Goal: Contribute content: Add original content to the website for others to see

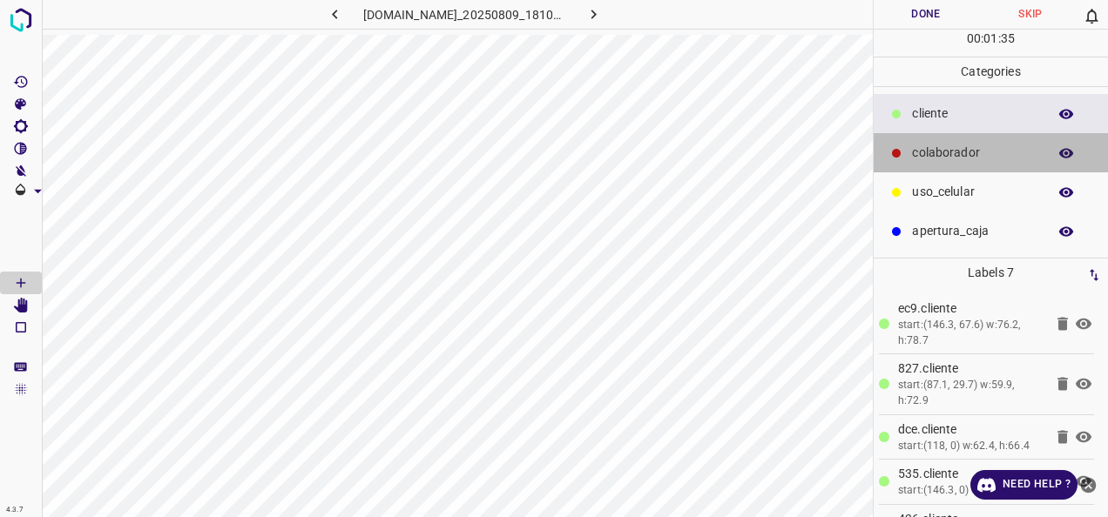
click at [982, 144] on p "colaborador" at bounding box center [975, 153] width 126 height 18
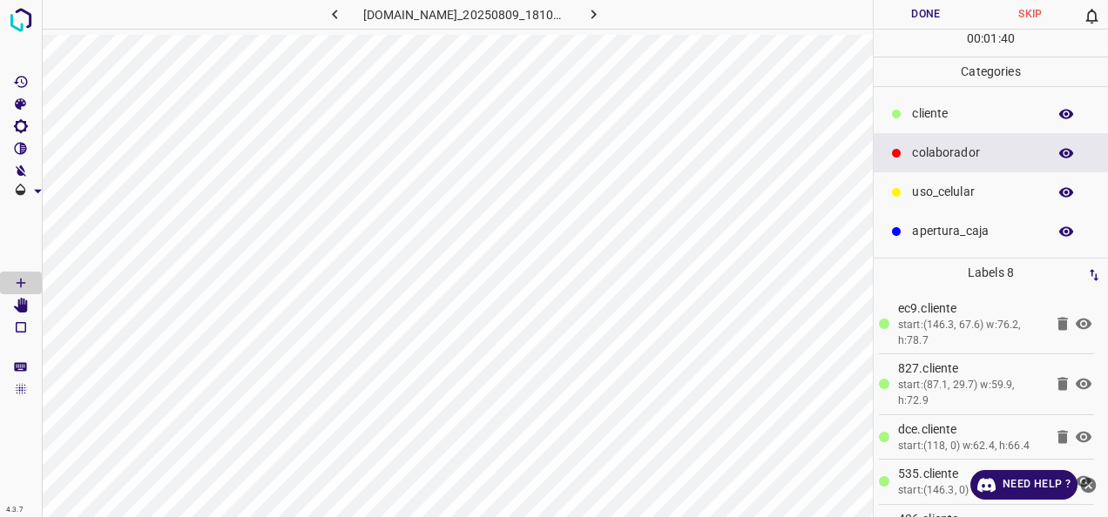
click at [952, 24] on button "Done" at bounding box center [925, 14] width 105 height 29
click at [934, 17] on button "Done" at bounding box center [925, 14] width 105 height 29
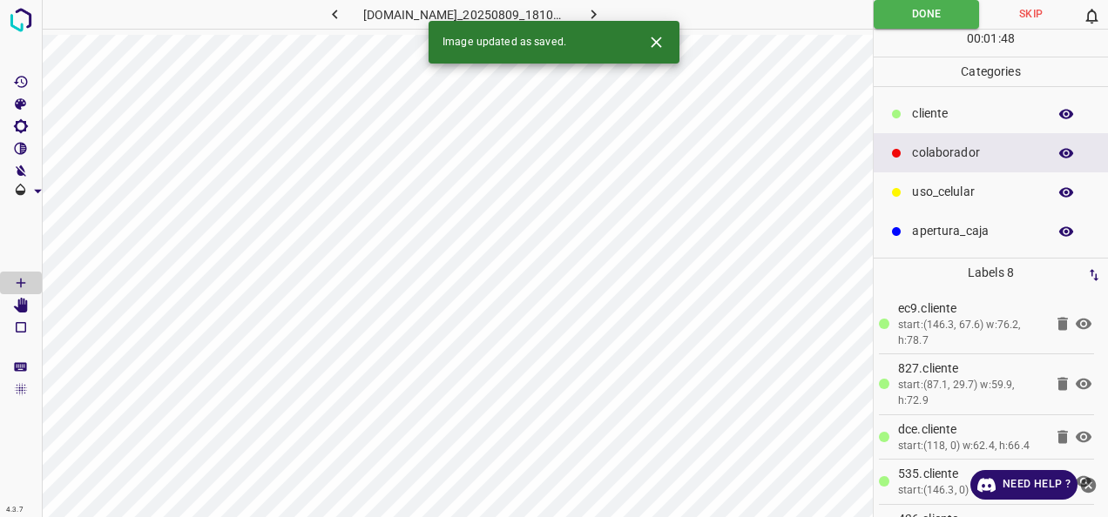
click at [603, 12] on icon "button" at bounding box center [593, 14] width 18 height 18
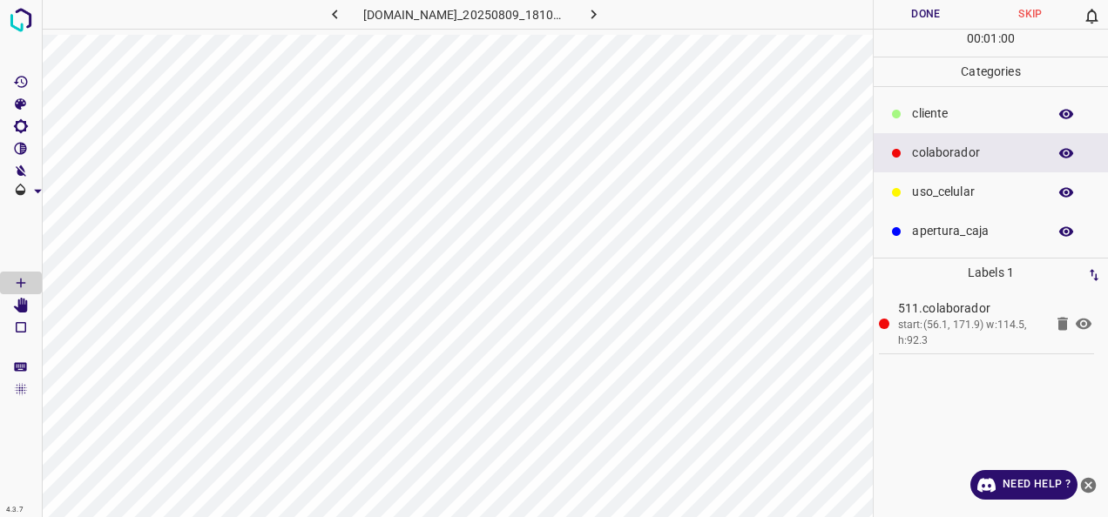
drag, startPoint x: 949, startPoint y: 106, endPoint x: 911, endPoint y: 108, distance: 38.4
click at [947, 105] on p "​​cliente" at bounding box center [975, 114] width 126 height 18
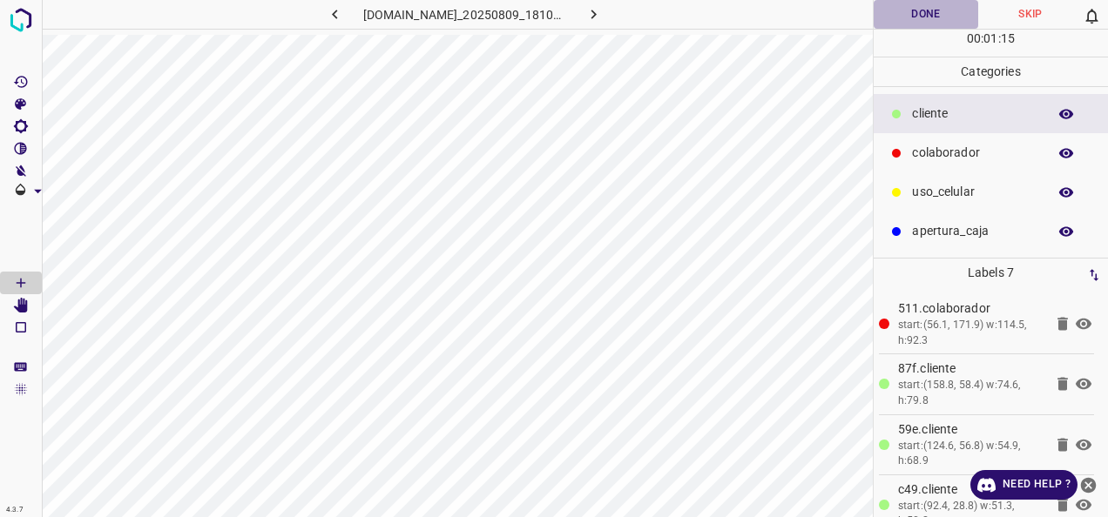
click at [903, 5] on button "Done" at bounding box center [925, 14] width 105 height 29
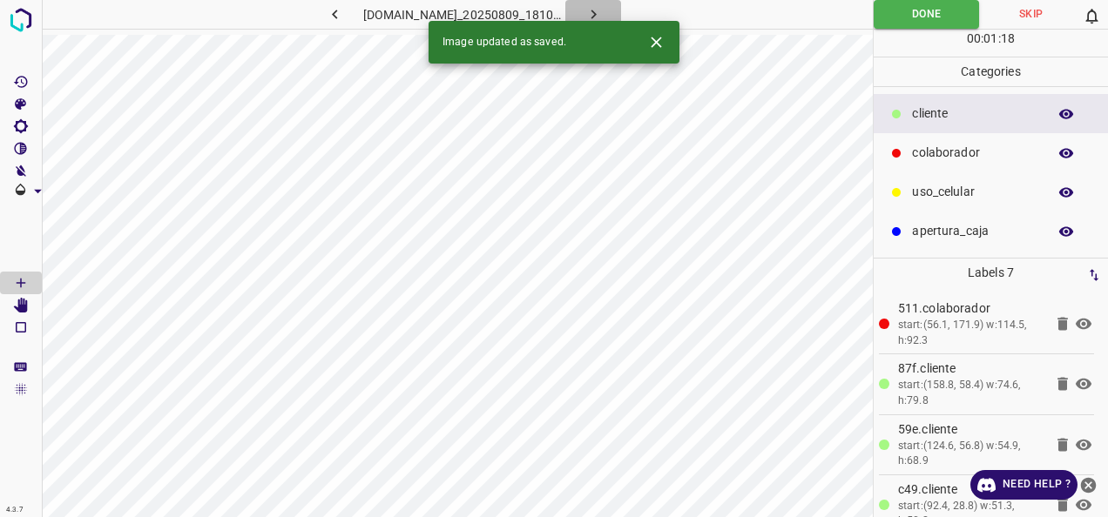
click at [608, 7] on button "button" at bounding box center [593, 14] width 56 height 29
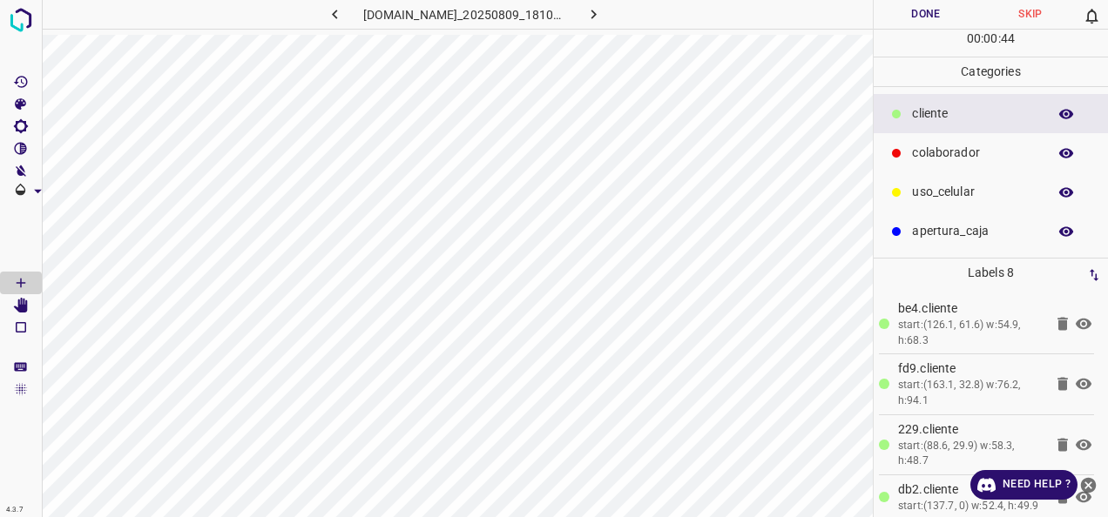
click at [906, 159] on div "colaborador" at bounding box center [990, 152] width 234 height 39
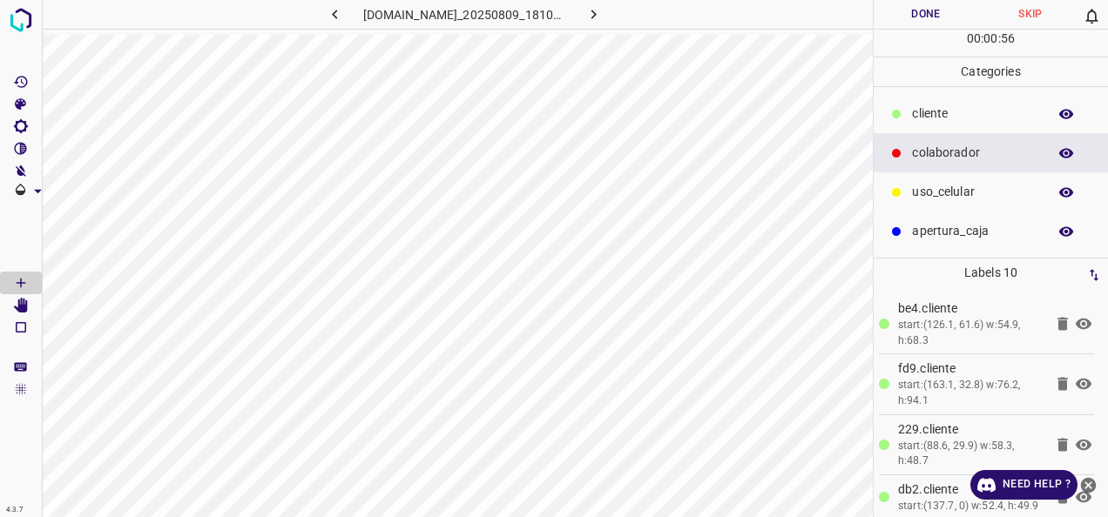
click at [893, 16] on button "Done" at bounding box center [925, 14] width 105 height 29
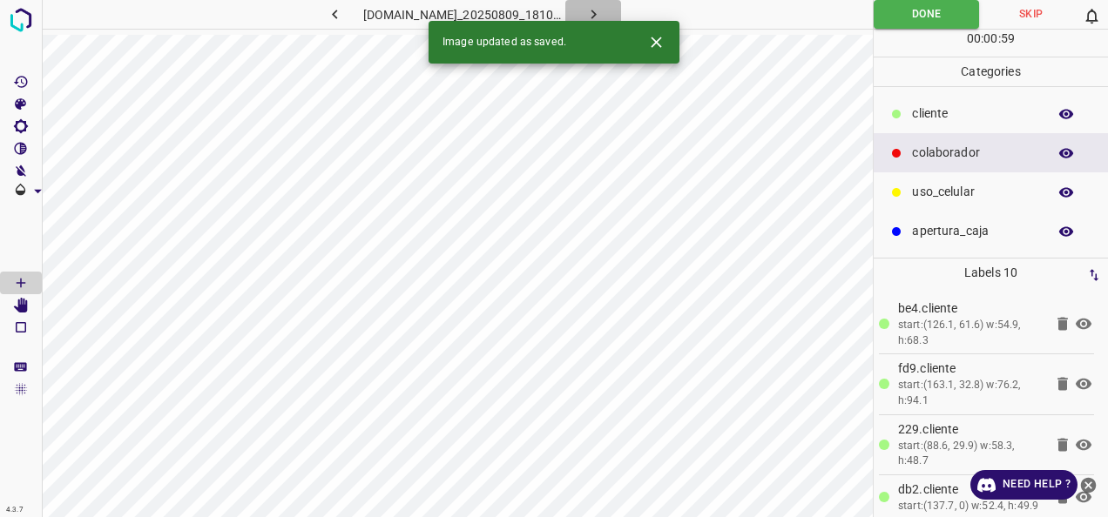
click at [604, 9] on button "button" at bounding box center [593, 14] width 56 height 29
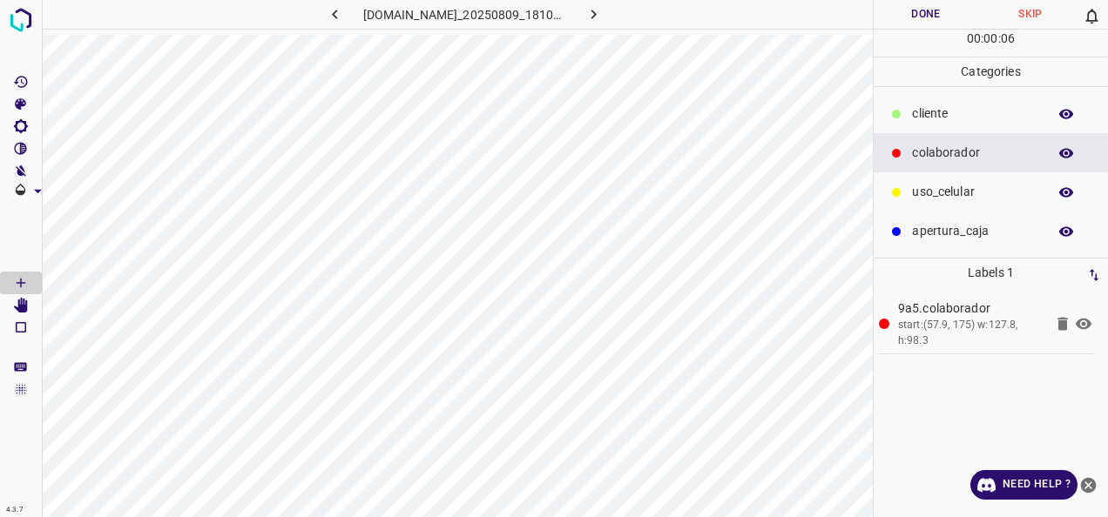
click at [949, 92] on ul "​​cliente colaborador uso_celular apertura_caja" at bounding box center [990, 172] width 234 height 171
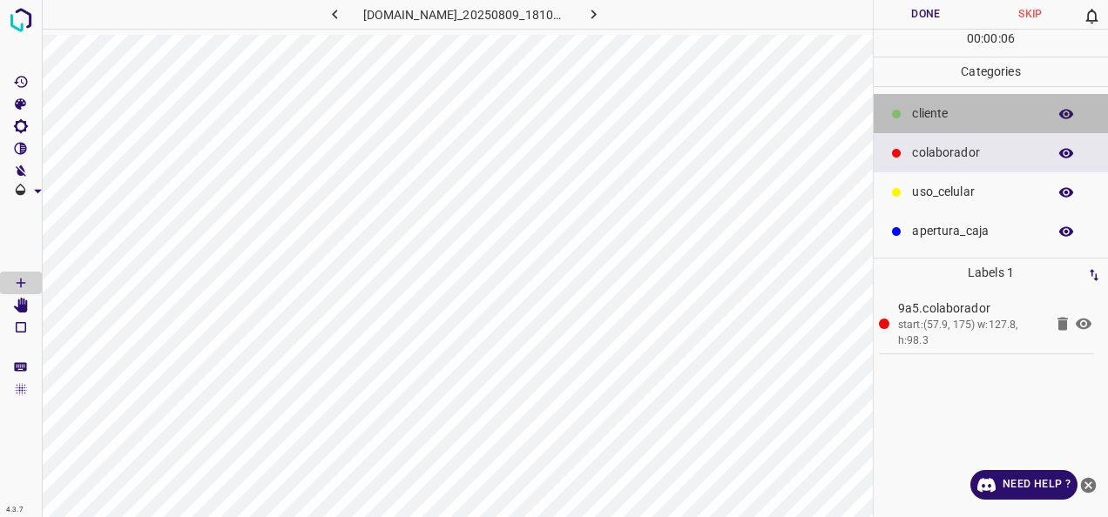
click at [947, 105] on p "​​cliente" at bounding box center [975, 114] width 126 height 18
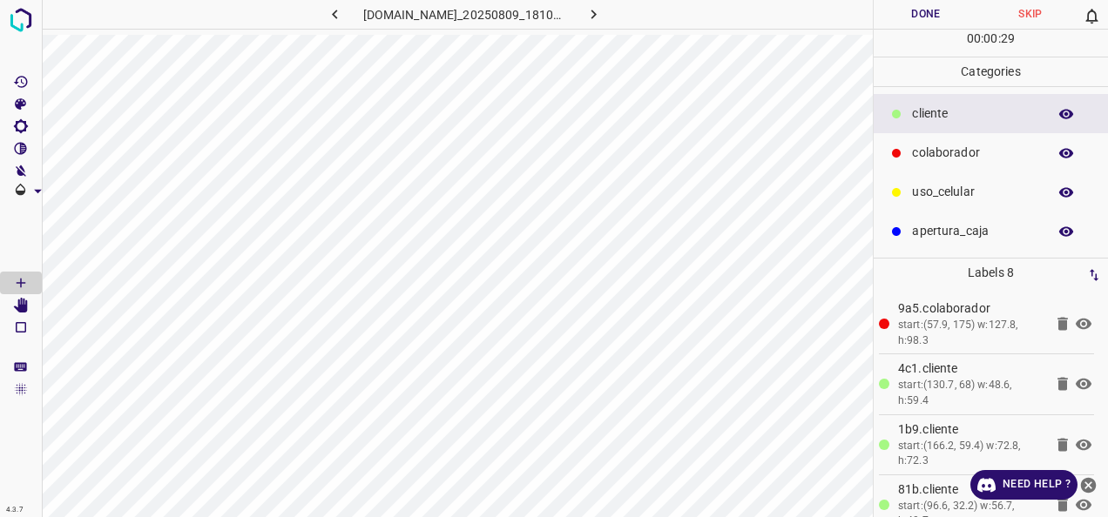
click at [920, 24] on button "Done" at bounding box center [925, 14] width 105 height 29
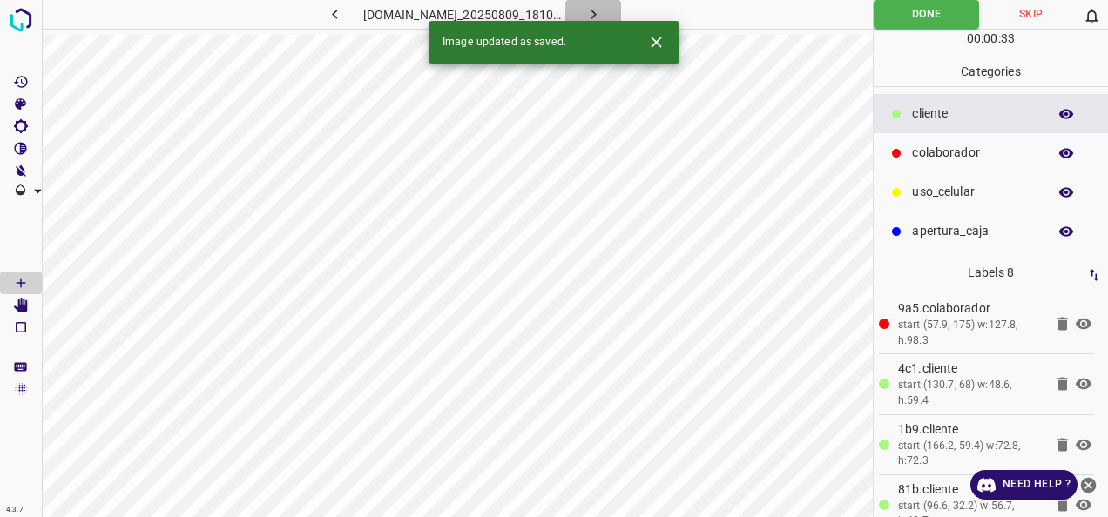
click at [603, 6] on icon "button" at bounding box center [593, 14] width 18 height 18
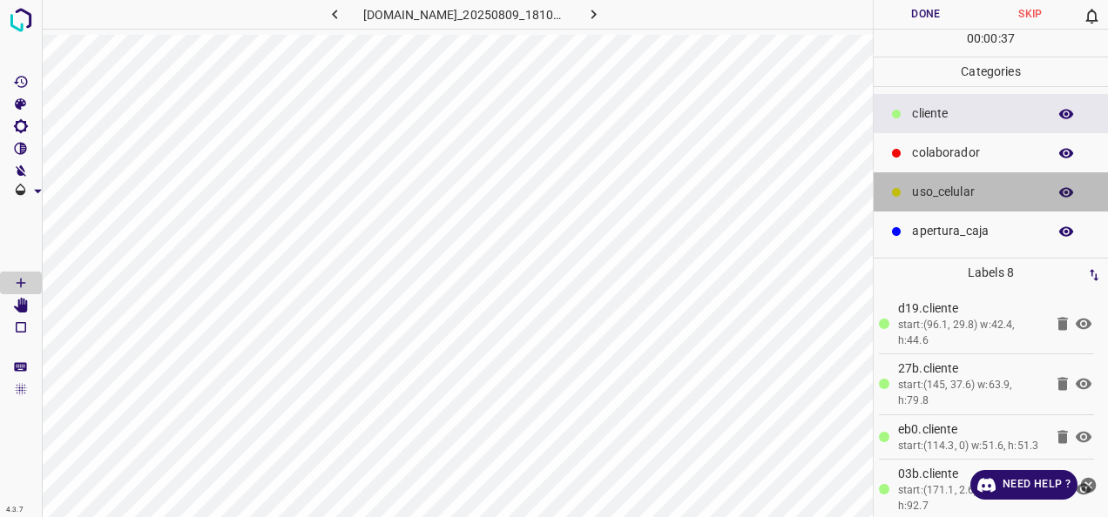
drag, startPoint x: 998, startPoint y: 186, endPoint x: 902, endPoint y: 186, distance: 95.8
click at [996, 186] on p "uso_celular" at bounding box center [975, 192] width 126 height 18
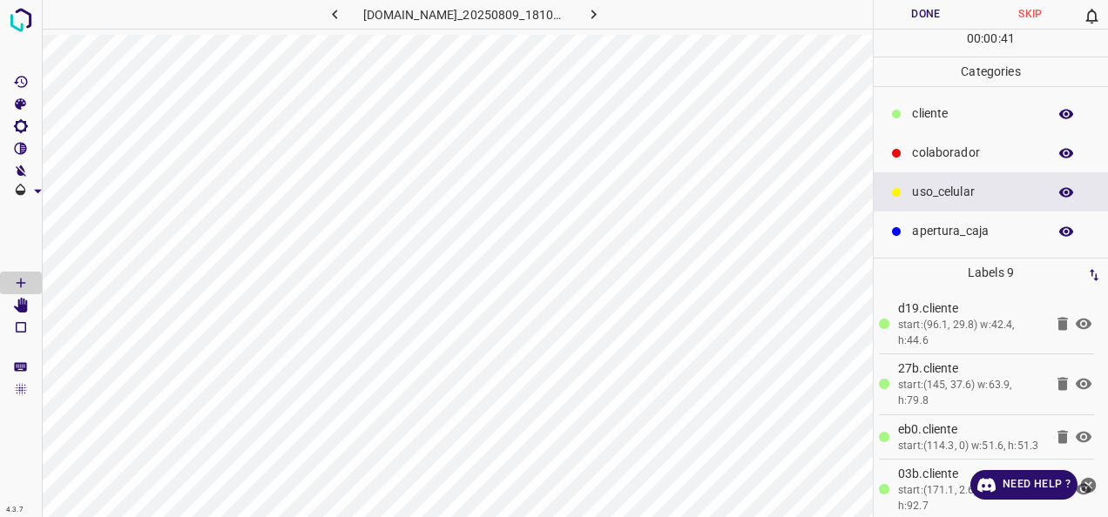
click at [907, 140] on div "colaborador" at bounding box center [990, 152] width 234 height 39
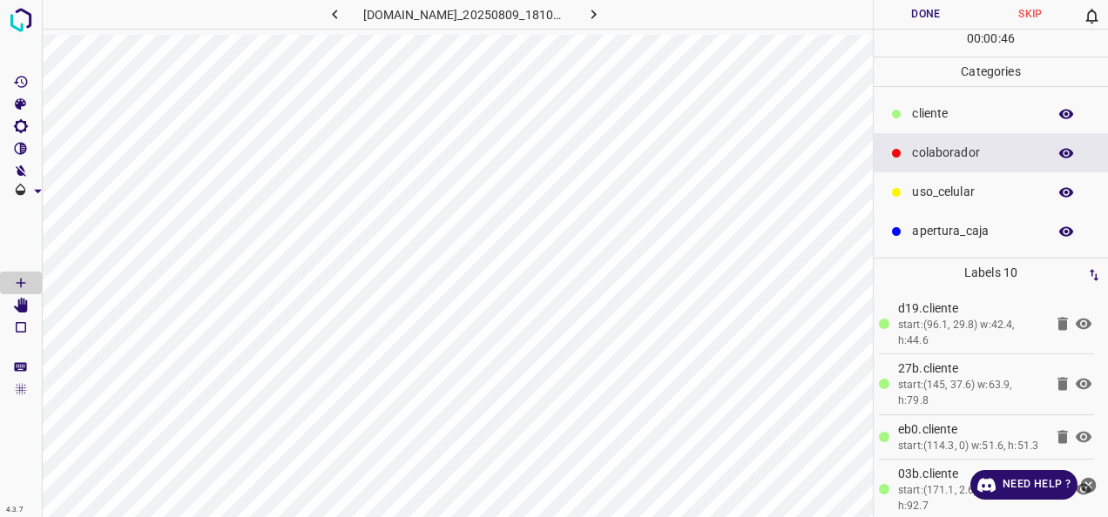
click at [925, 12] on button "Done" at bounding box center [925, 14] width 105 height 29
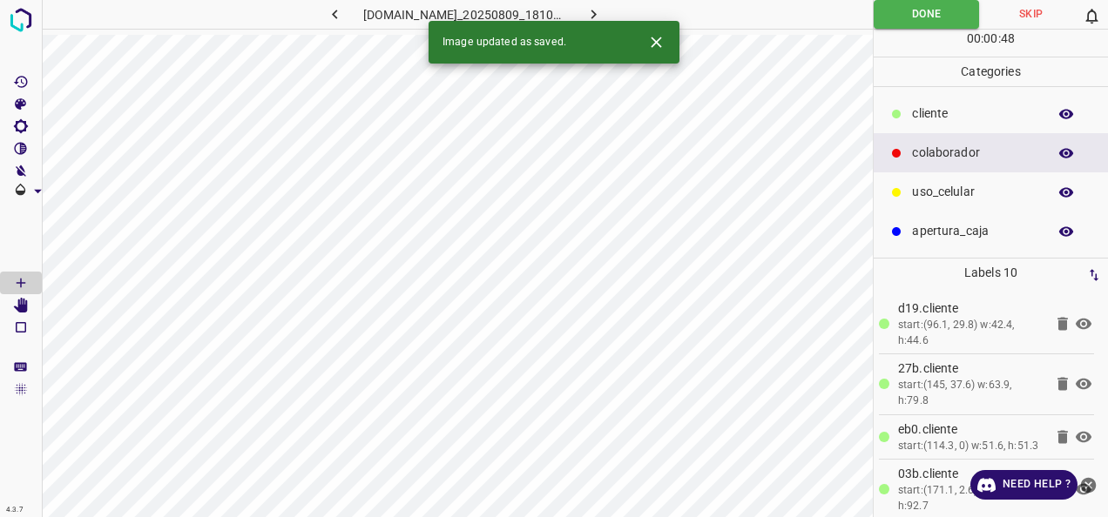
click at [326, 21] on icon "button" at bounding box center [335, 14] width 18 height 18
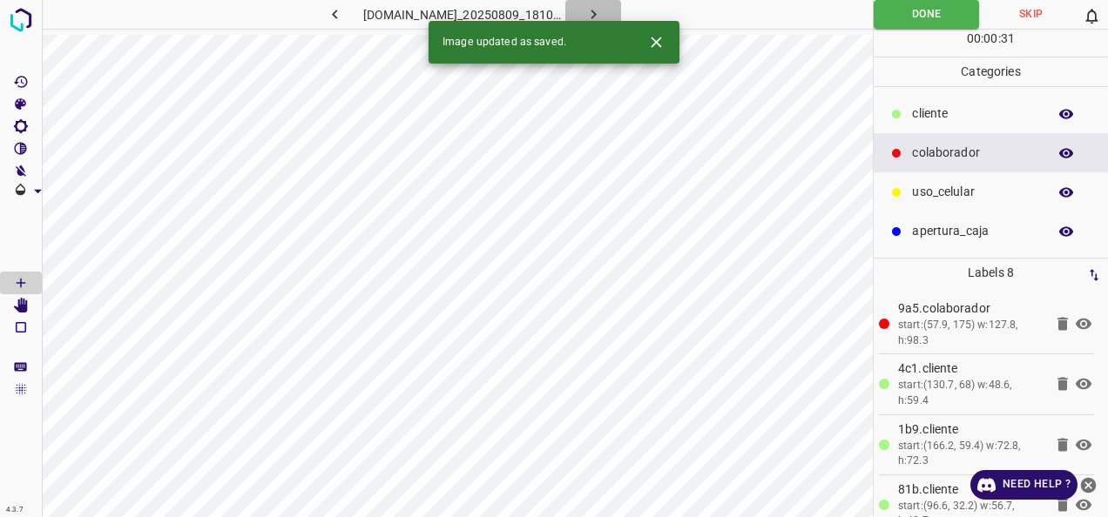
click at [603, 15] on icon "button" at bounding box center [593, 14] width 18 height 18
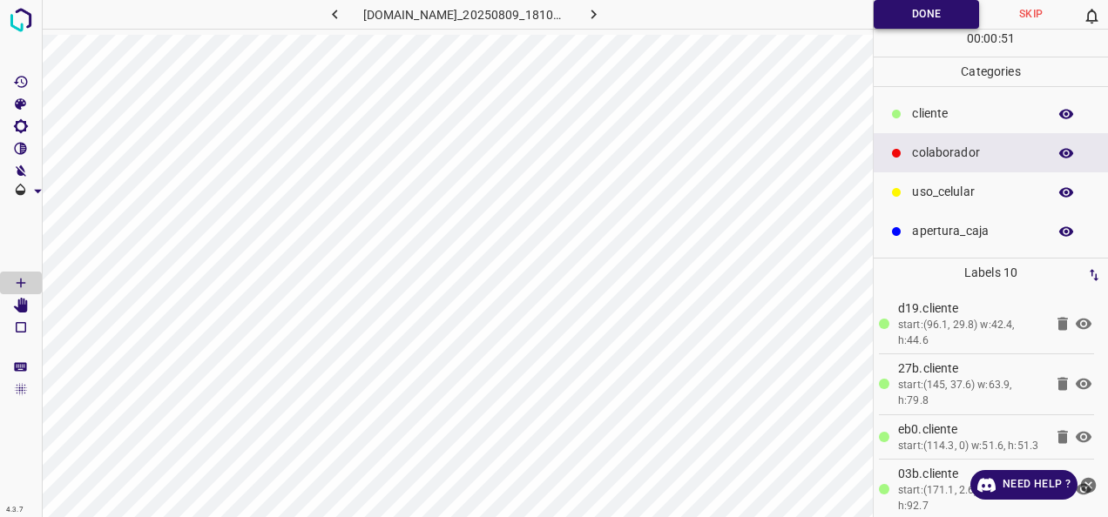
click at [919, 12] on button "Done" at bounding box center [925, 14] width 105 height 29
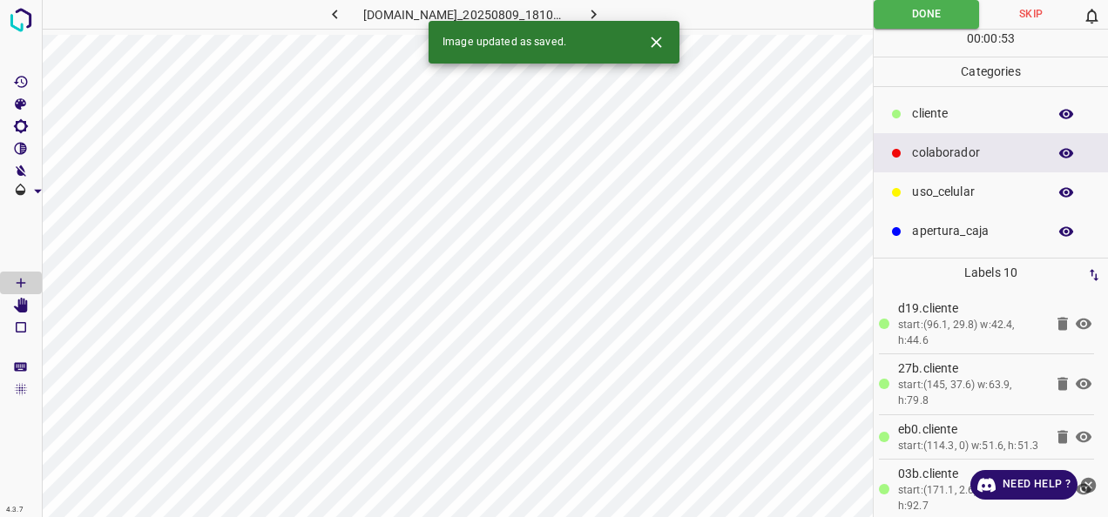
click at [603, 12] on icon "button" at bounding box center [593, 14] width 18 height 18
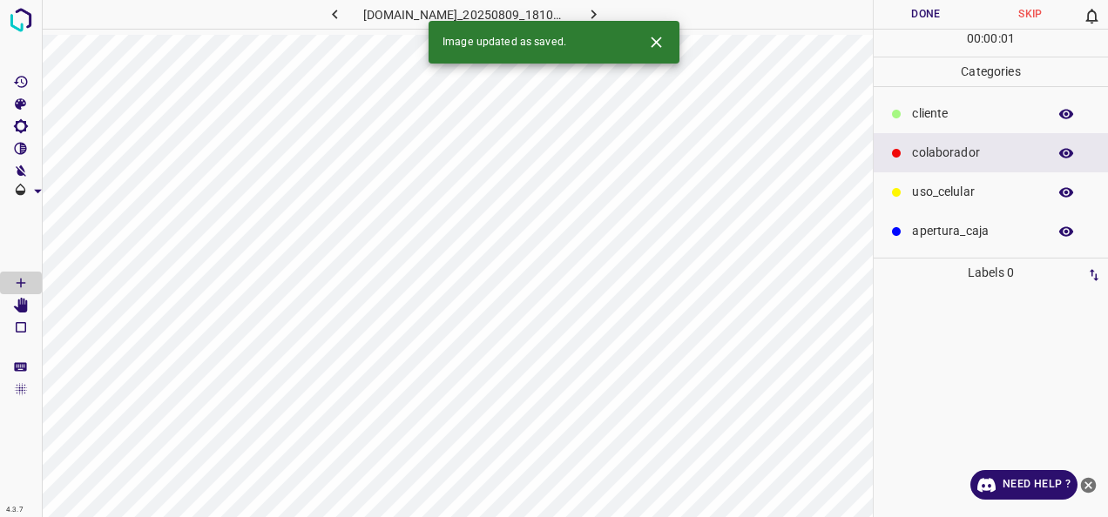
click at [974, 192] on p "uso_celular" at bounding box center [975, 192] width 126 height 18
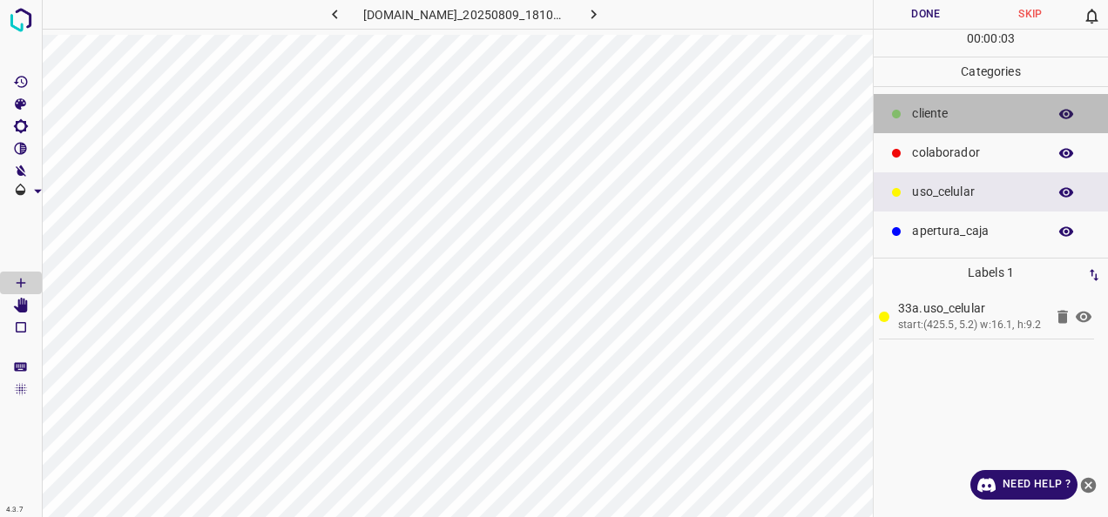
drag, startPoint x: 926, startPoint y: 110, endPoint x: 891, endPoint y: 113, distance: 35.0
click at [925, 110] on p "​​cliente" at bounding box center [975, 114] width 126 height 18
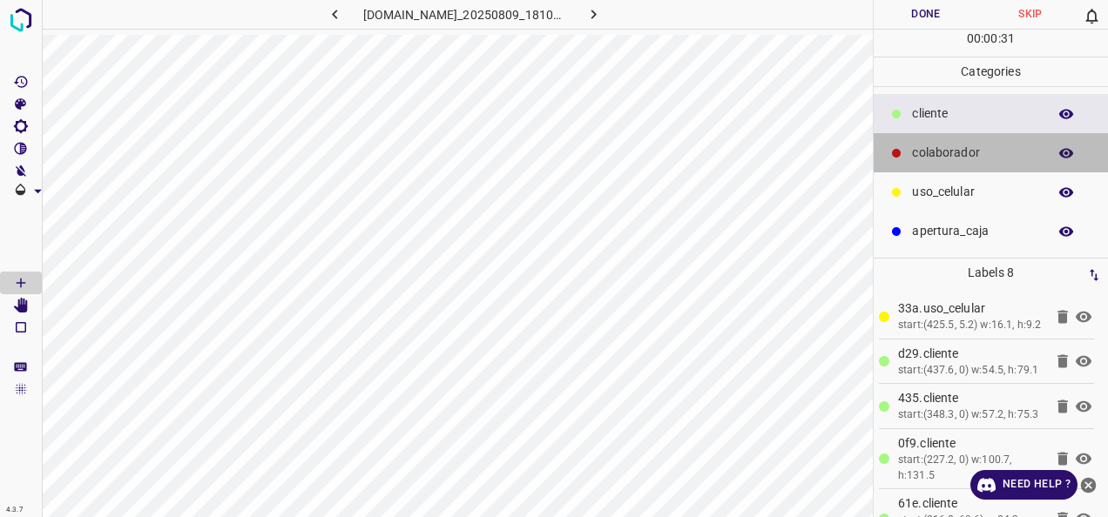
click at [933, 160] on p "colaborador" at bounding box center [975, 153] width 126 height 18
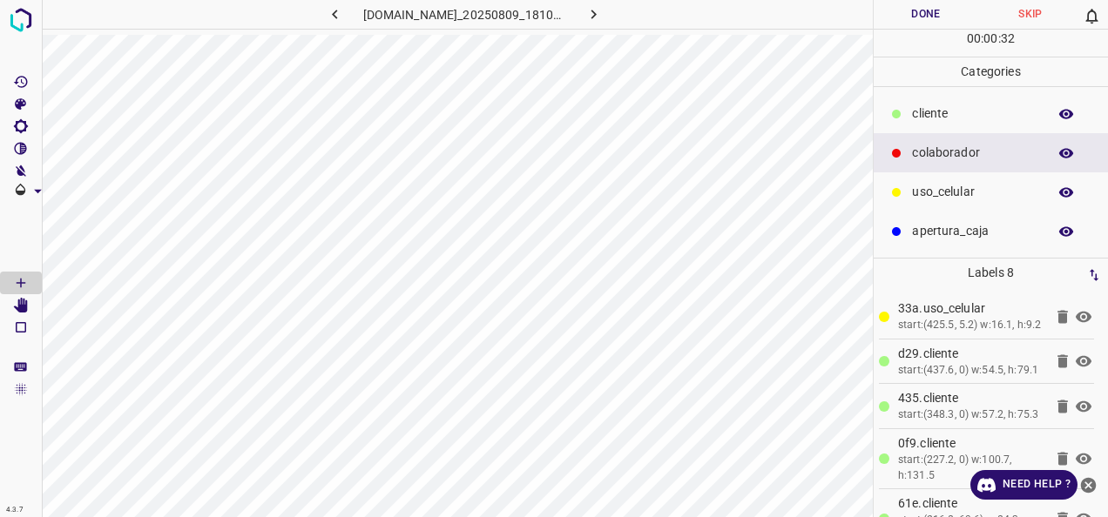
click at [940, 127] on div "​​cliente" at bounding box center [990, 113] width 234 height 39
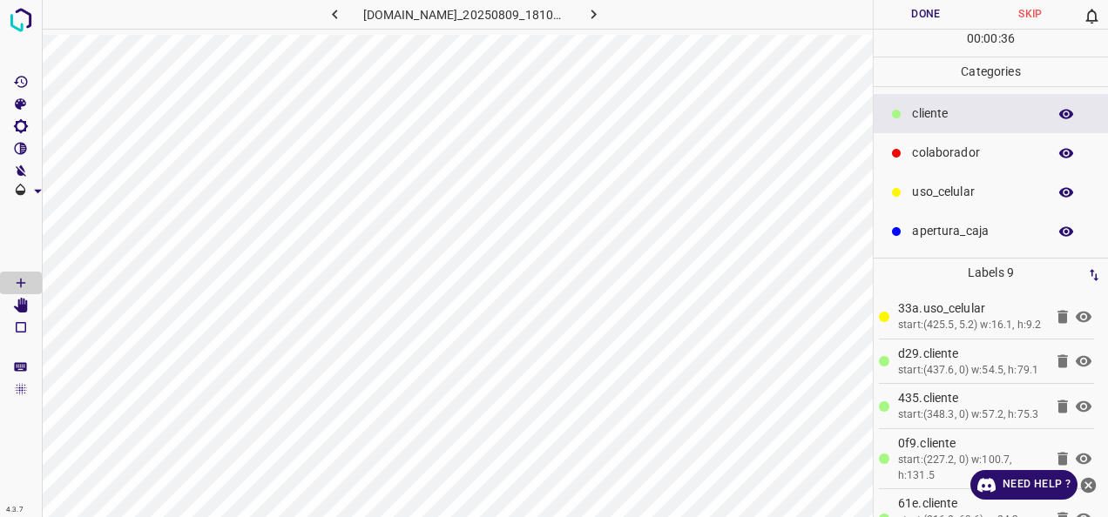
click at [943, 149] on p "colaborador" at bounding box center [975, 153] width 126 height 18
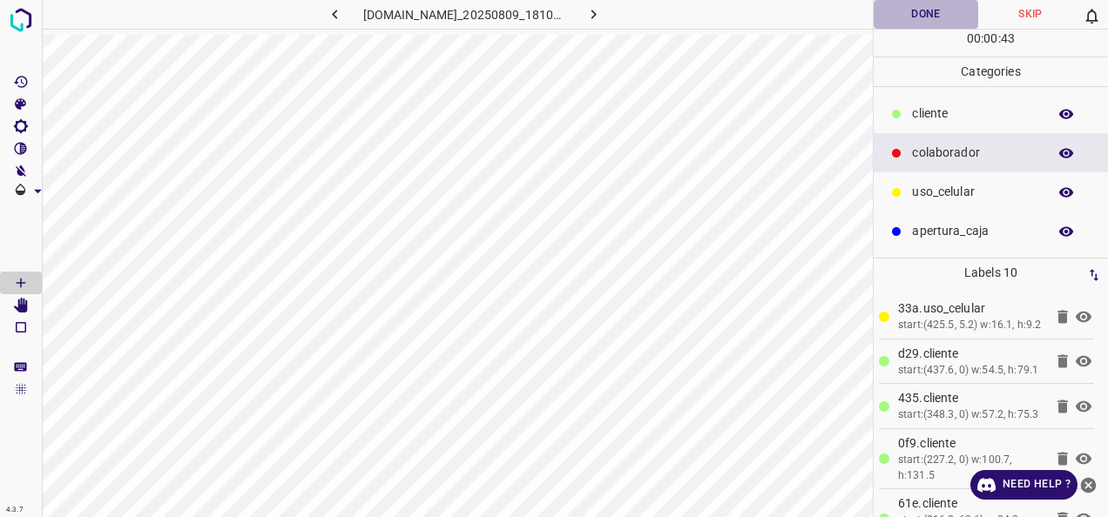
click at [906, 12] on button "Done" at bounding box center [925, 14] width 105 height 29
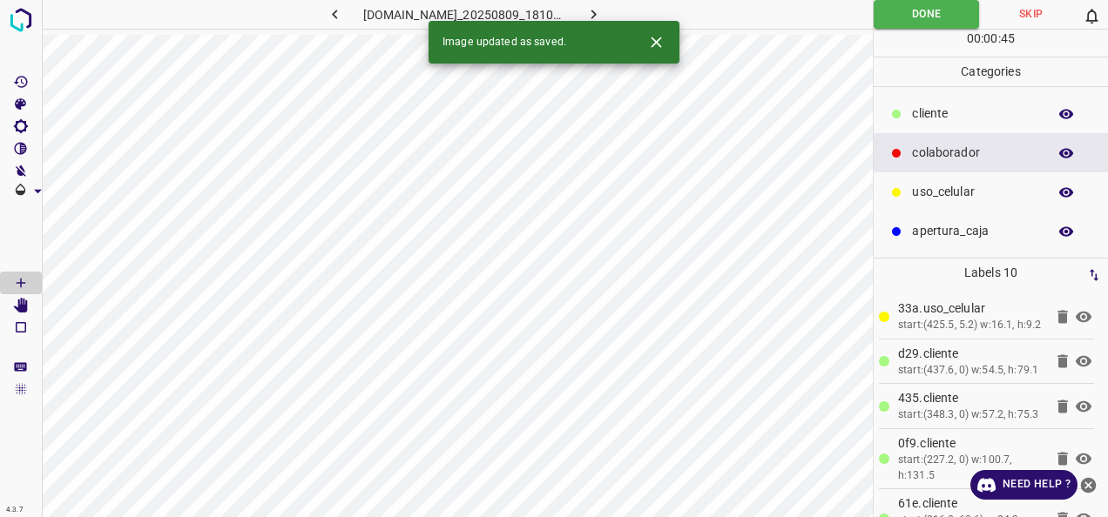
click at [619, 3] on button "button" at bounding box center [593, 14] width 56 height 29
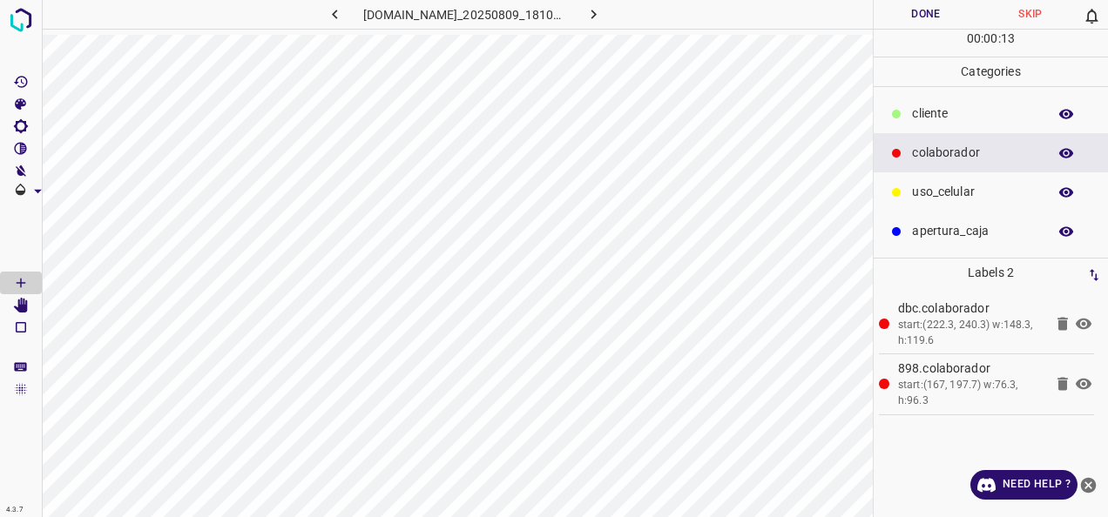
drag, startPoint x: 930, startPoint y: 116, endPoint x: 886, endPoint y: 111, distance: 44.6
click at [925, 113] on p "​​cliente" at bounding box center [975, 114] width 126 height 18
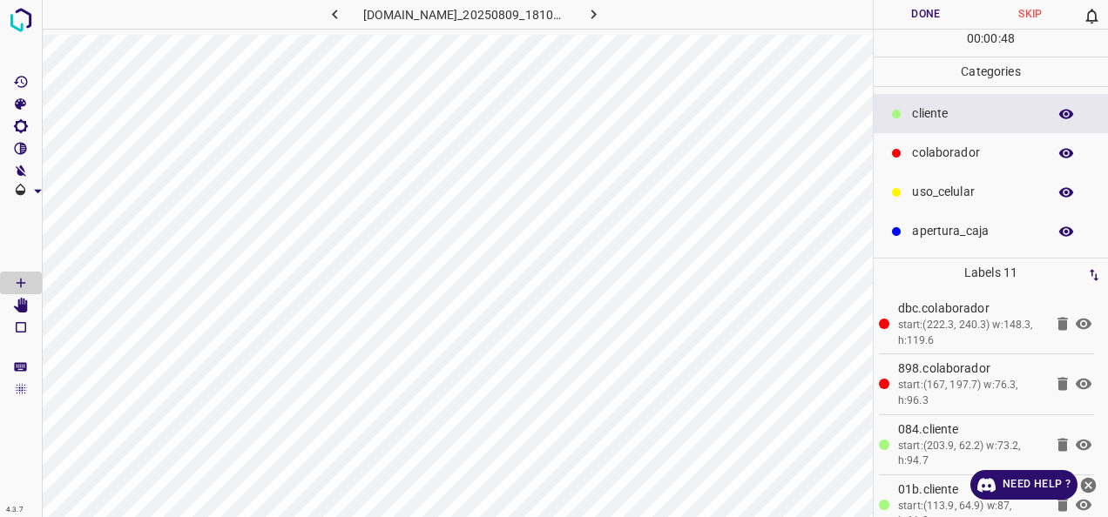
click at [944, 183] on p "uso_celular" at bounding box center [975, 192] width 126 height 18
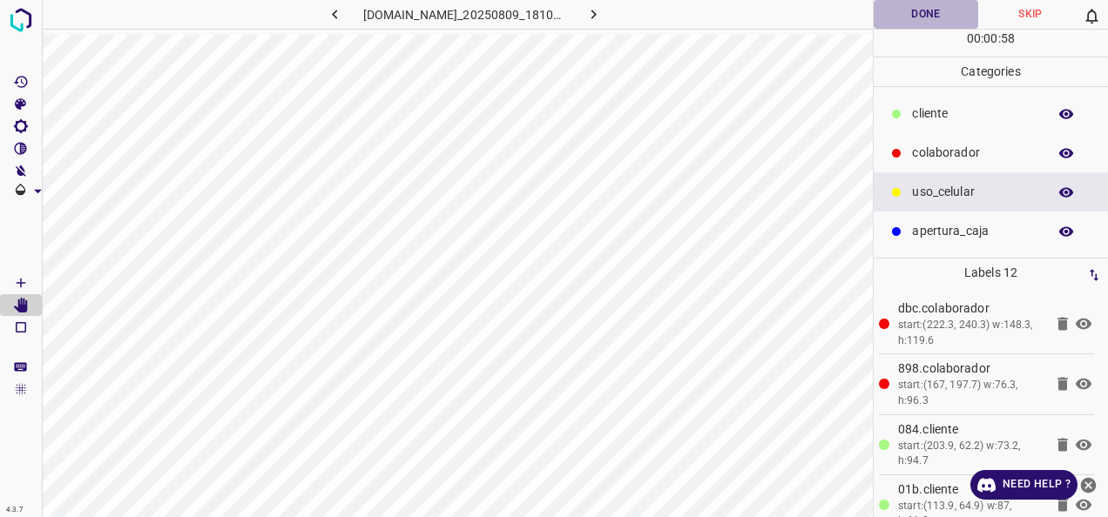
click at [901, 21] on button "Done" at bounding box center [925, 14] width 105 height 29
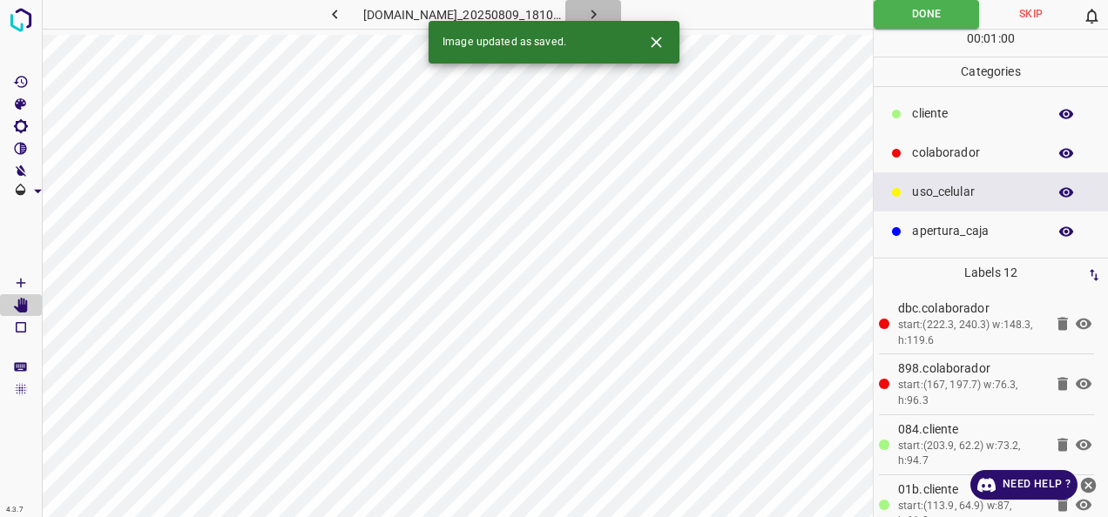
click at [603, 13] on button "button" at bounding box center [593, 14] width 56 height 29
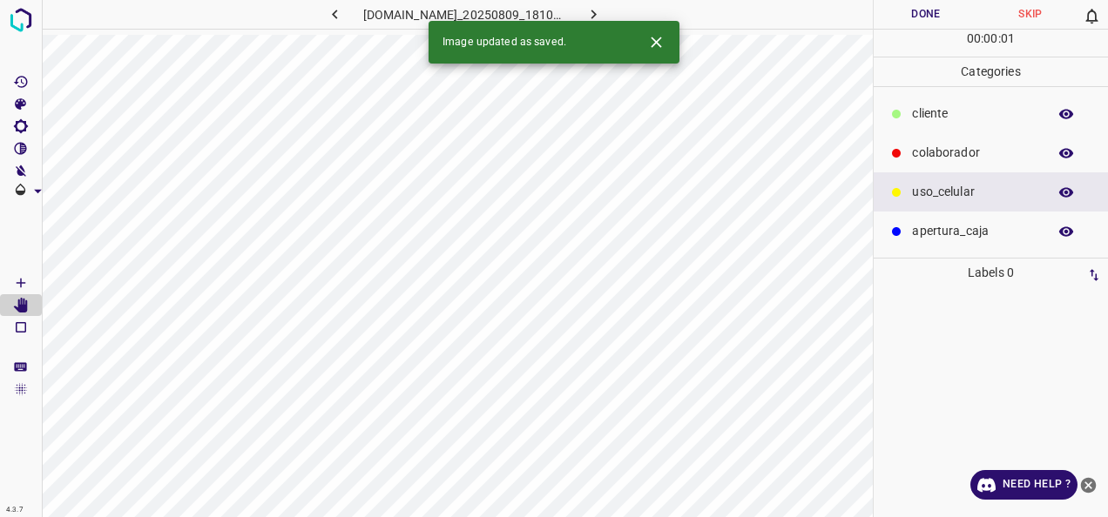
click at [946, 147] on p "colaborador" at bounding box center [975, 153] width 126 height 18
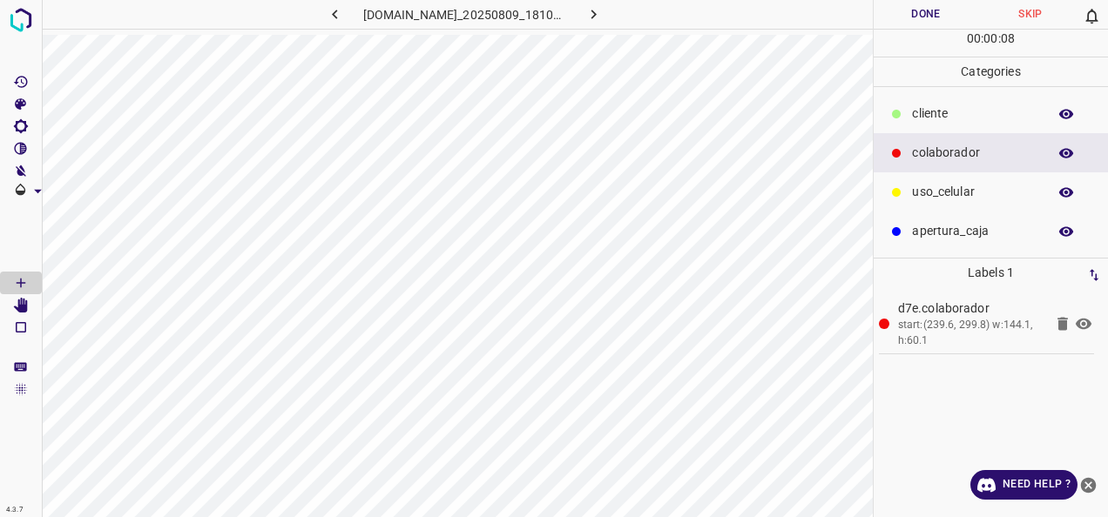
click at [946, 118] on p "​​cliente" at bounding box center [975, 114] width 126 height 18
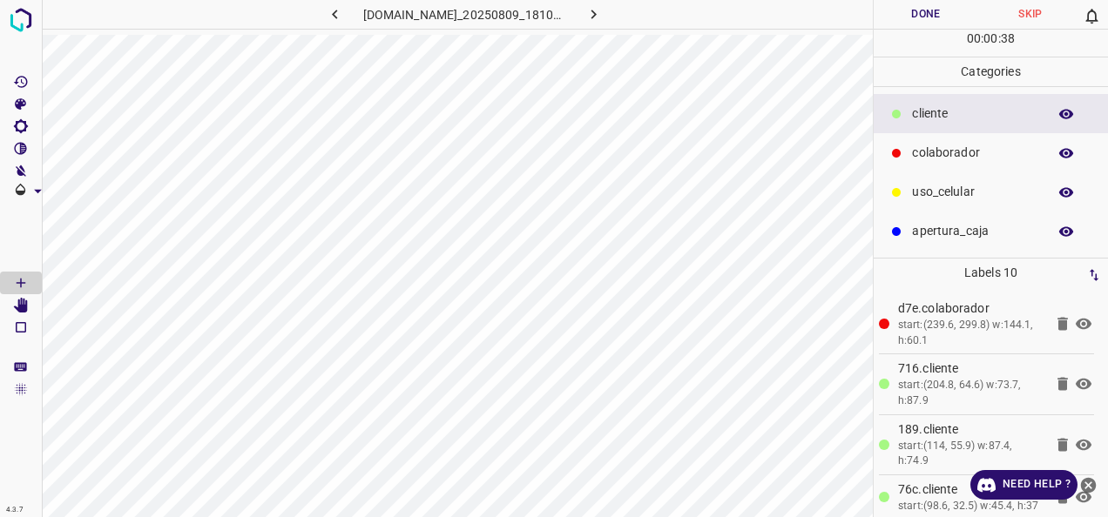
drag, startPoint x: 967, startPoint y: 185, endPoint x: 928, endPoint y: 196, distance: 40.0
click at [967, 185] on p "uso_celular" at bounding box center [975, 192] width 126 height 18
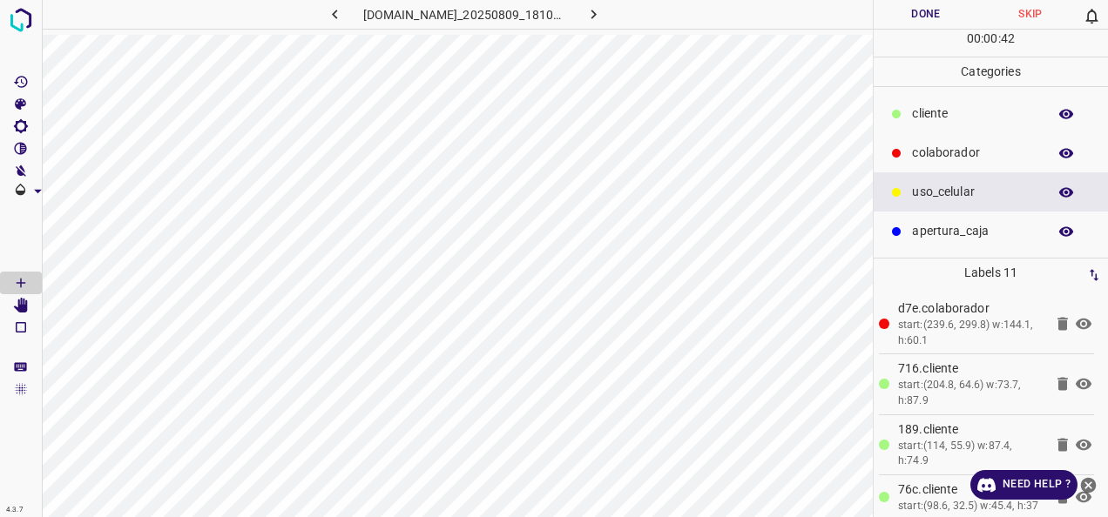
click at [925, 30] on div "00 : 00 : 42" at bounding box center [990, 43] width 234 height 27
click at [928, 10] on button "Done" at bounding box center [925, 14] width 105 height 29
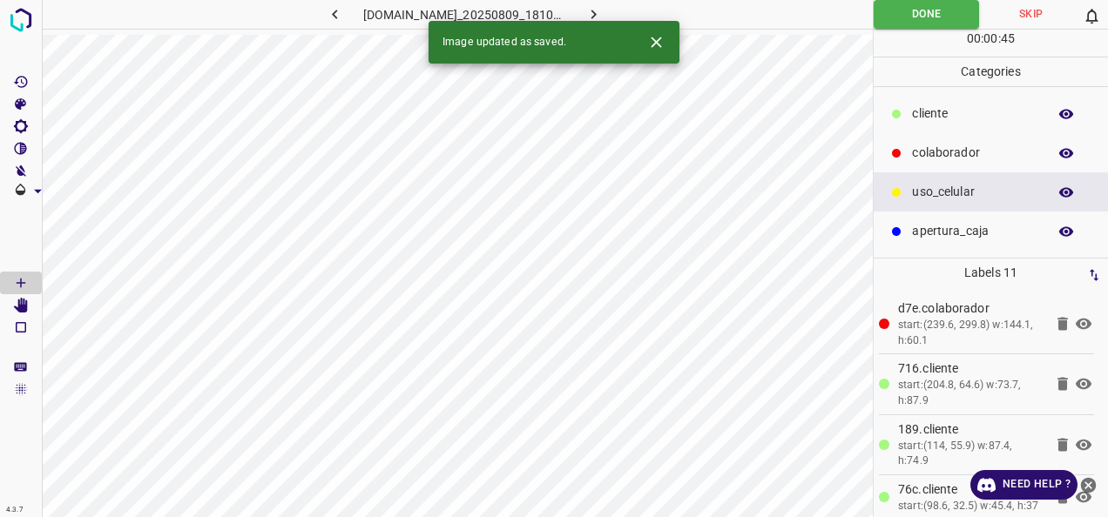
click at [603, 16] on icon "button" at bounding box center [593, 14] width 18 height 18
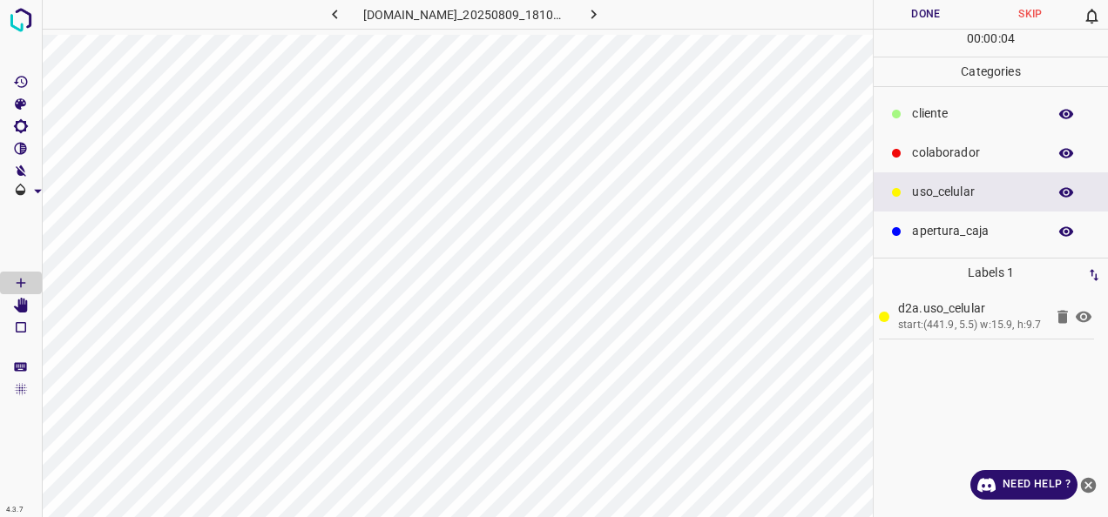
drag, startPoint x: 919, startPoint y: 139, endPoint x: 902, endPoint y: 160, distance: 26.7
click at [920, 139] on div "colaborador" at bounding box center [990, 152] width 234 height 39
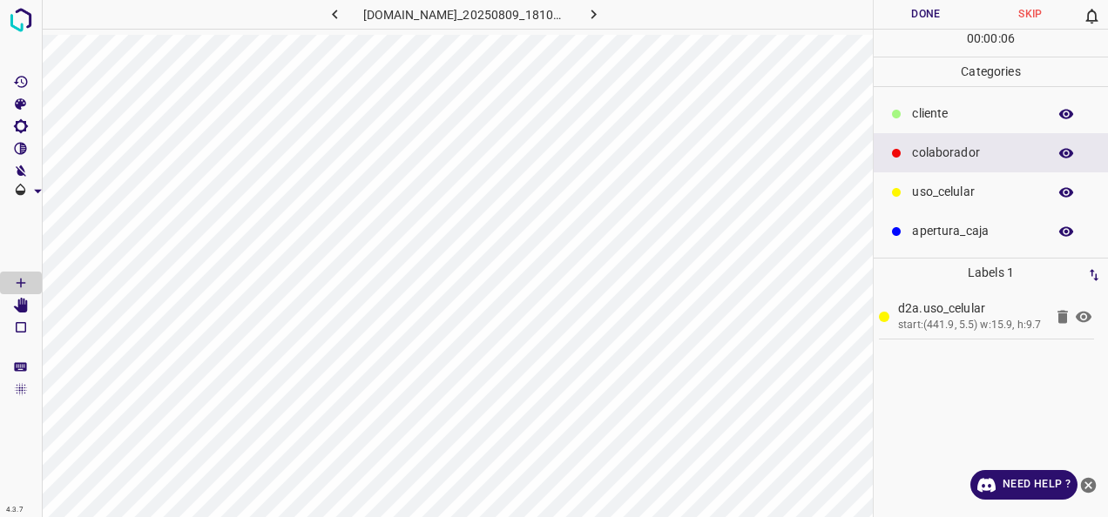
click at [913, 110] on p "​​cliente" at bounding box center [975, 114] width 126 height 18
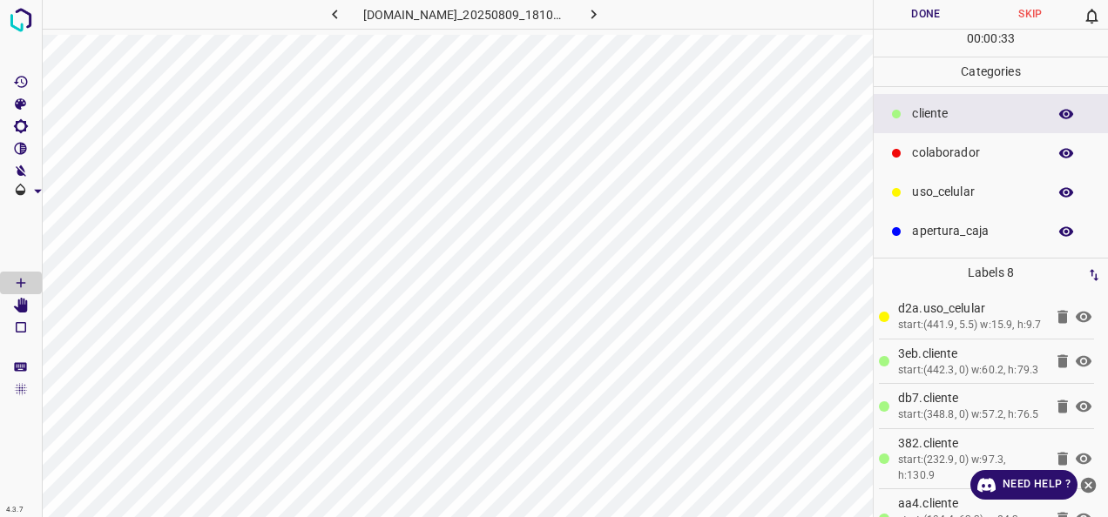
click at [941, 118] on p "​​cliente" at bounding box center [975, 114] width 126 height 18
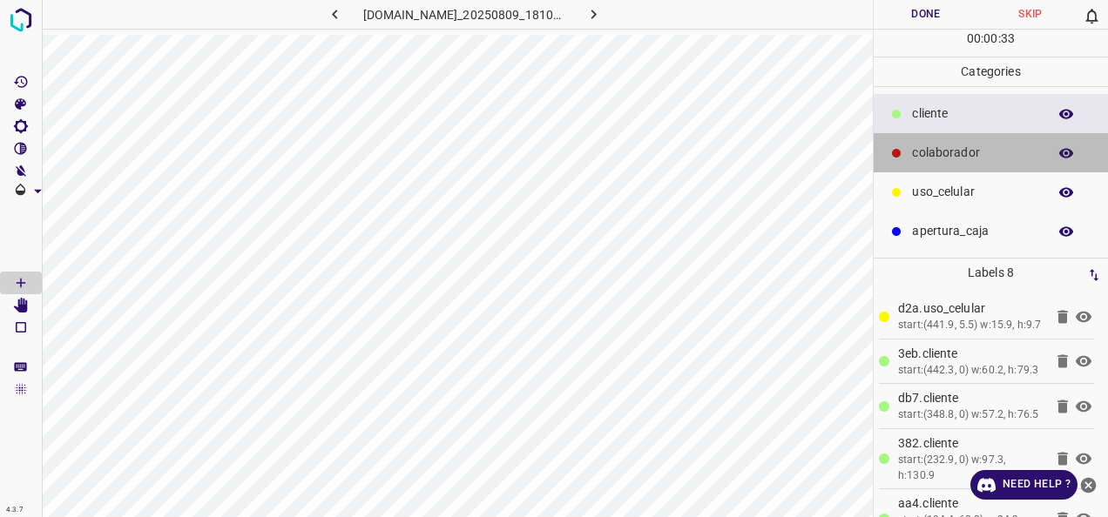
click at [954, 147] on p "colaborador" at bounding box center [975, 153] width 126 height 18
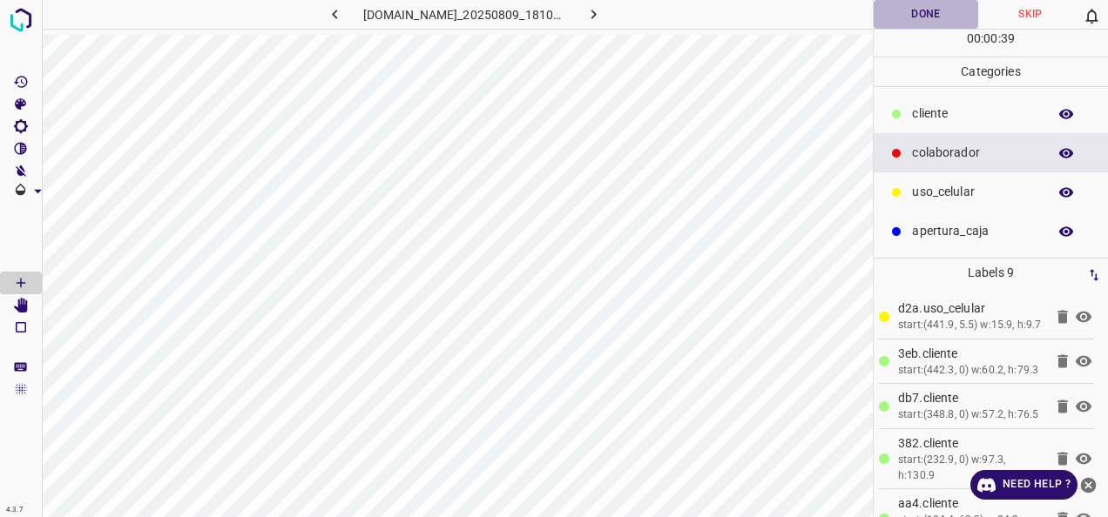
click at [909, 23] on button "Done" at bounding box center [925, 14] width 105 height 29
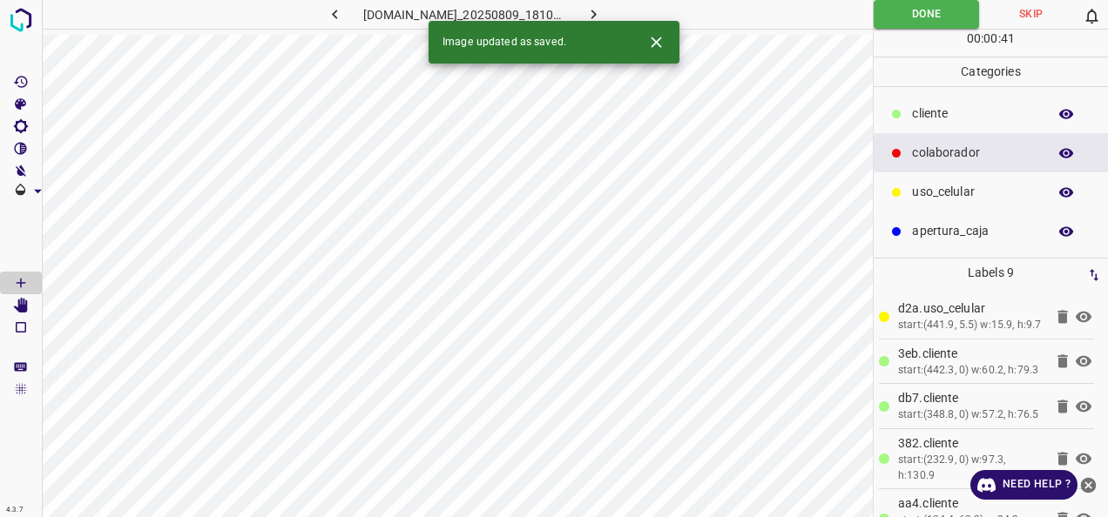
click at [621, 10] on button "button" at bounding box center [593, 14] width 56 height 29
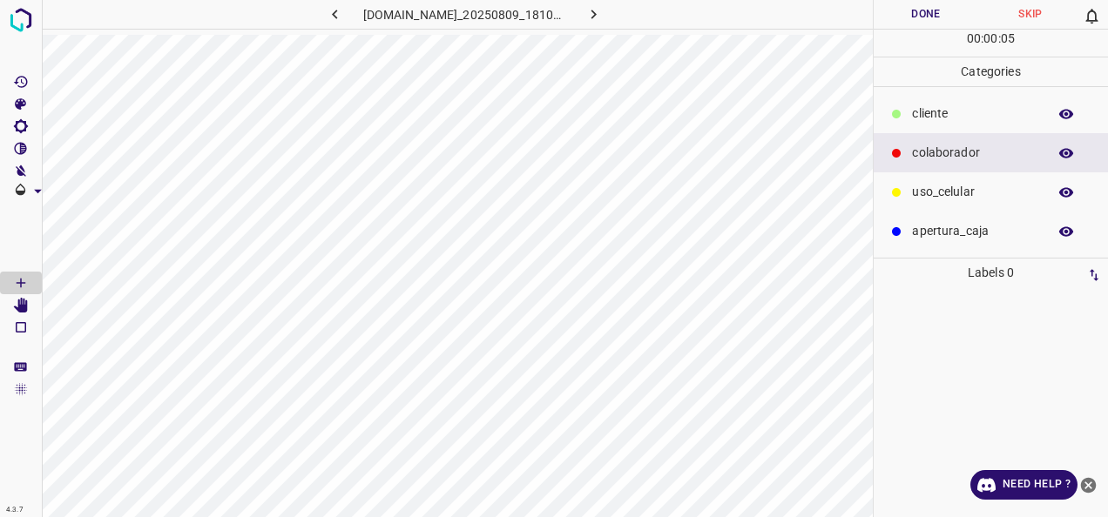
click at [949, 121] on p "​​cliente" at bounding box center [975, 114] width 126 height 18
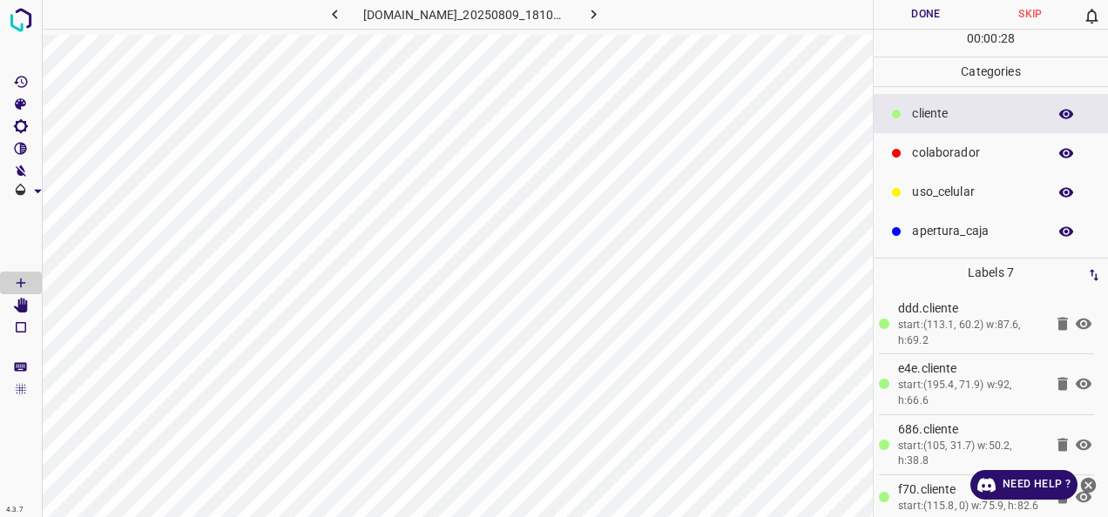
drag, startPoint x: 946, startPoint y: 179, endPoint x: 881, endPoint y: 195, distance: 66.3
click at [946, 179] on div "uso_celular" at bounding box center [990, 191] width 234 height 39
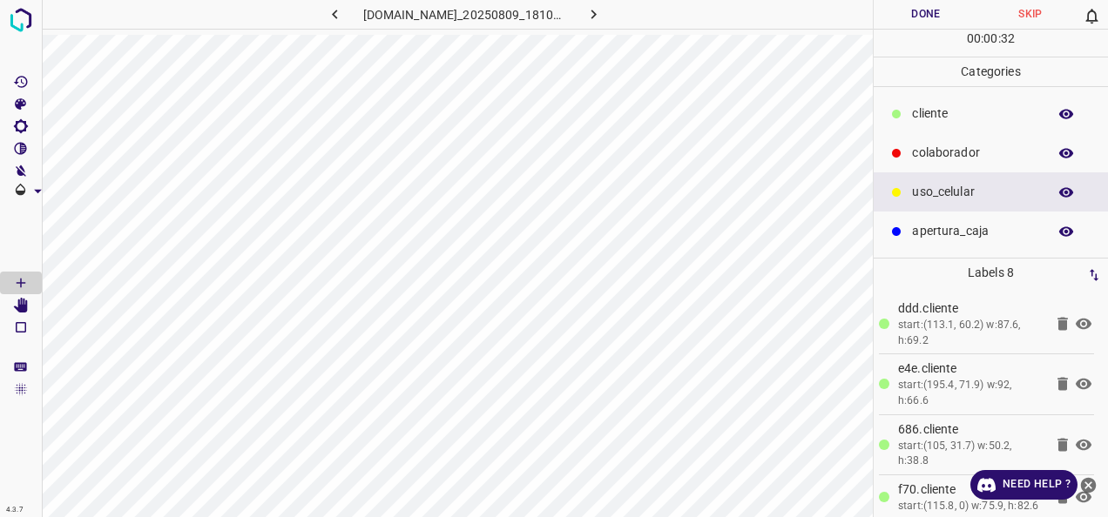
click at [941, 19] on button "Done" at bounding box center [925, 14] width 105 height 29
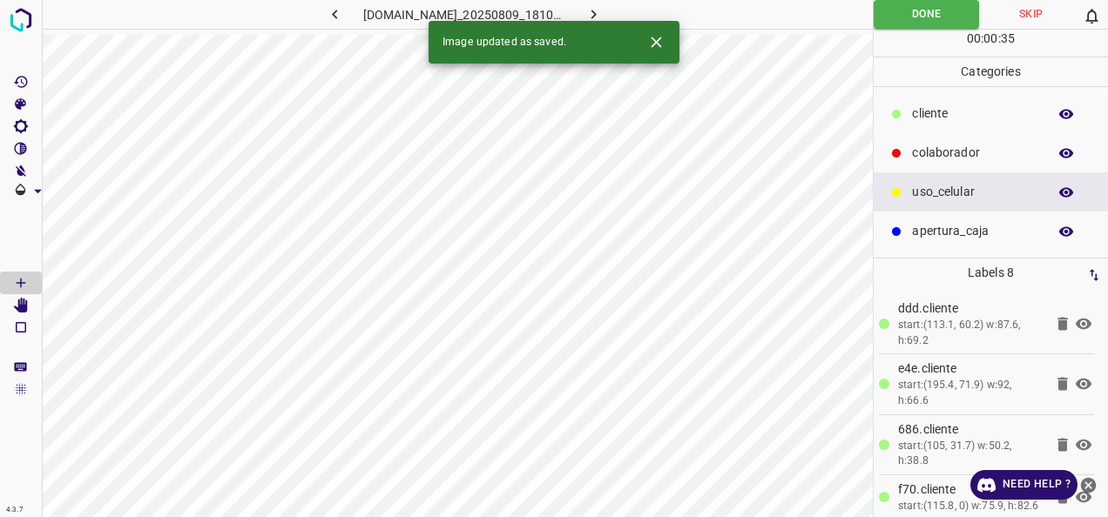
click at [620, 4] on button "button" at bounding box center [593, 14] width 56 height 29
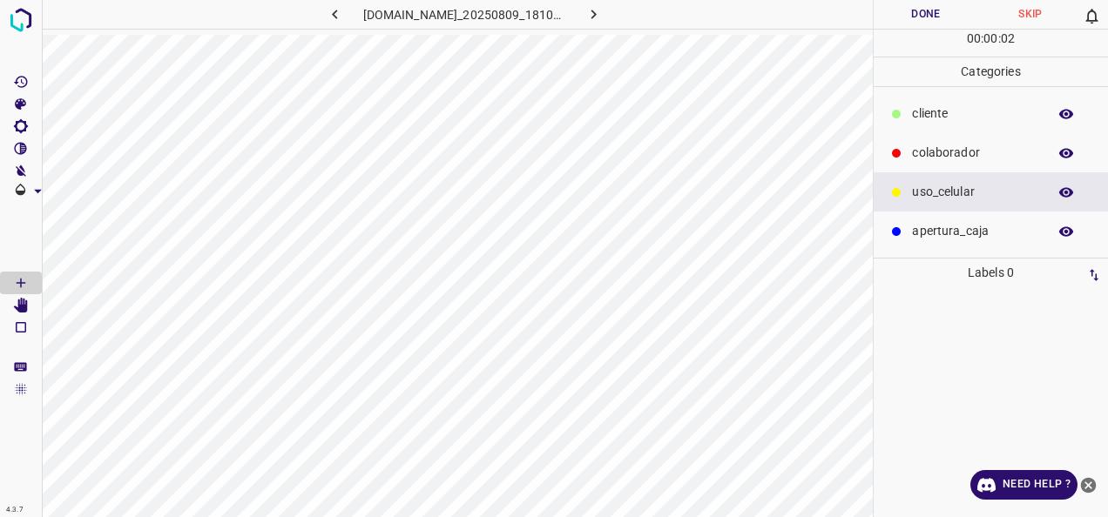
click at [894, 158] on div at bounding box center [895, 153] width 17 height 17
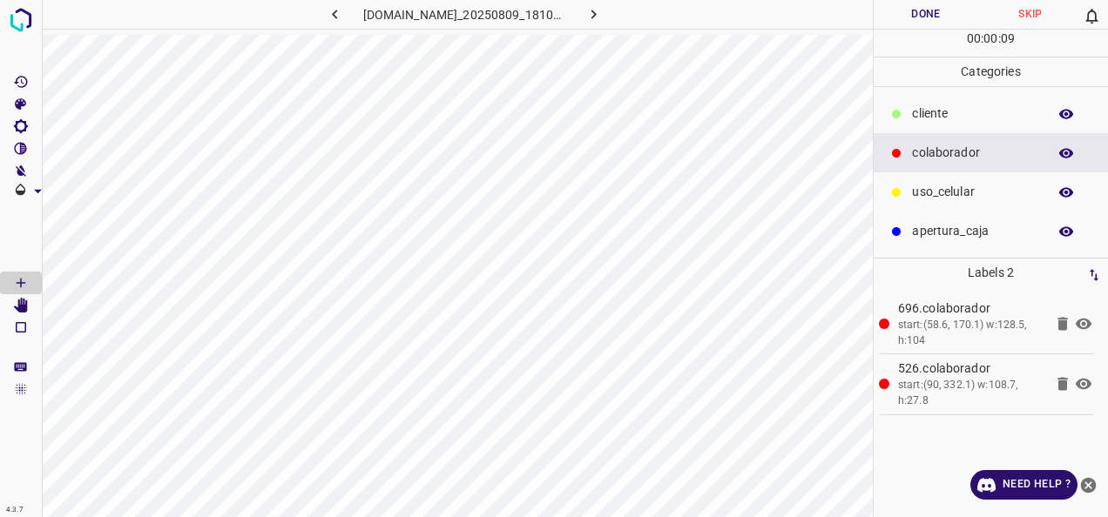
click at [962, 108] on p "​​cliente" at bounding box center [975, 114] width 126 height 18
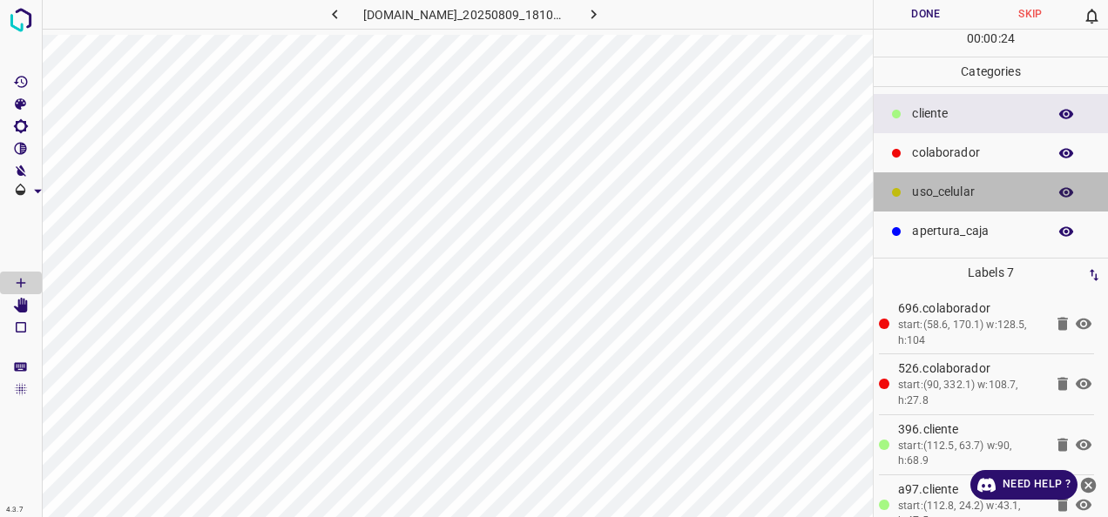
click at [954, 192] on p "uso_celular" at bounding box center [975, 192] width 126 height 18
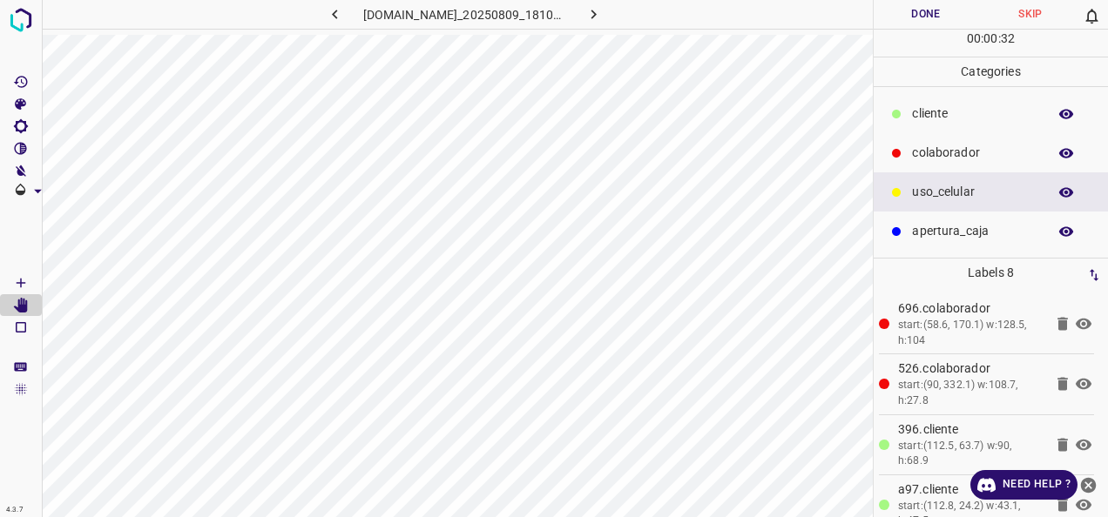
click at [881, 10] on button "Done" at bounding box center [925, 14] width 105 height 29
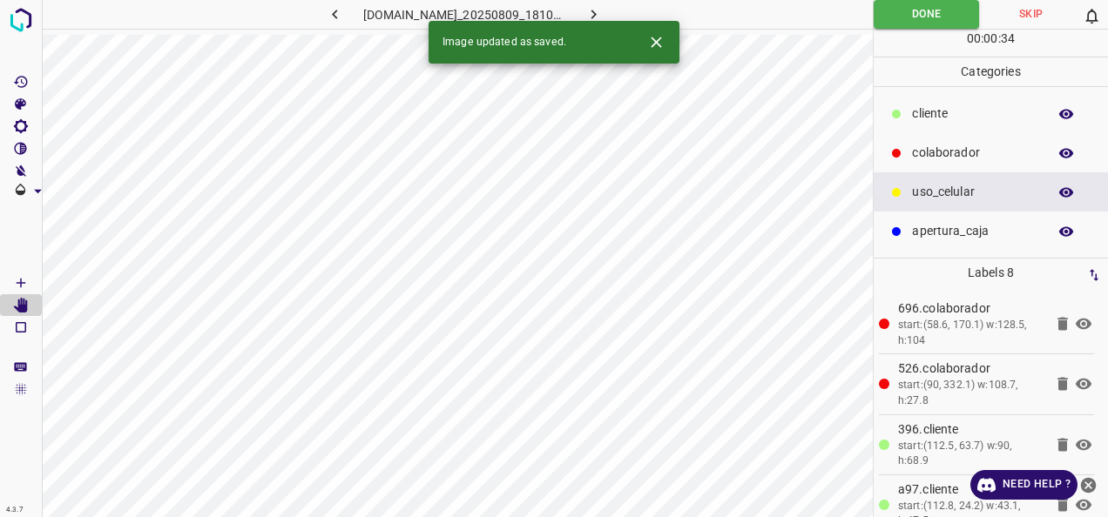
click at [621, 17] on button "button" at bounding box center [593, 14] width 56 height 29
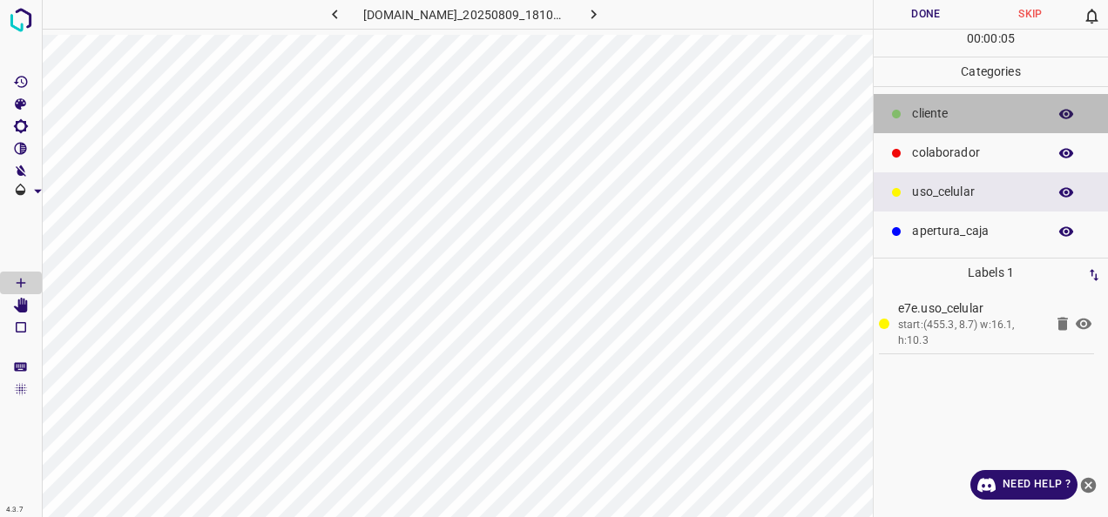
click at [947, 118] on p "​​cliente" at bounding box center [975, 114] width 126 height 18
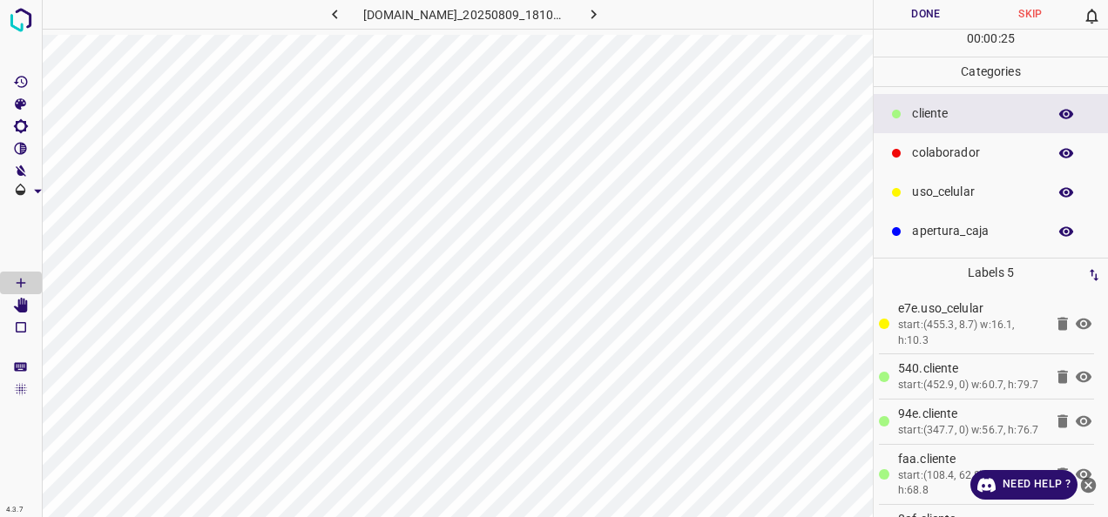
click at [979, 153] on p "colaborador" at bounding box center [975, 153] width 126 height 18
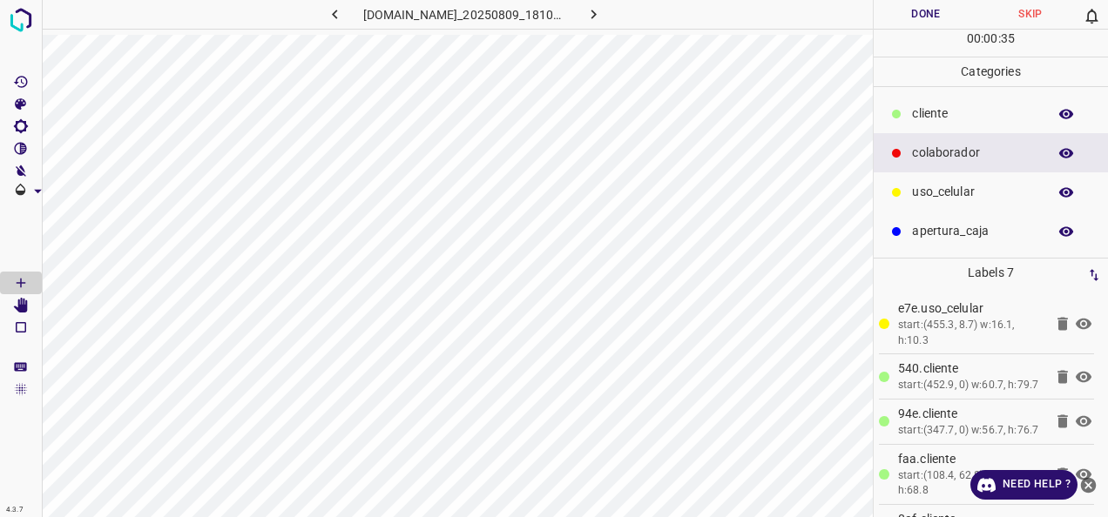
click at [925, 3] on button "Done" at bounding box center [925, 14] width 105 height 29
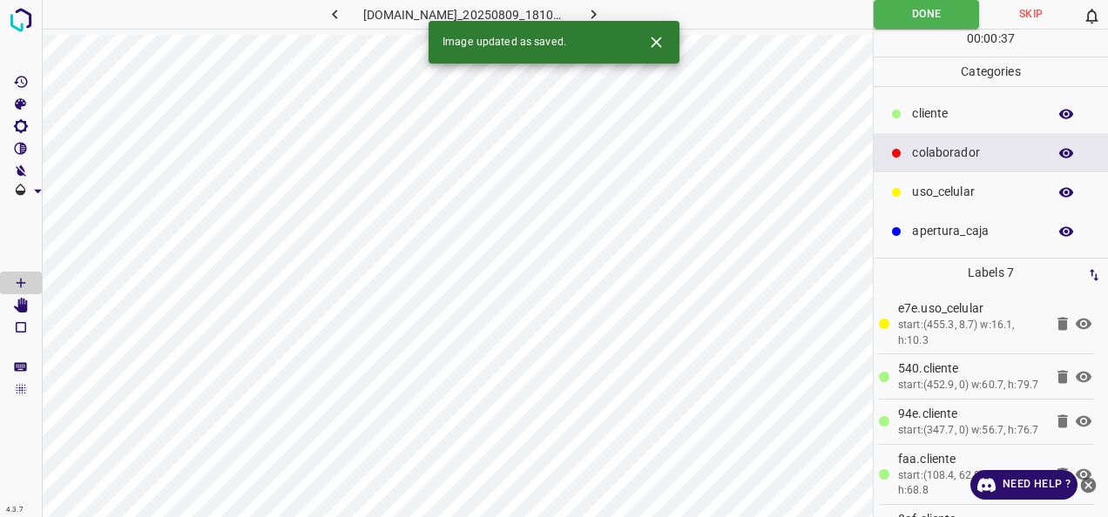
click at [605, 11] on button "button" at bounding box center [593, 14] width 56 height 29
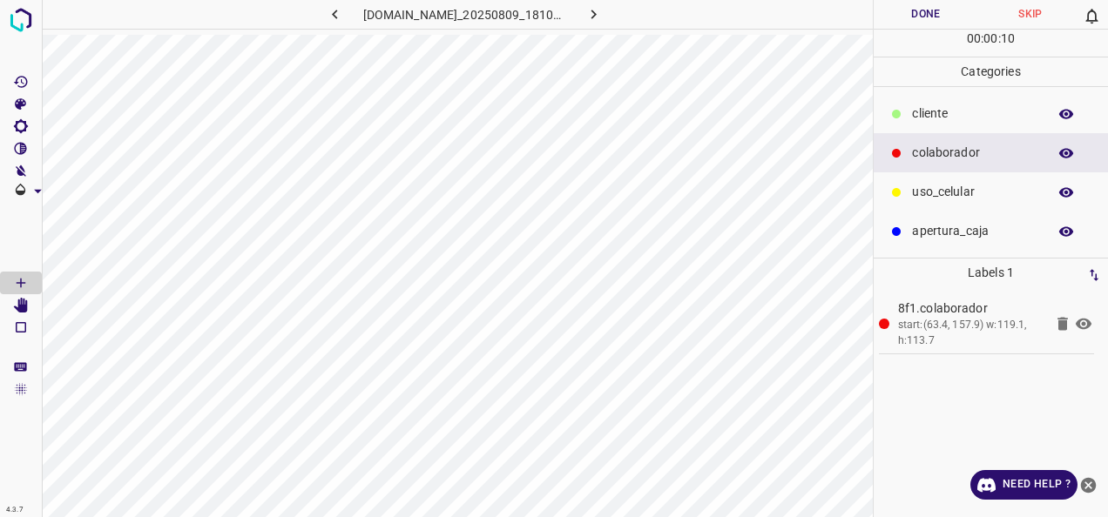
click at [897, 115] on icon at bounding box center [896, 114] width 9 height 9
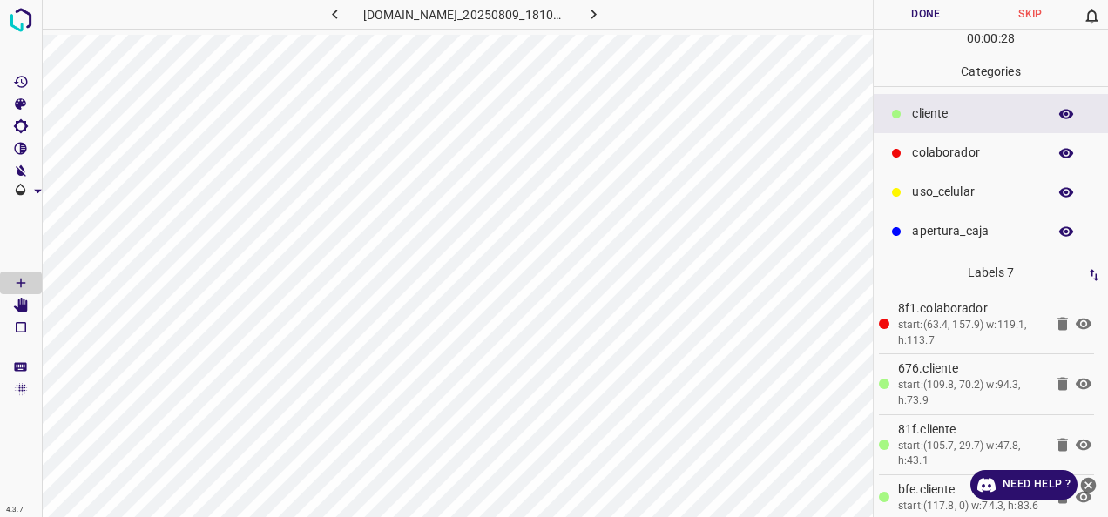
click at [954, 197] on p "uso_celular" at bounding box center [975, 192] width 126 height 18
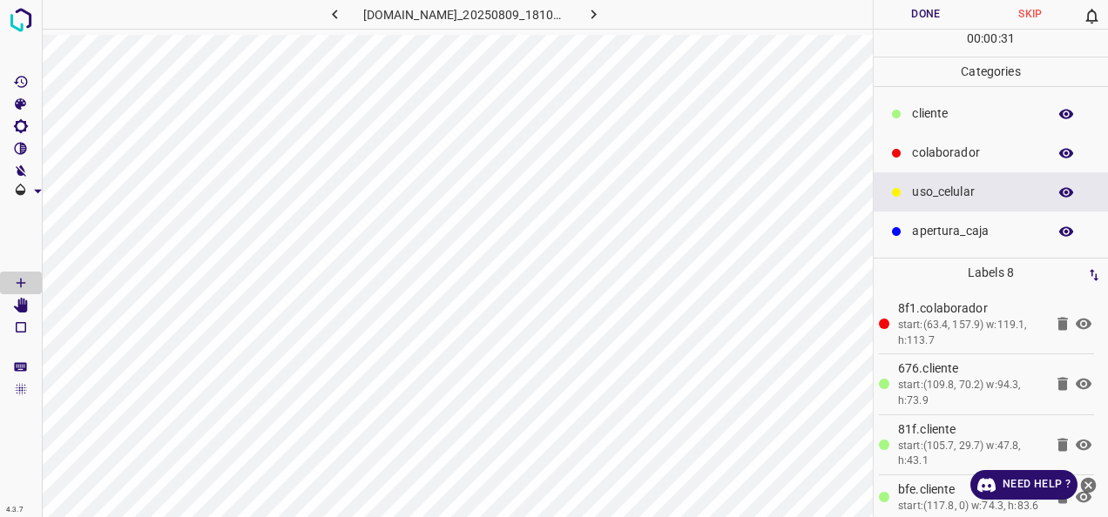
click at [914, 14] on button "Done" at bounding box center [925, 14] width 105 height 29
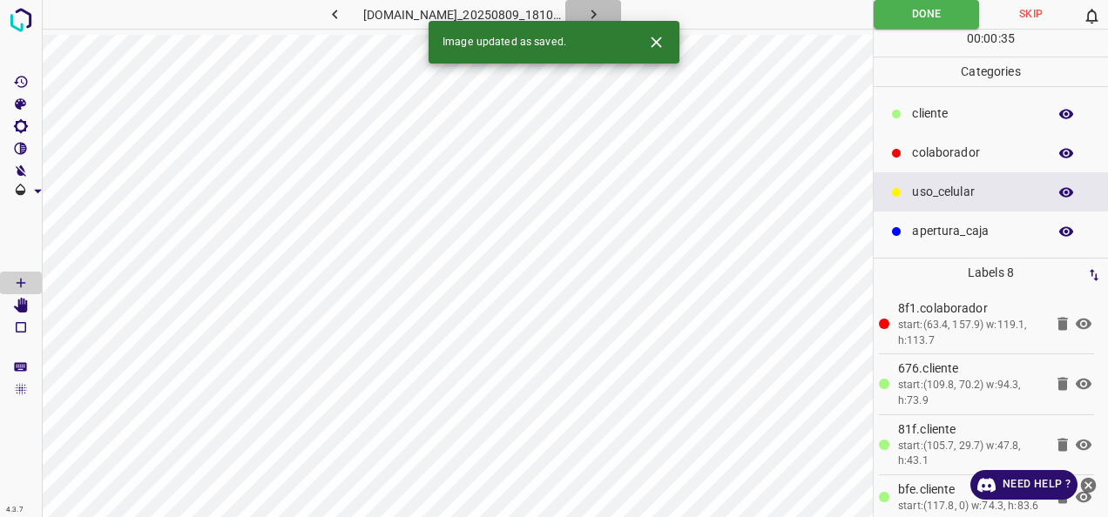
click at [606, 2] on button "button" at bounding box center [593, 14] width 56 height 29
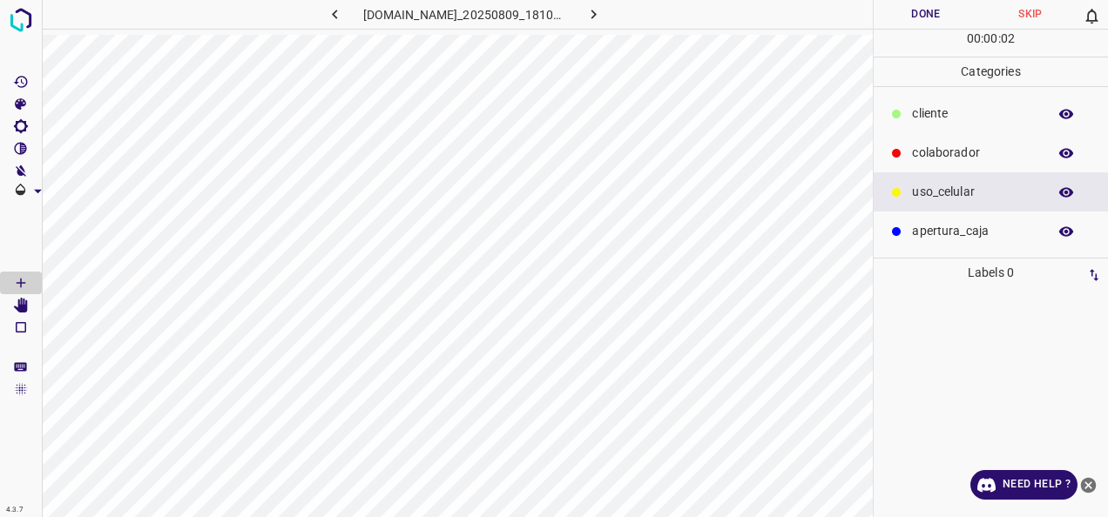
click at [1001, 139] on div "colaborador" at bounding box center [990, 152] width 234 height 39
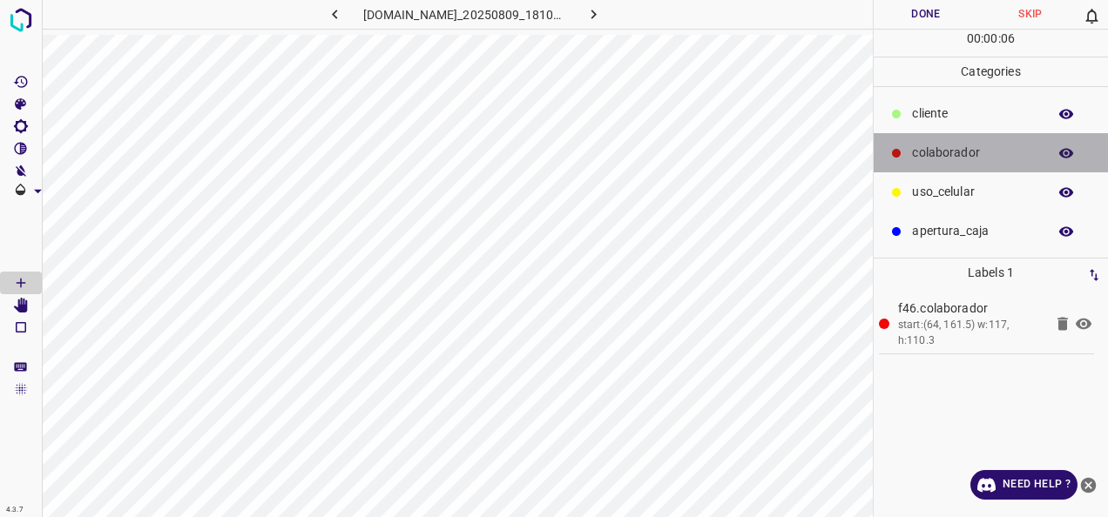
click at [947, 163] on div "colaborador" at bounding box center [990, 152] width 234 height 39
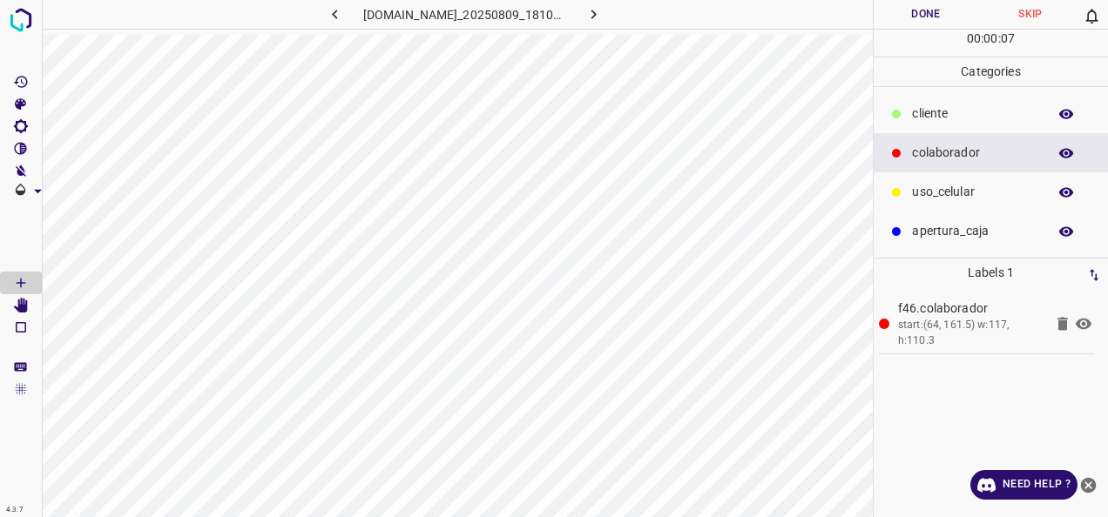
click at [944, 121] on p "​​cliente" at bounding box center [975, 114] width 126 height 18
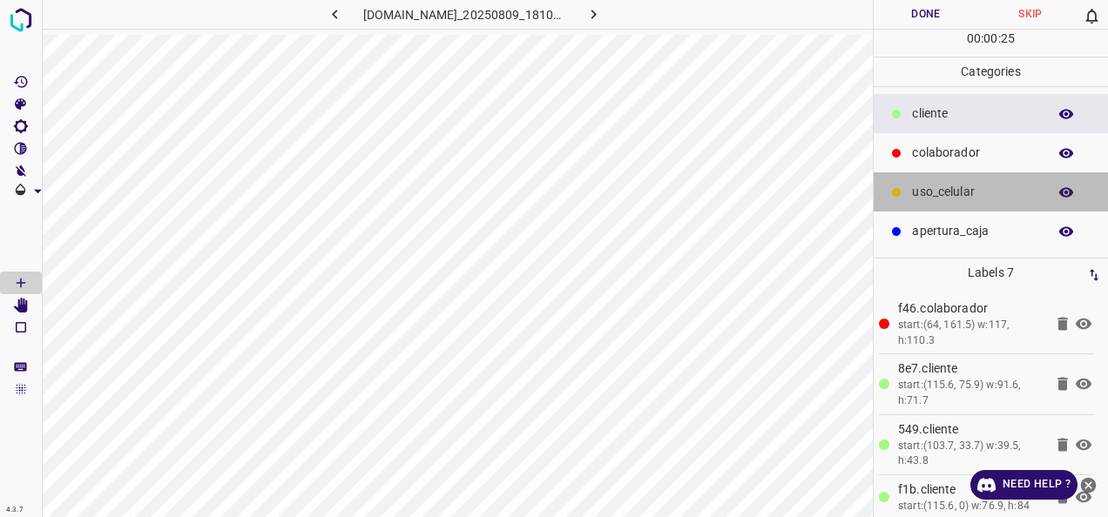
click at [950, 186] on p "uso_celular" at bounding box center [975, 192] width 126 height 18
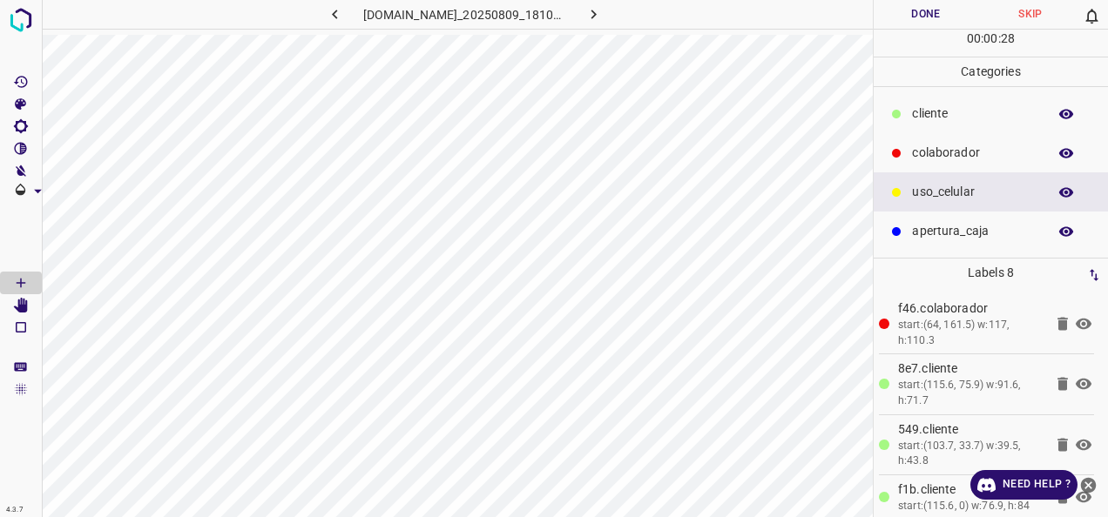
click at [899, 21] on button "Done" at bounding box center [925, 14] width 105 height 29
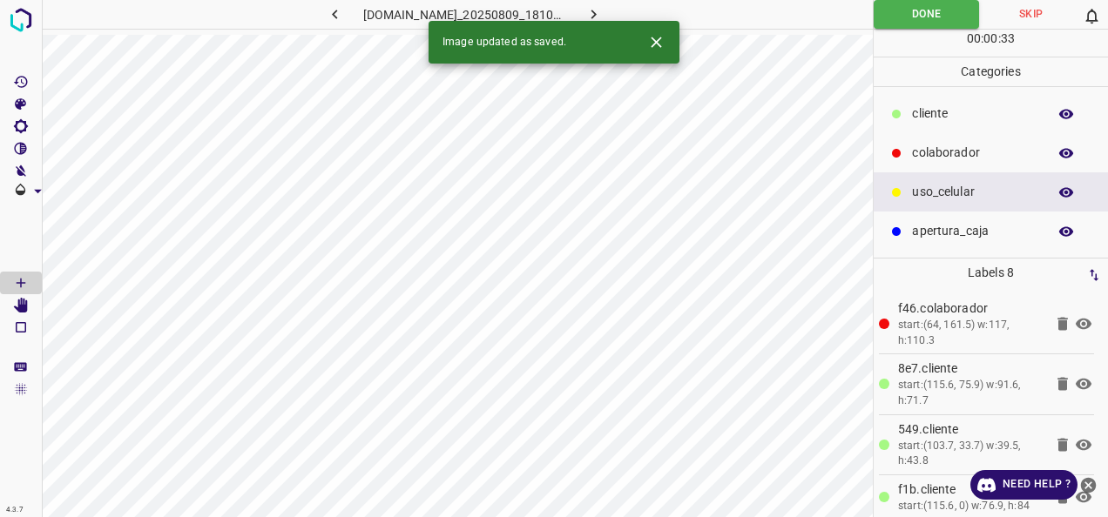
click at [603, 10] on icon "button" at bounding box center [593, 14] width 18 height 18
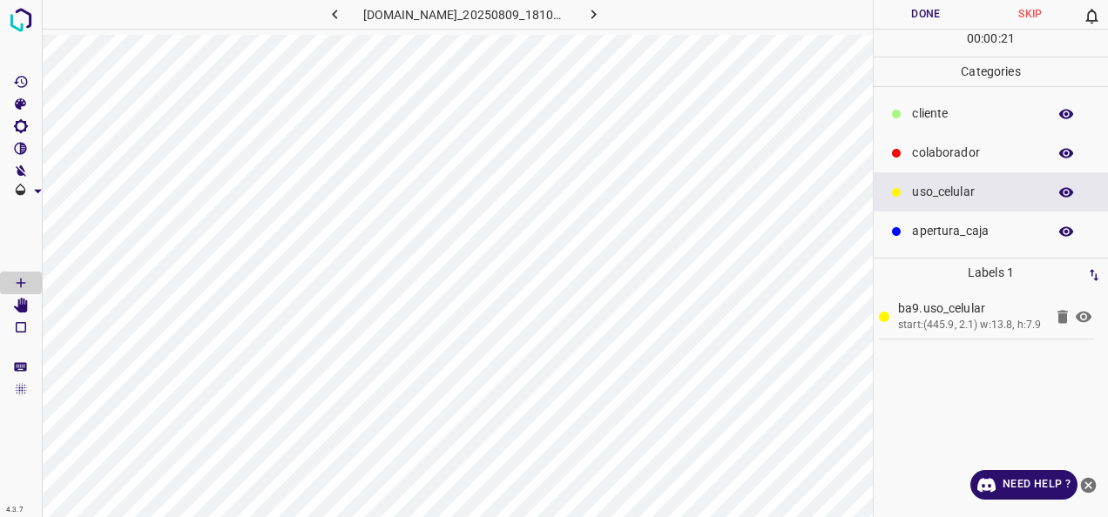
click at [970, 117] on p "​​cliente" at bounding box center [975, 114] width 126 height 18
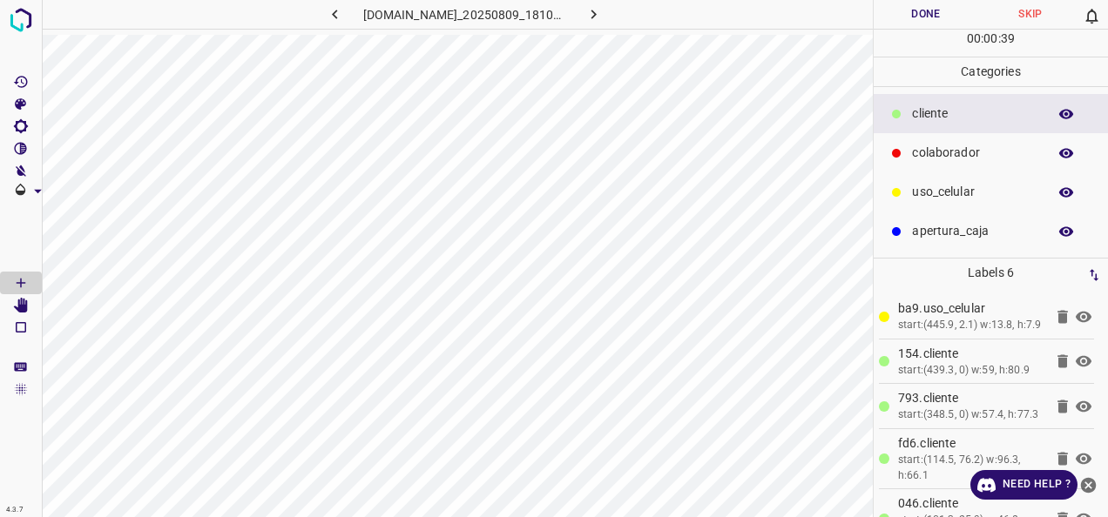
click at [949, 141] on div "colaborador" at bounding box center [990, 152] width 234 height 39
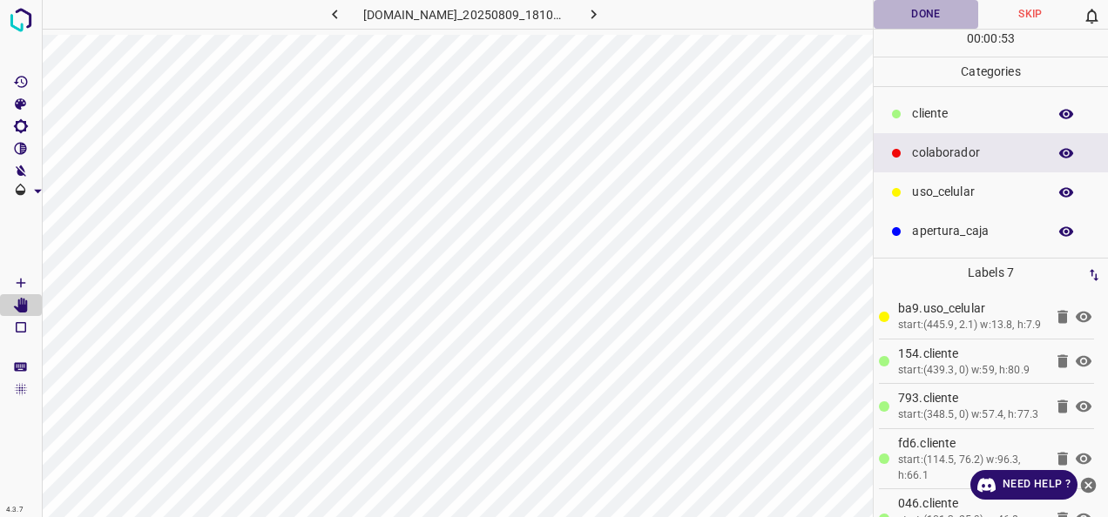
click at [899, 10] on button "Done" at bounding box center [925, 14] width 105 height 29
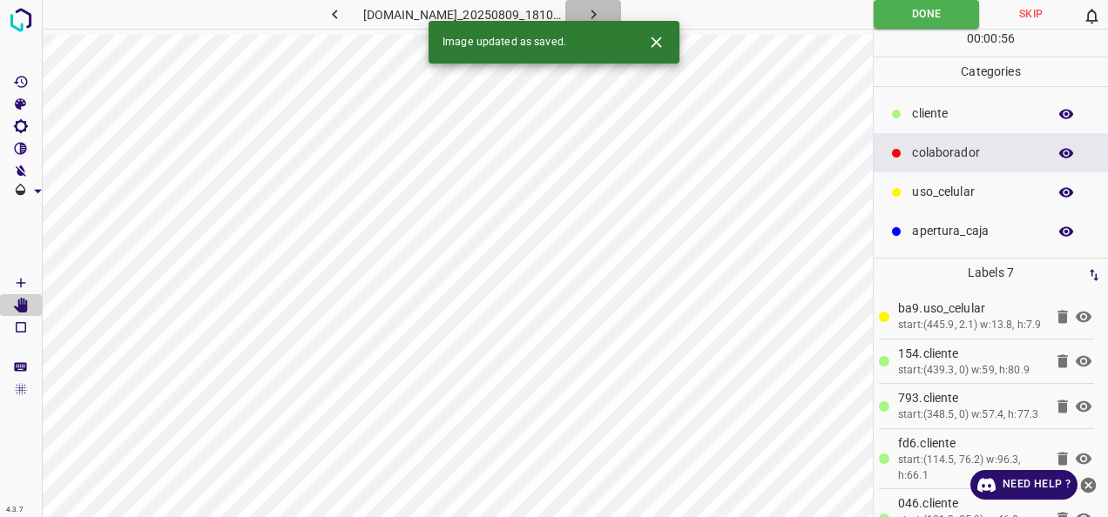
click at [609, 9] on button "button" at bounding box center [593, 14] width 56 height 29
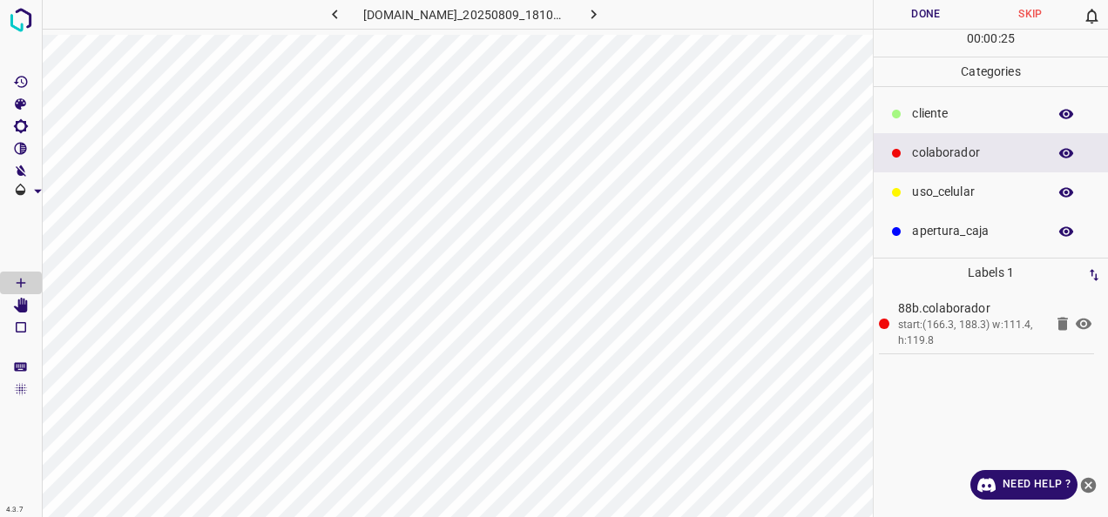
click at [941, 116] on p "​​cliente" at bounding box center [975, 114] width 126 height 18
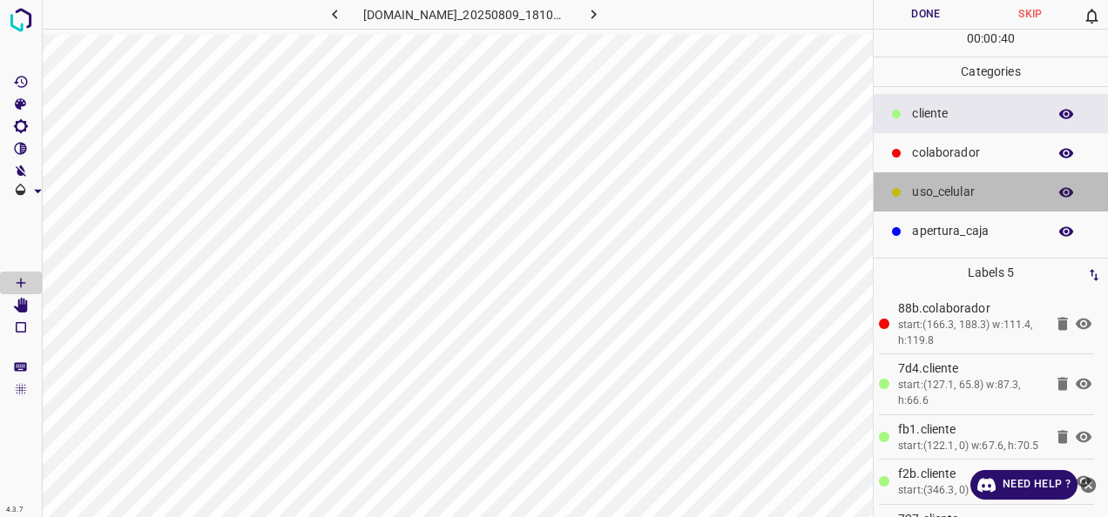
click at [914, 186] on p "uso_celular" at bounding box center [975, 192] width 126 height 18
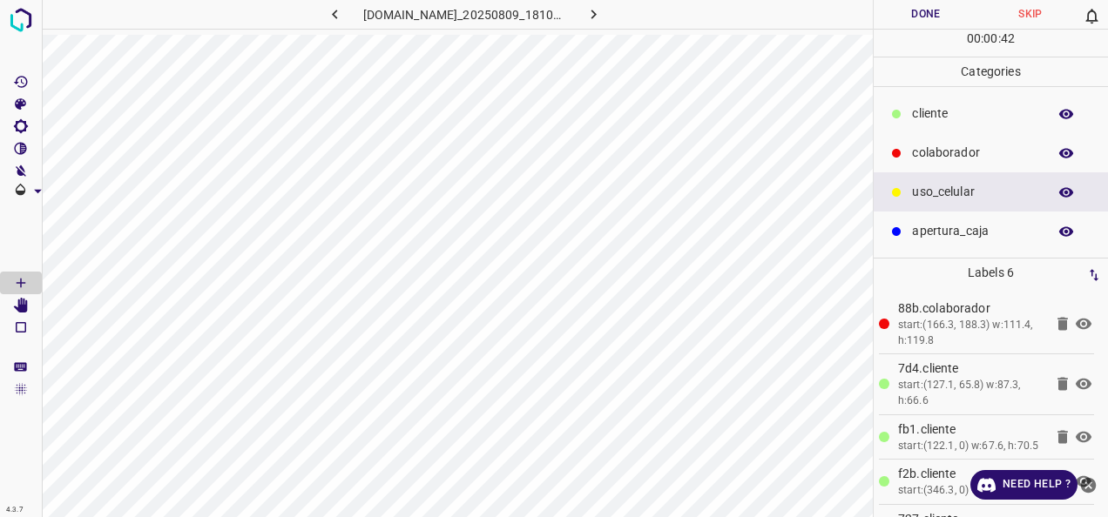
click at [900, 13] on button "Done" at bounding box center [925, 14] width 105 height 29
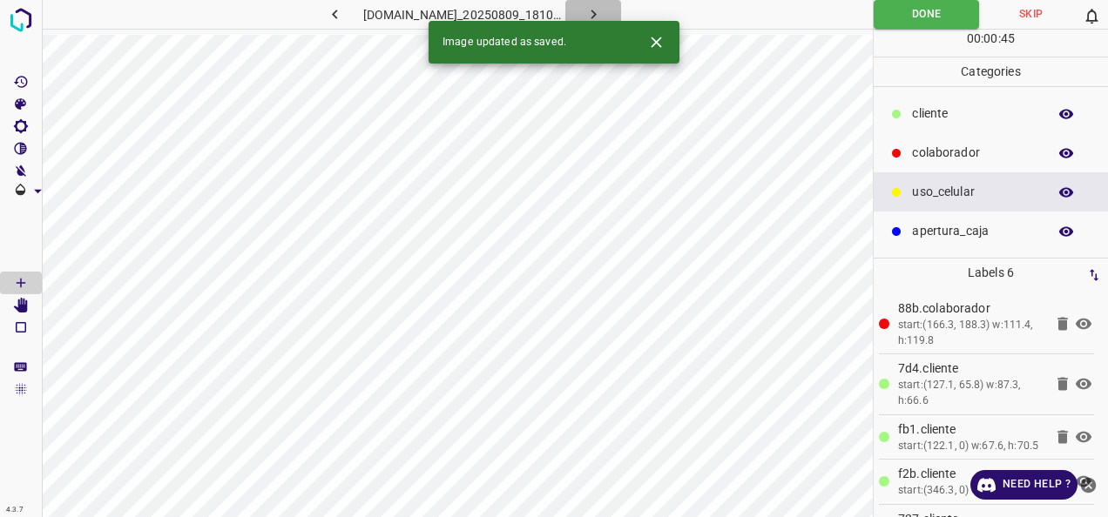
click at [621, 5] on button "button" at bounding box center [593, 14] width 56 height 29
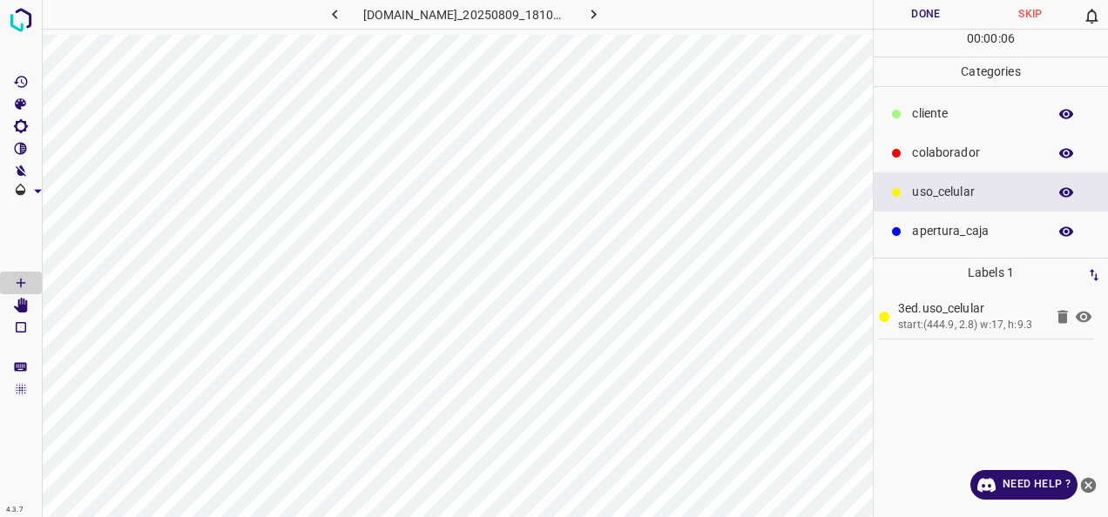
drag, startPoint x: 954, startPoint y: 115, endPoint x: 907, endPoint y: 112, distance: 48.0
click at [954, 114] on p "​​cliente" at bounding box center [975, 114] width 126 height 18
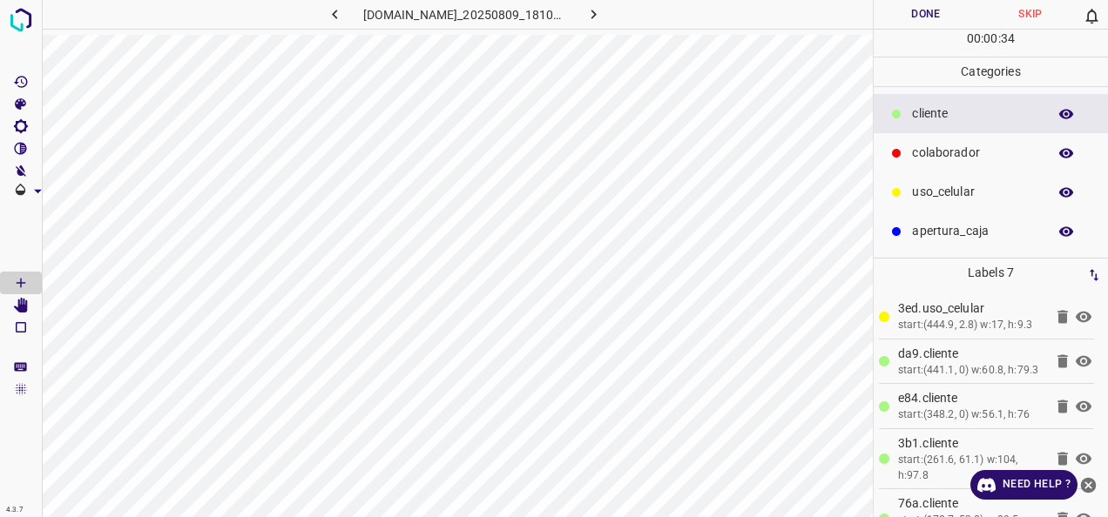
click at [893, 152] on icon at bounding box center [896, 153] width 9 height 9
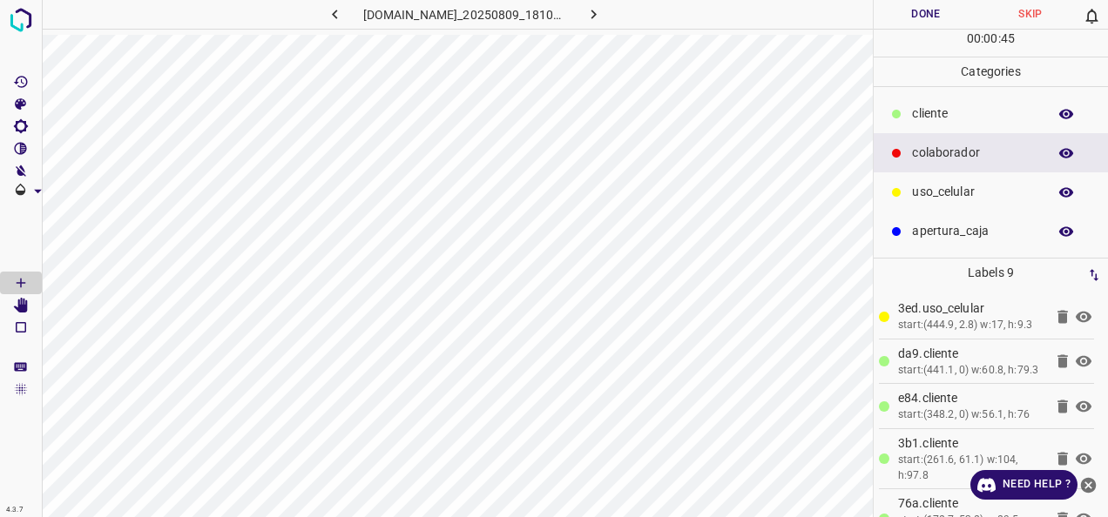
click at [909, 28] on button "Done" at bounding box center [925, 14] width 105 height 29
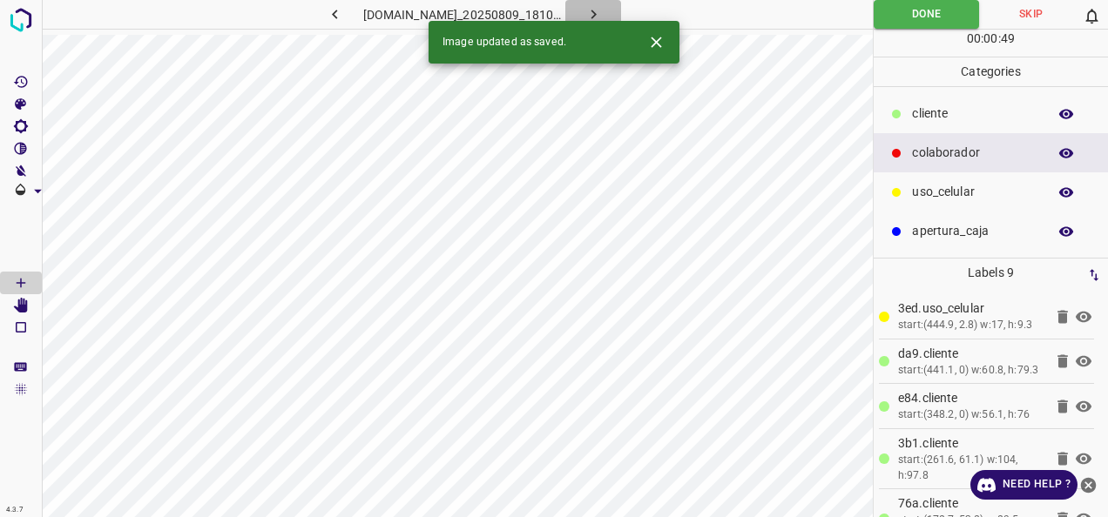
click at [603, 9] on button "button" at bounding box center [593, 14] width 56 height 29
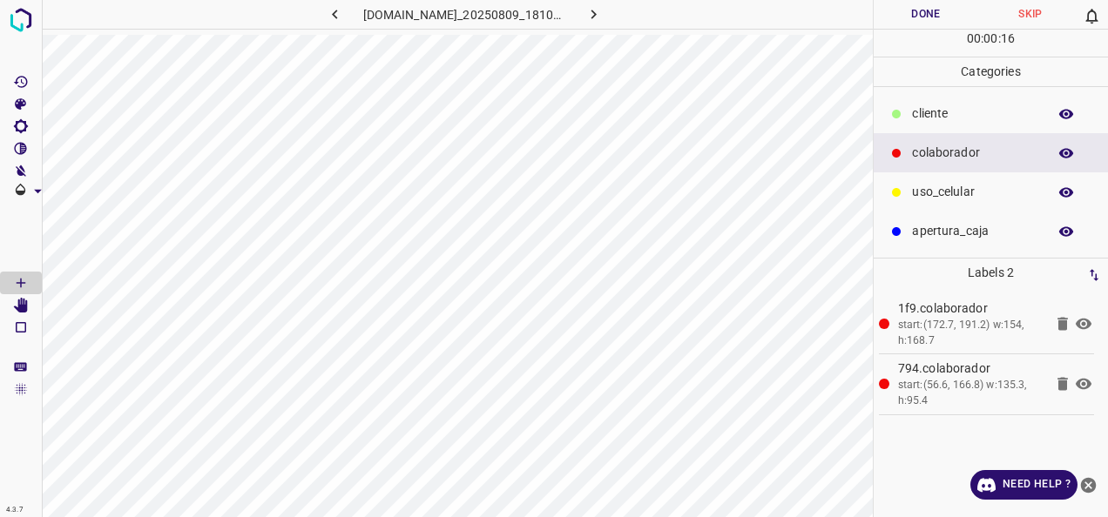
click at [974, 105] on p "​​cliente" at bounding box center [975, 114] width 126 height 18
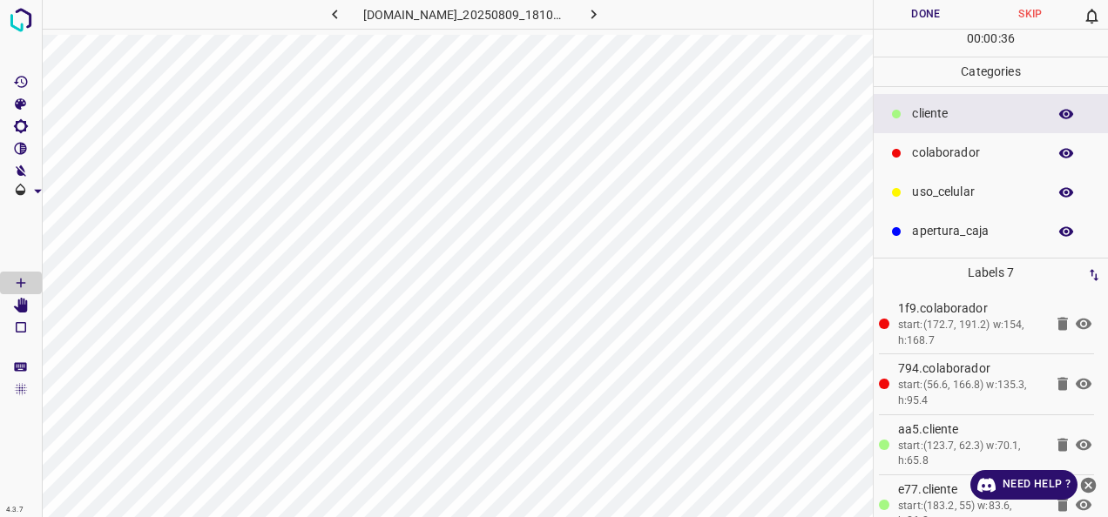
click at [942, 193] on p "uso_celular" at bounding box center [975, 192] width 126 height 18
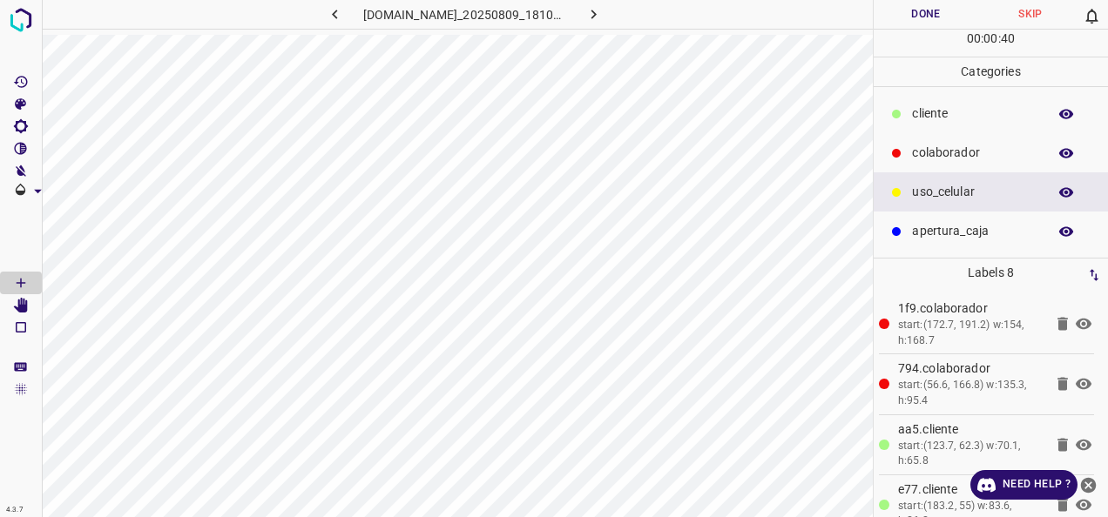
click at [940, 126] on div "​​cliente" at bounding box center [990, 113] width 234 height 39
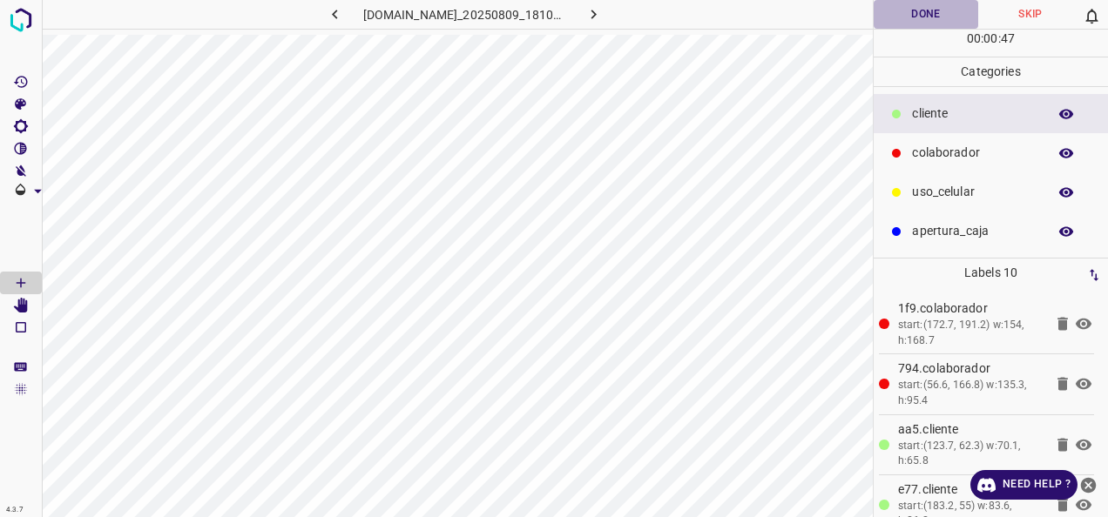
click at [927, 9] on button "Done" at bounding box center [925, 14] width 105 height 29
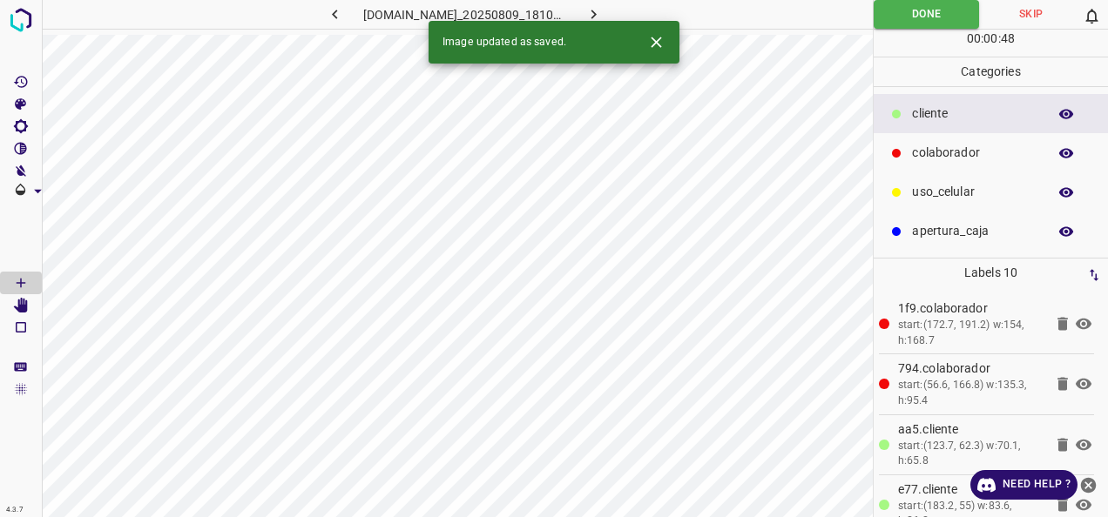
click at [621, 17] on button "button" at bounding box center [593, 14] width 56 height 29
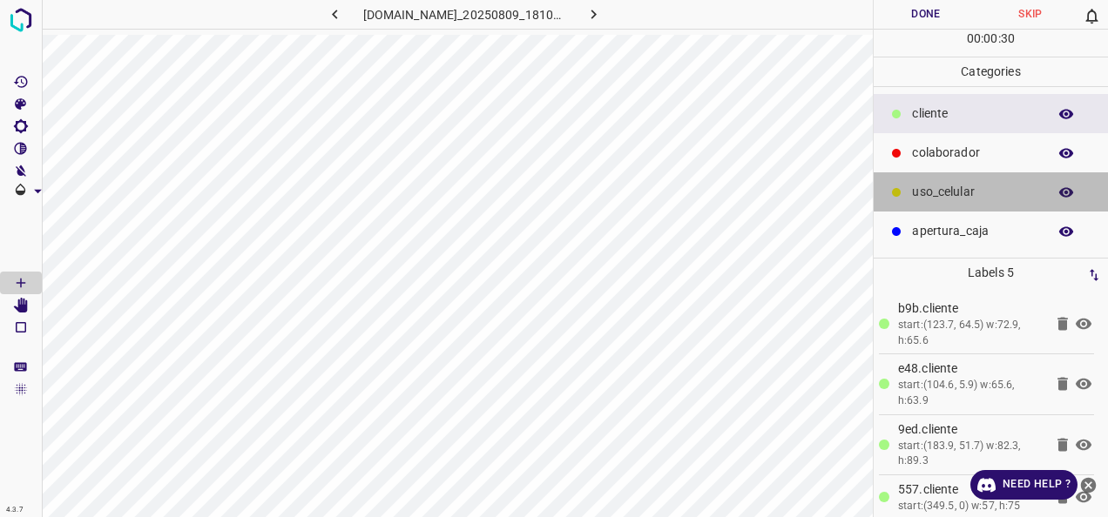
click at [953, 183] on p "uso_celular" at bounding box center [975, 192] width 126 height 18
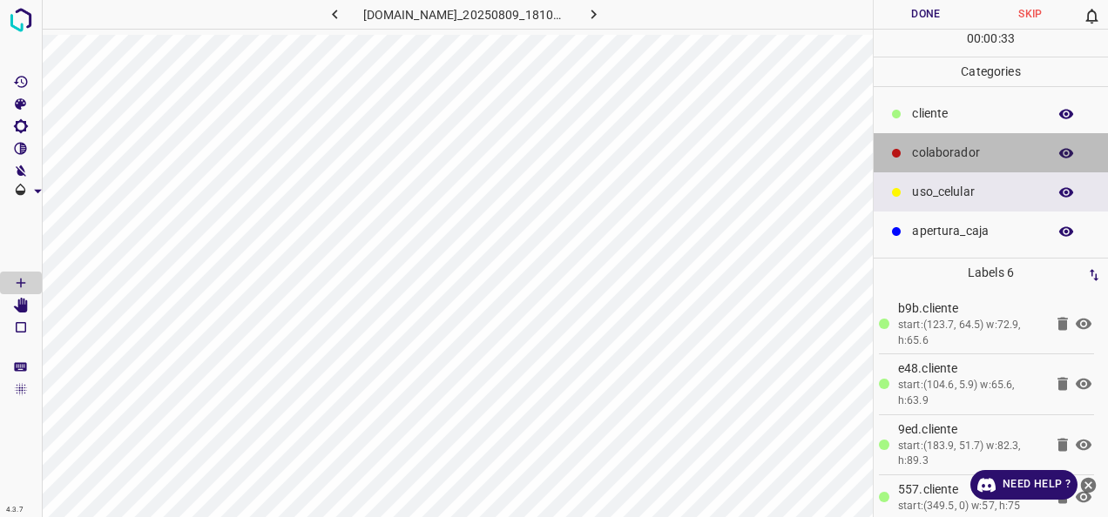
click at [914, 136] on div "colaborador" at bounding box center [990, 152] width 234 height 39
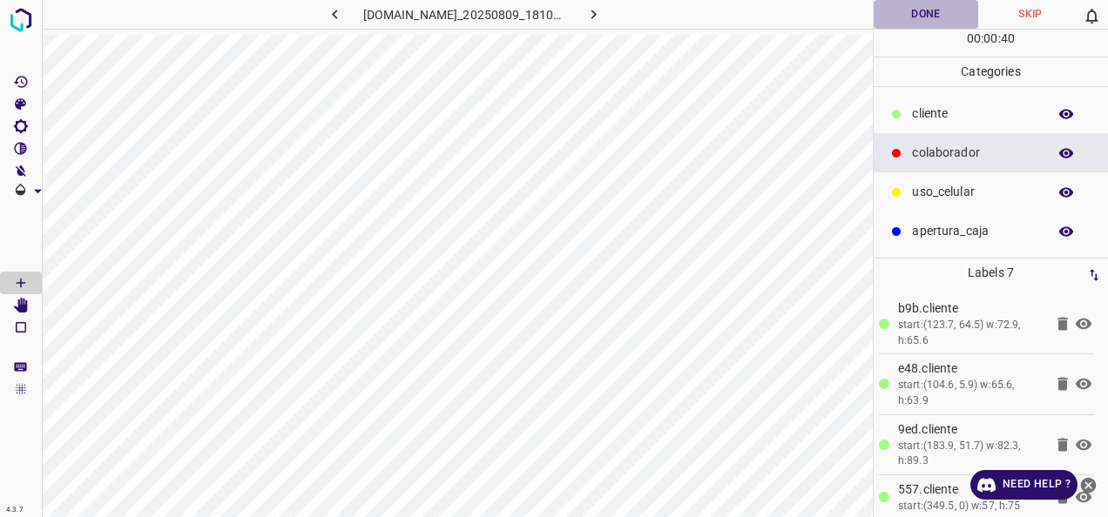
click at [881, 7] on button "Done" at bounding box center [925, 14] width 105 height 29
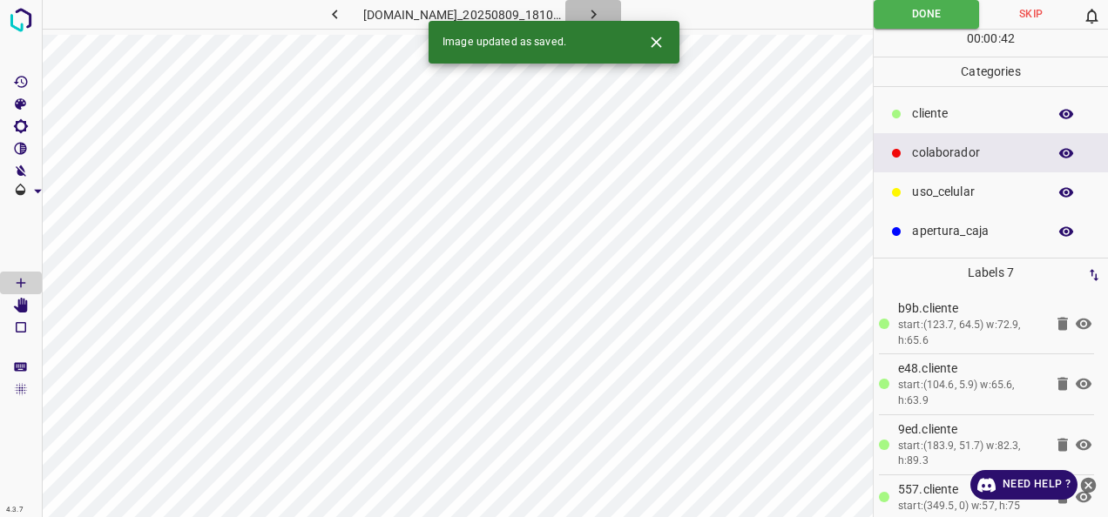
click at [621, 13] on button "button" at bounding box center [593, 14] width 56 height 29
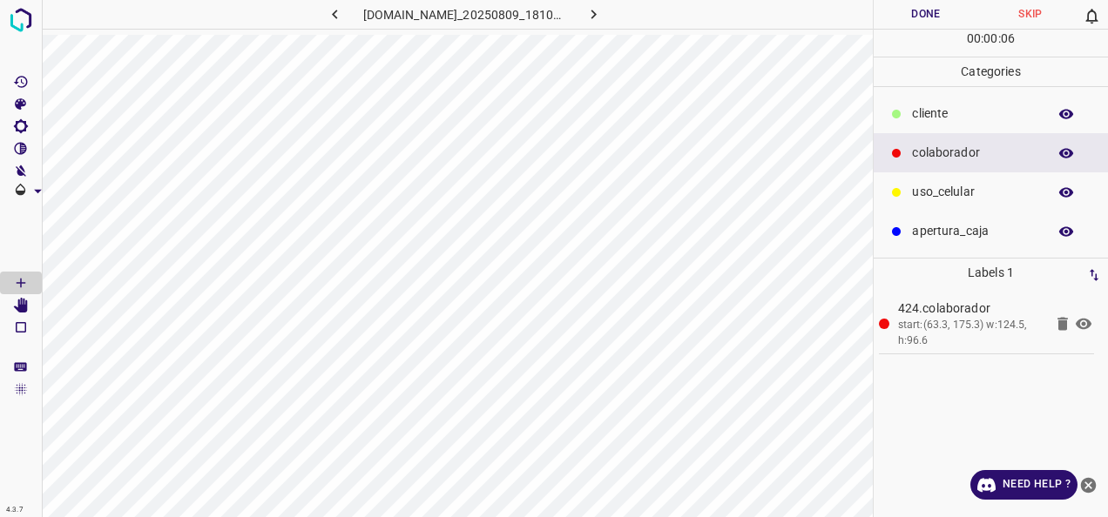
click at [982, 101] on div "​​cliente" at bounding box center [990, 113] width 234 height 39
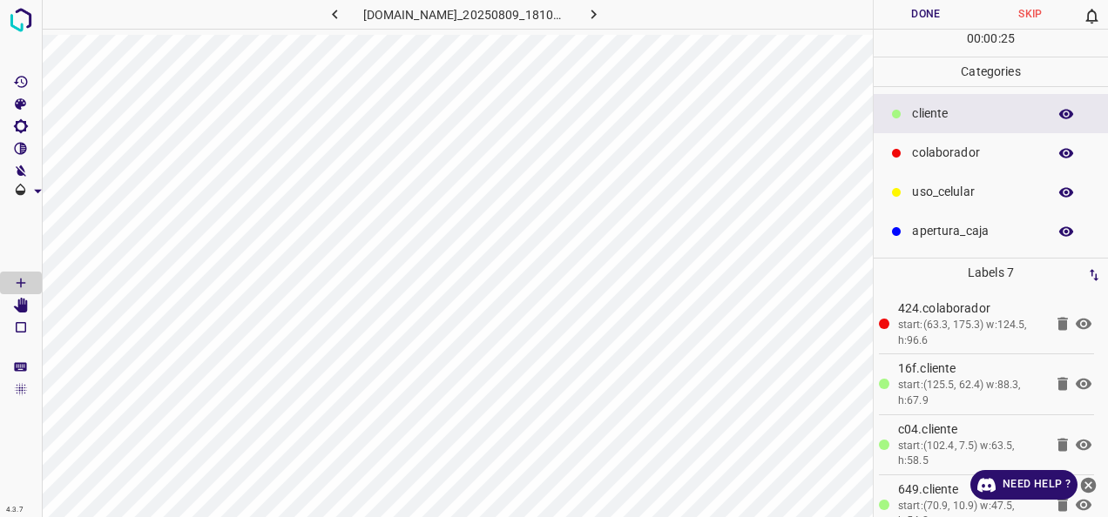
click at [954, 188] on p "uso_celular" at bounding box center [975, 192] width 126 height 18
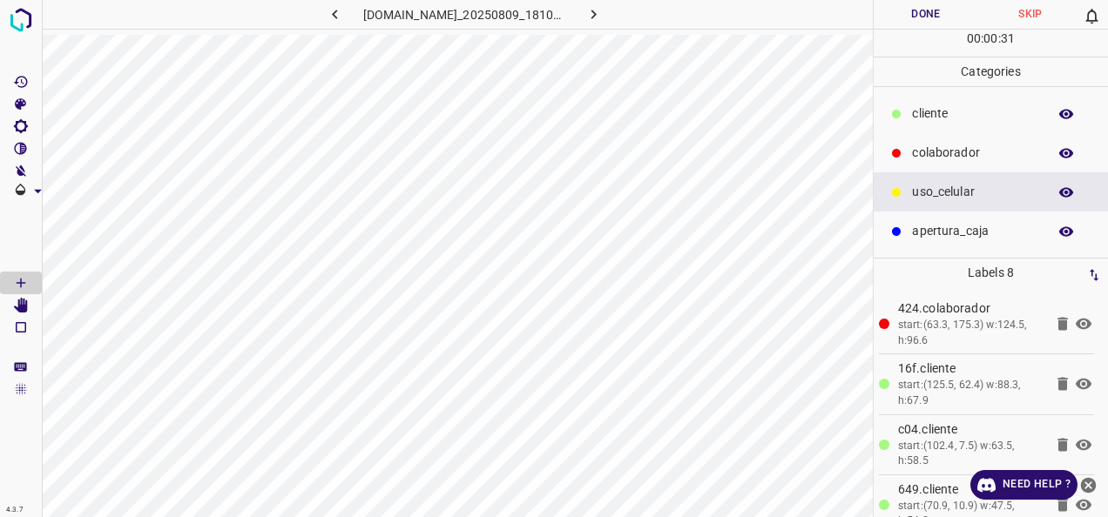
click at [908, 17] on button "Done" at bounding box center [925, 14] width 105 height 29
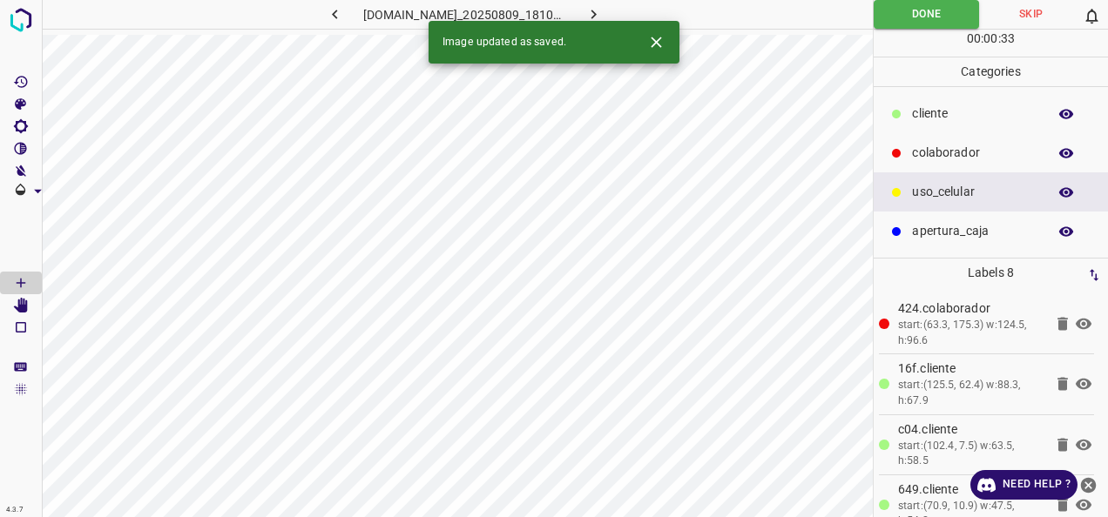
click at [603, 13] on icon "button" at bounding box center [593, 14] width 18 height 18
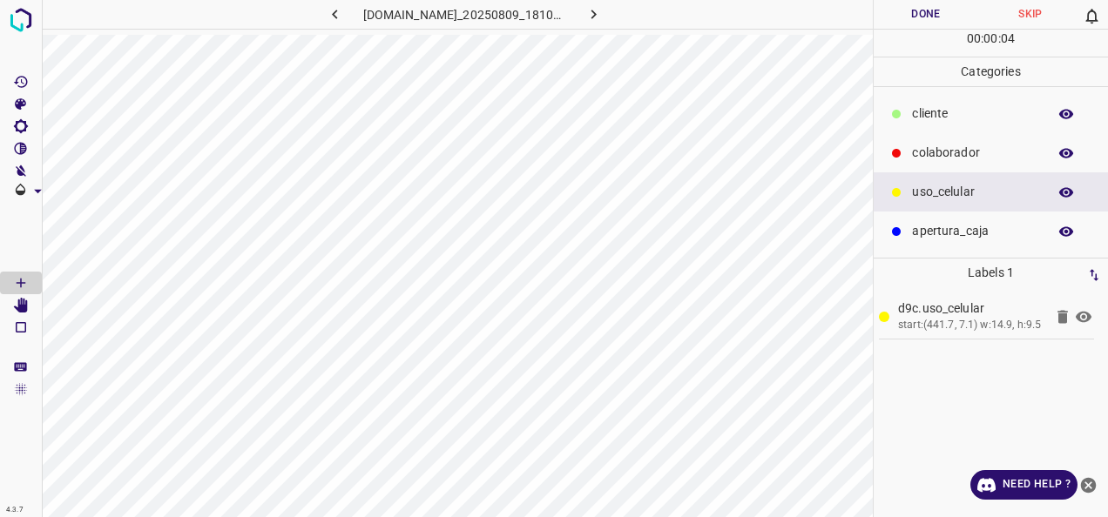
click at [934, 112] on p "​​cliente" at bounding box center [975, 114] width 126 height 18
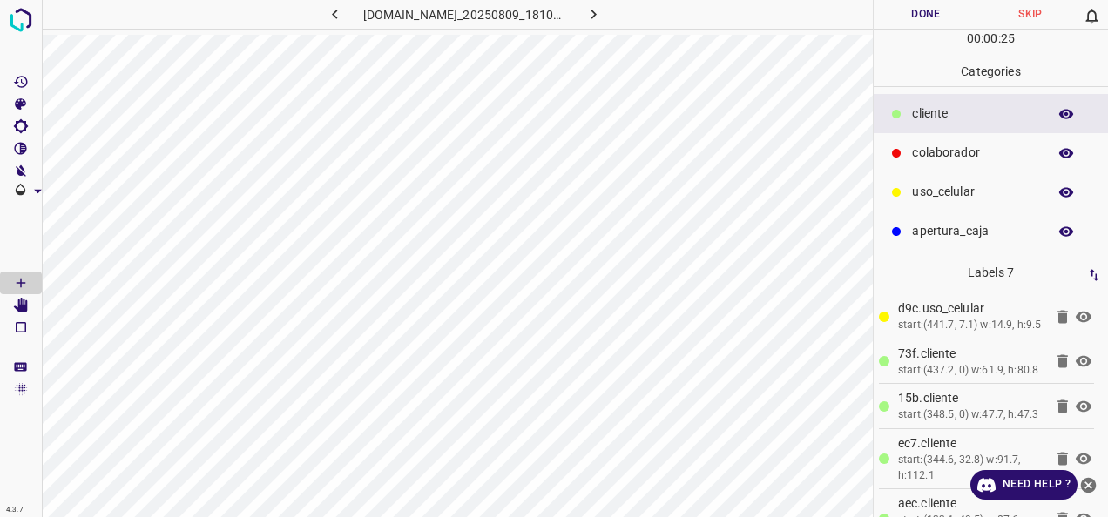
click at [998, 157] on p "colaborador" at bounding box center [975, 153] width 126 height 18
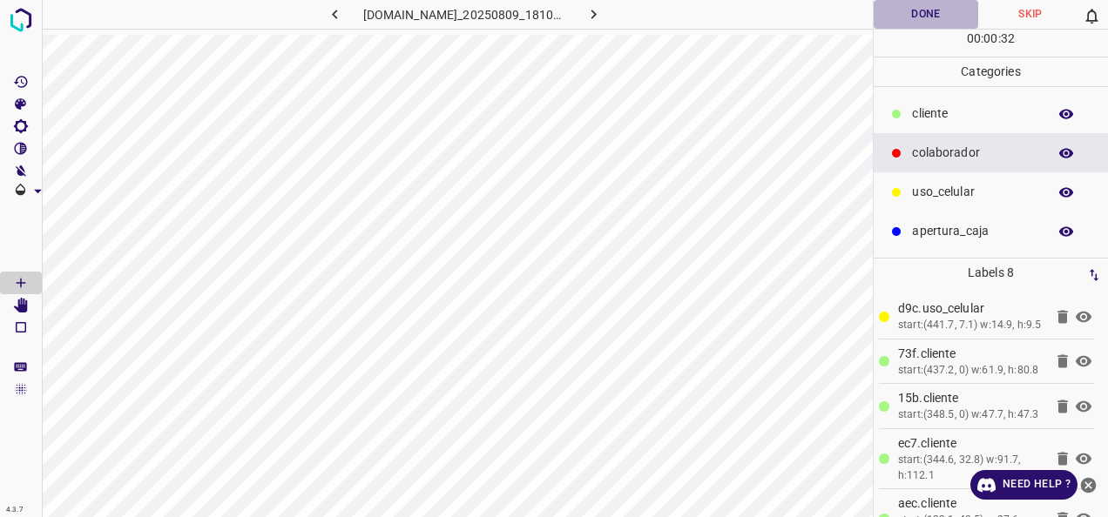
click at [927, 10] on button "Done" at bounding box center [925, 14] width 105 height 29
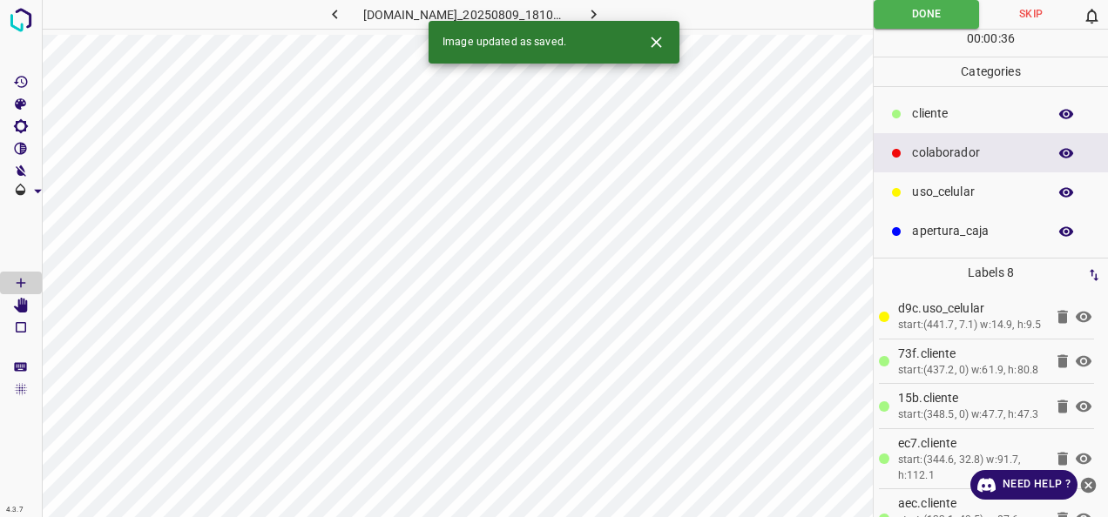
click at [621, 10] on button "button" at bounding box center [593, 14] width 56 height 29
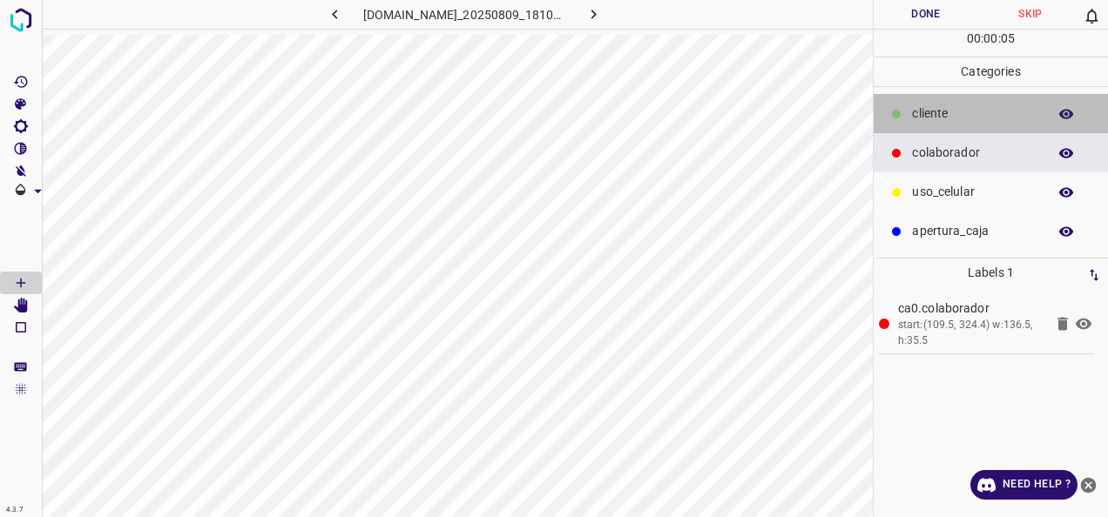
click at [987, 113] on p "​​cliente" at bounding box center [975, 114] width 126 height 18
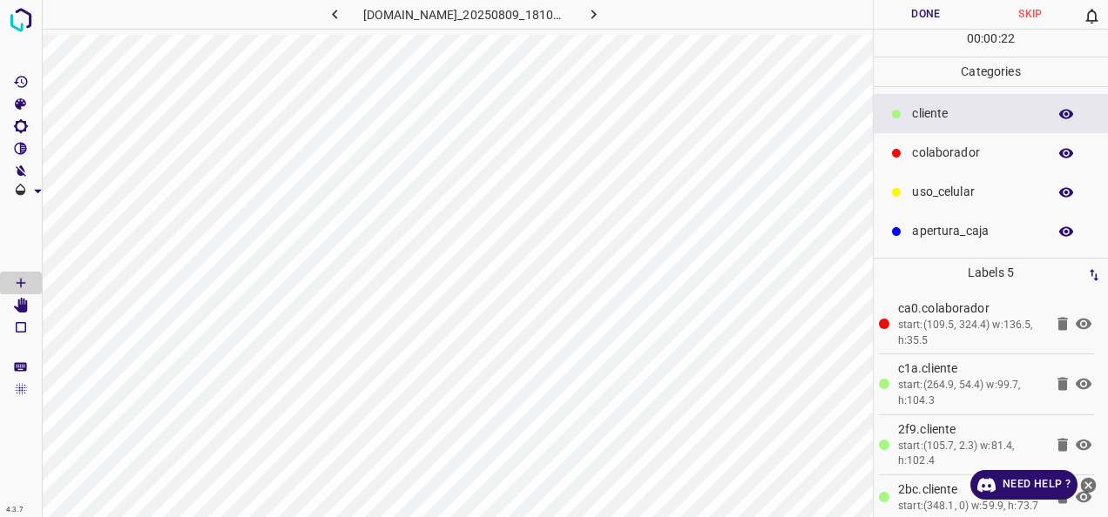
click at [908, 17] on button "Done" at bounding box center [925, 14] width 105 height 29
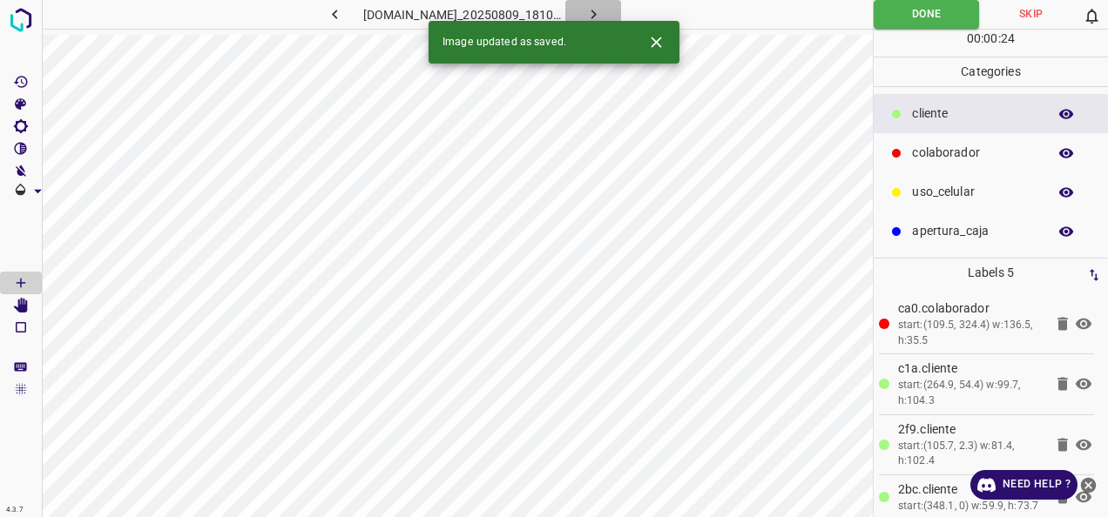
click at [603, 10] on icon "button" at bounding box center [593, 14] width 18 height 18
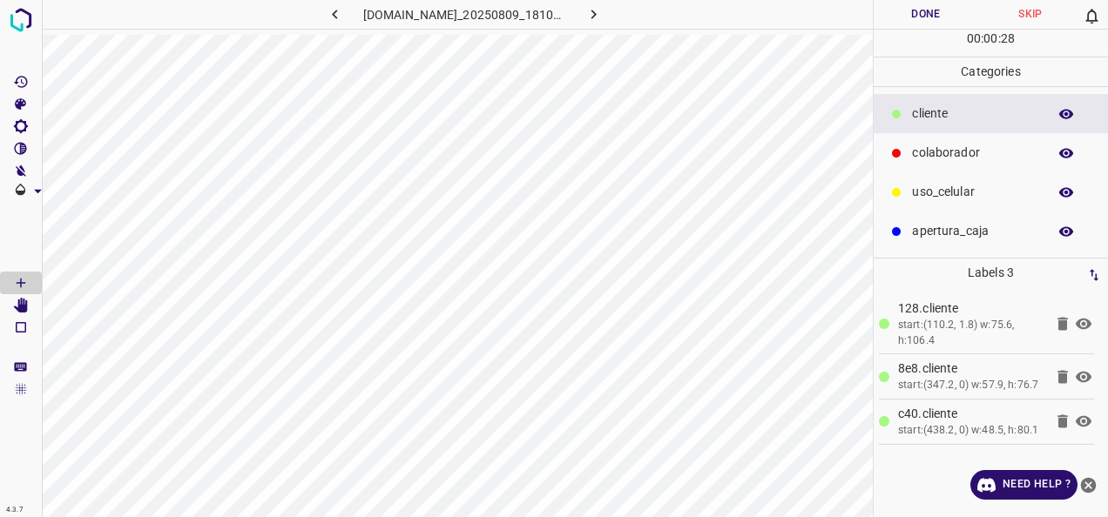
click at [929, 194] on p "uso_celular" at bounding box center [975, 192] width 126 height 18
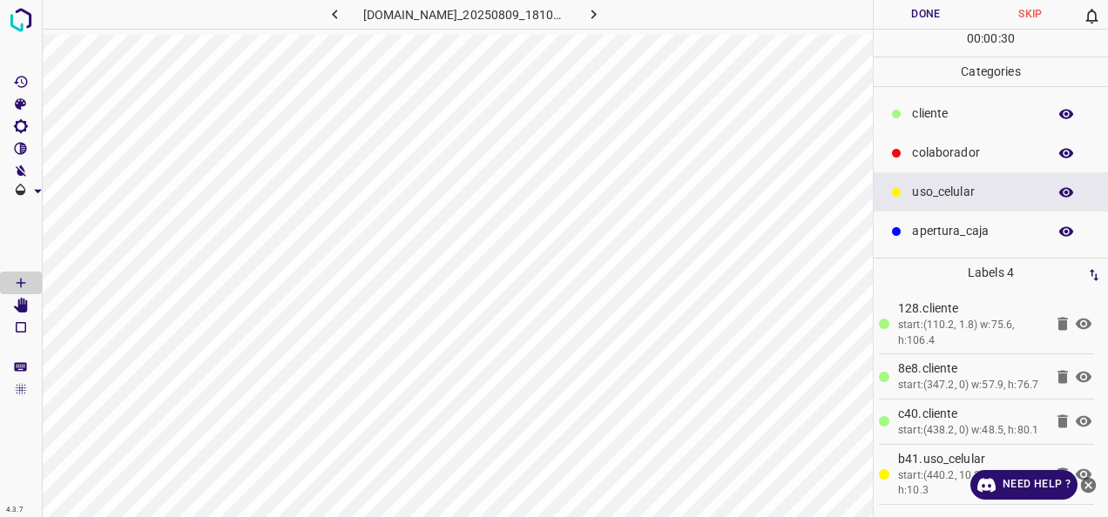
click at [918, 152] on p "colaborador" at bounding box center [975, 153] width 126 height 18
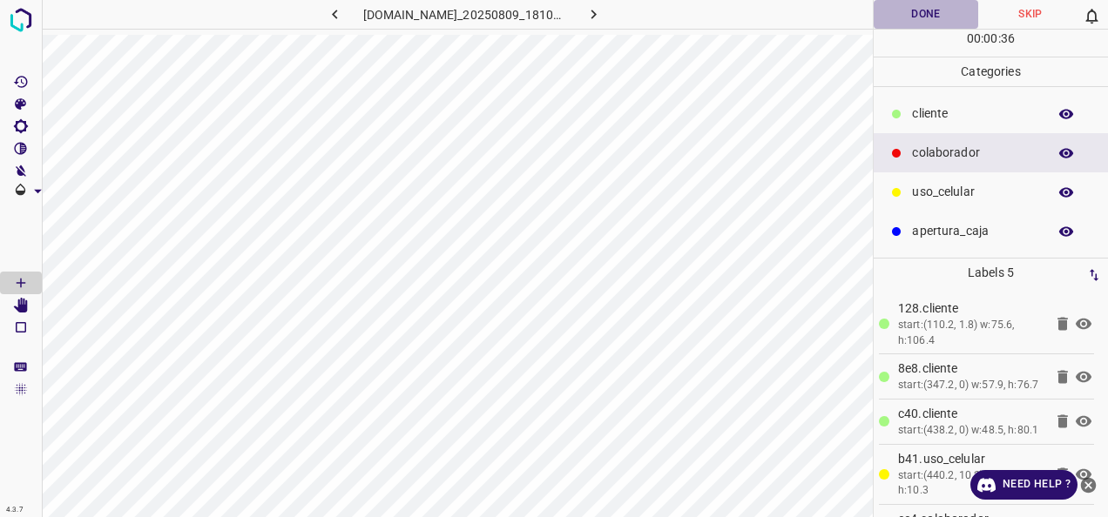
click at [909, 21] on button "Done" at bounding box center [925, 14] width 105 height 29
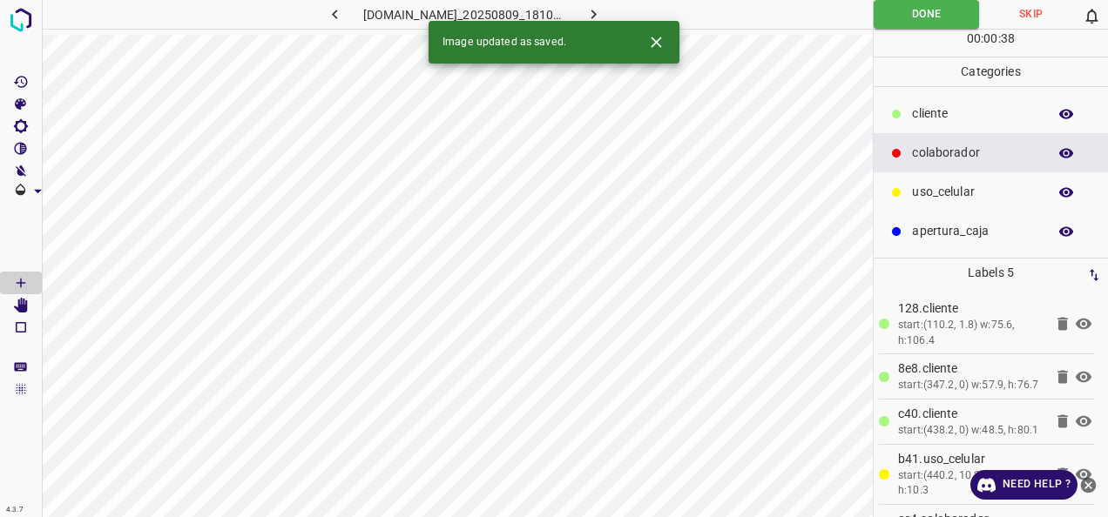
click at [596, 18] on icon "button" at bounding box center [592, 15] width 5 height 10
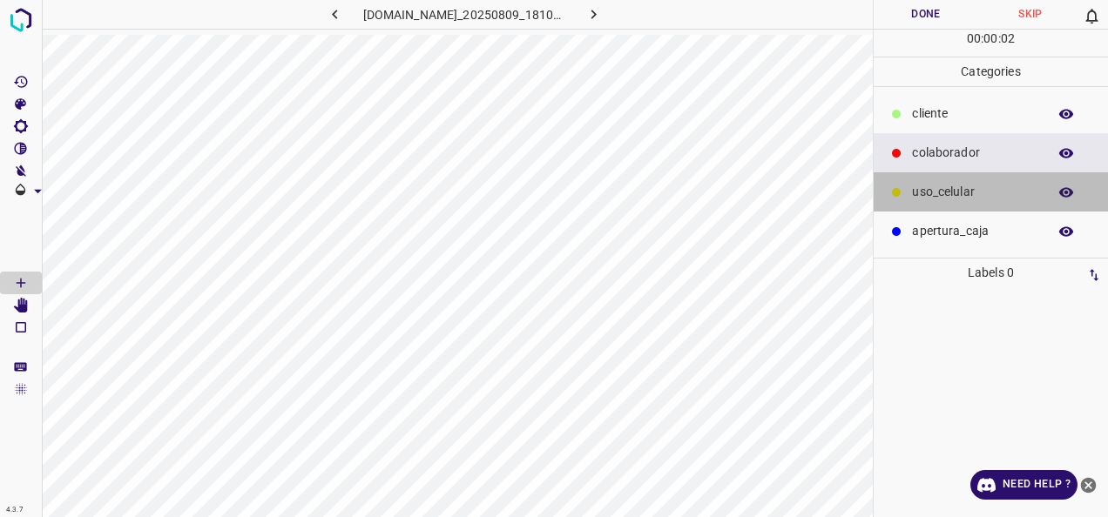
click at [948, 191] on p "uso_celular" at bounding box center [975, 192] width 126 height 18
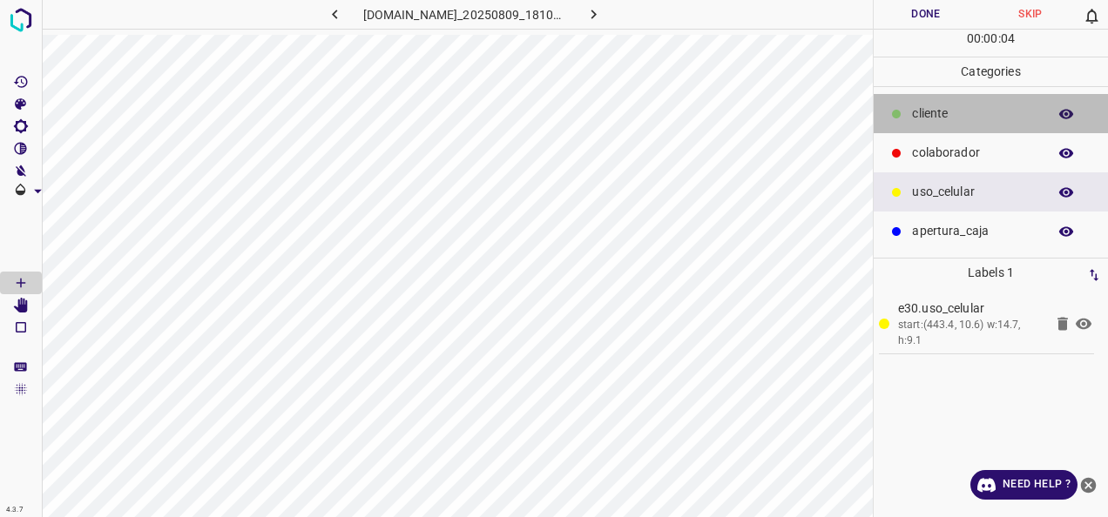
click at [929, 118] on p "​​cliente" at bounding box center [975, 114] width 126 height 18
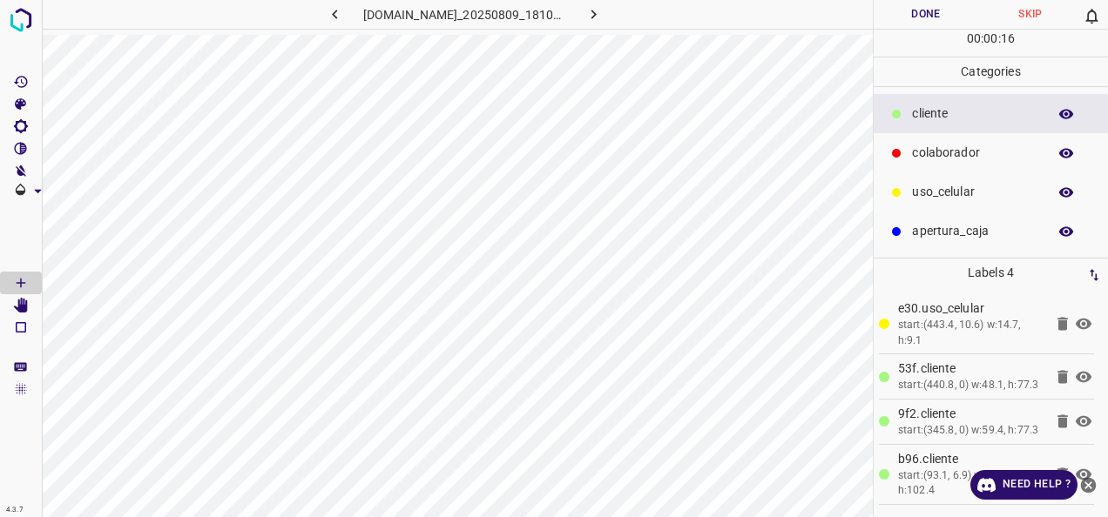
click at [915, 14] on button "Done" at bounding box center [925, 14] width 105 height 29
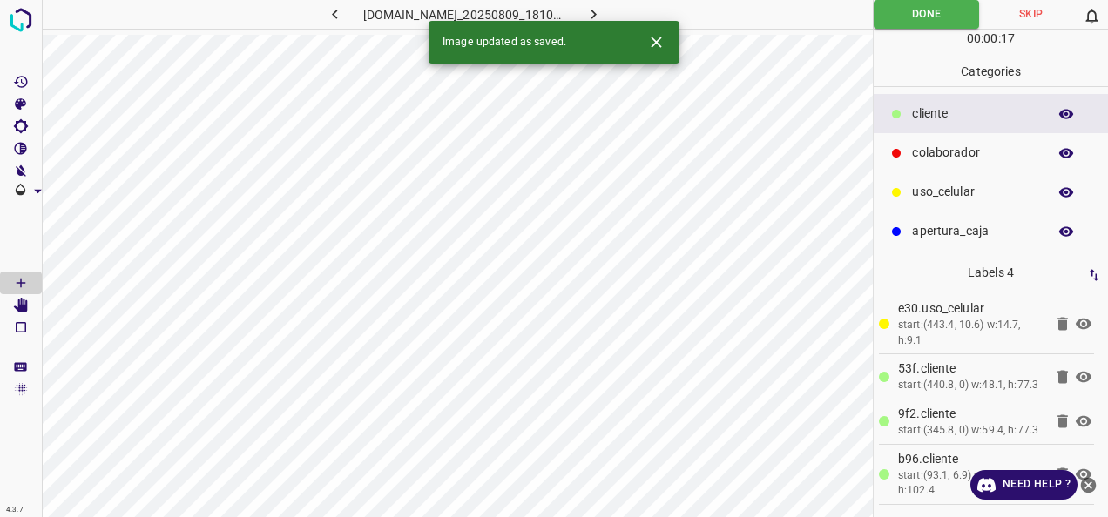
click at [603, 10] on icon "button" at bounding box center [593, 14] width 18 height 18
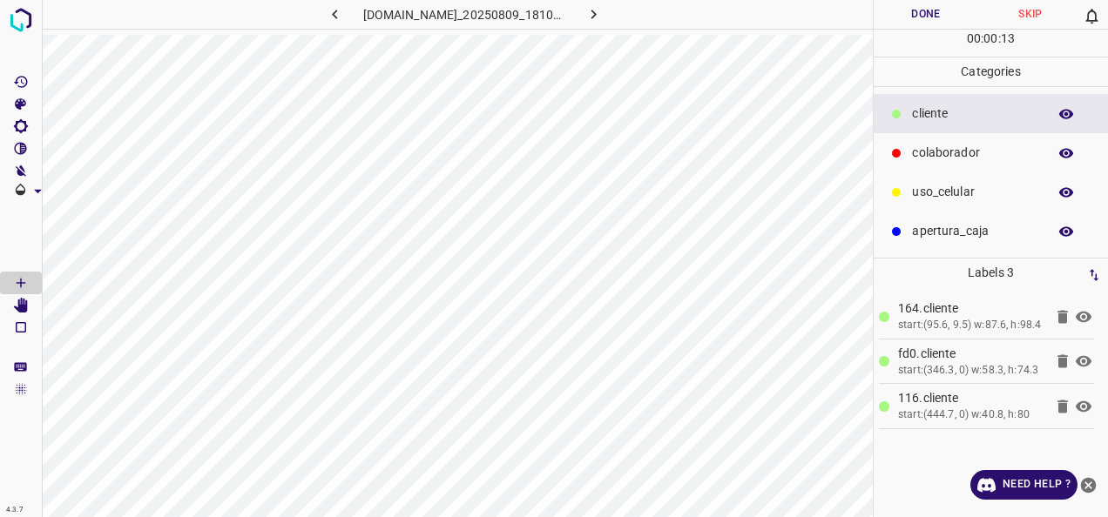
click at [931, 192] on p "uso_celular" at bounding box center [975, 192] width 126 height 18
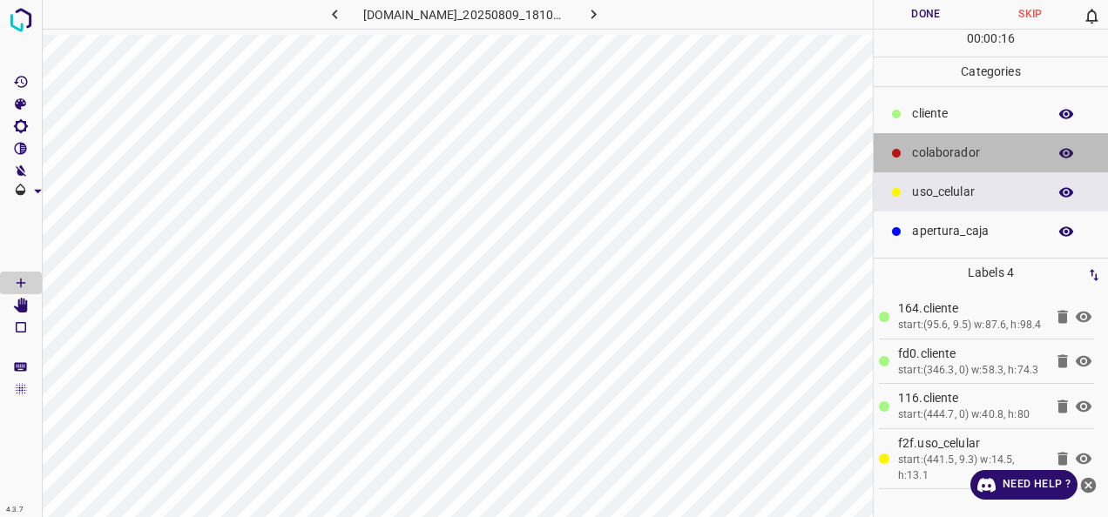
click at [923, 140] on div "colaborador" at bounding box center [990, 152] width 234 height 39
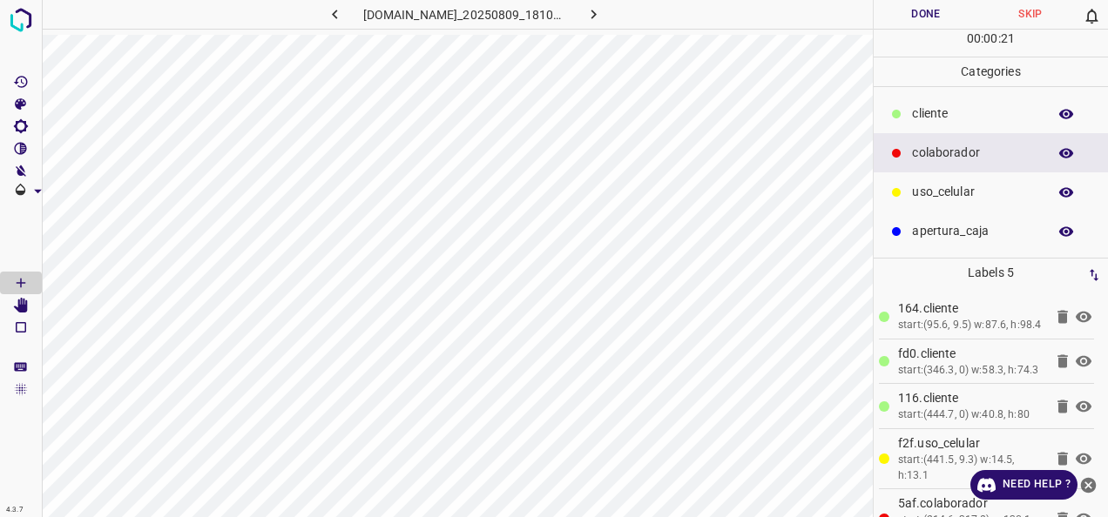
click at [925, 24] on button "Done" at bounding box center [925, 14] width 105 height 29
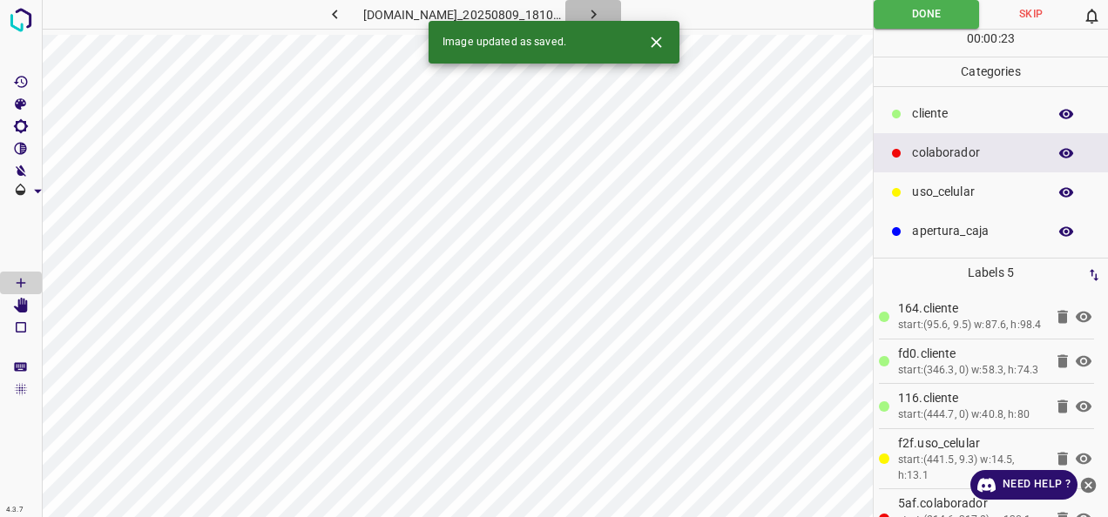
click at [621, 10] on button "button" at bounding box center [593, 14] width 56 height 29
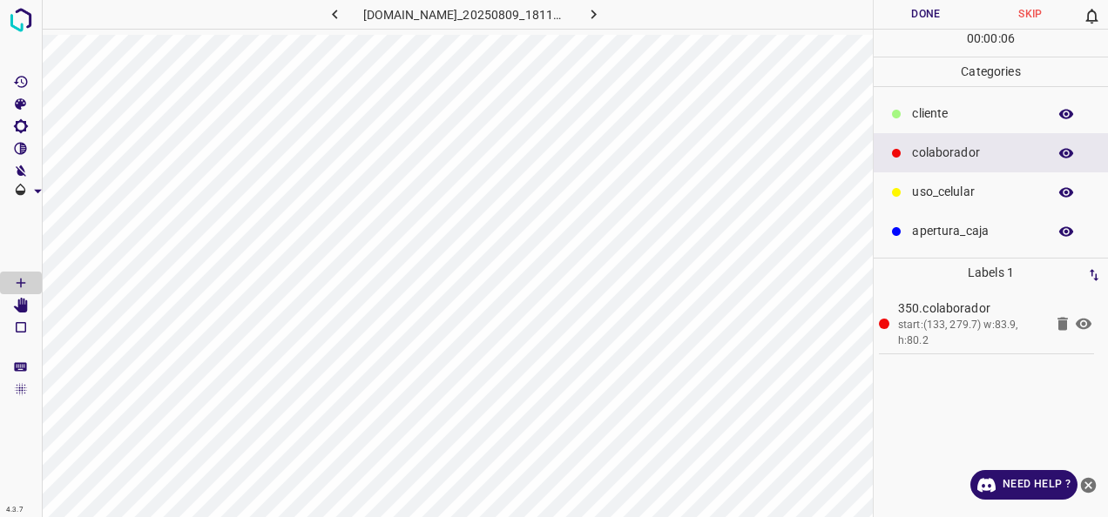
click at [906, 89] on ul "​​cliente colaborador uso_celular apertura_caja" at bounding box center [990, 172] width 234 height 171
click at [910, 100] on div "​​cliente" at bounding box center [990, 113] width 234 height 39
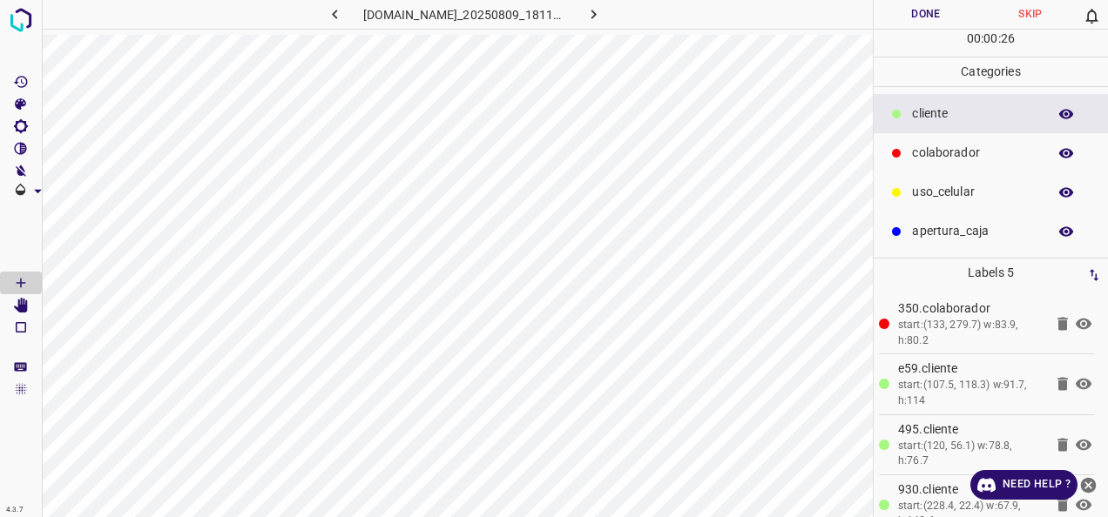
click at [934, 18] on button "Done" at bounding box center [925, 14] width 105 height 29
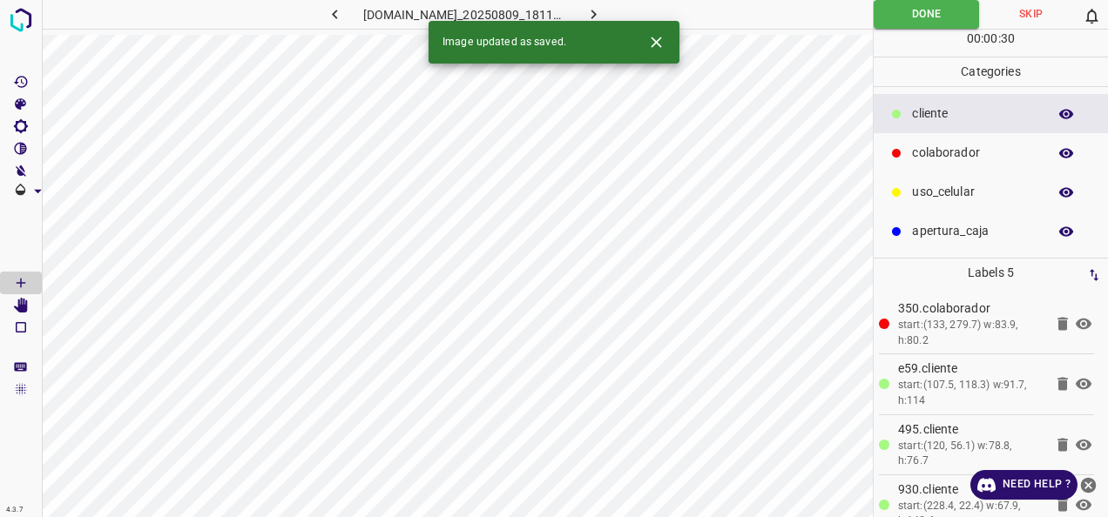
click at [606, 12] on button "button" at bounding box center [593, 14] width 56 height 29
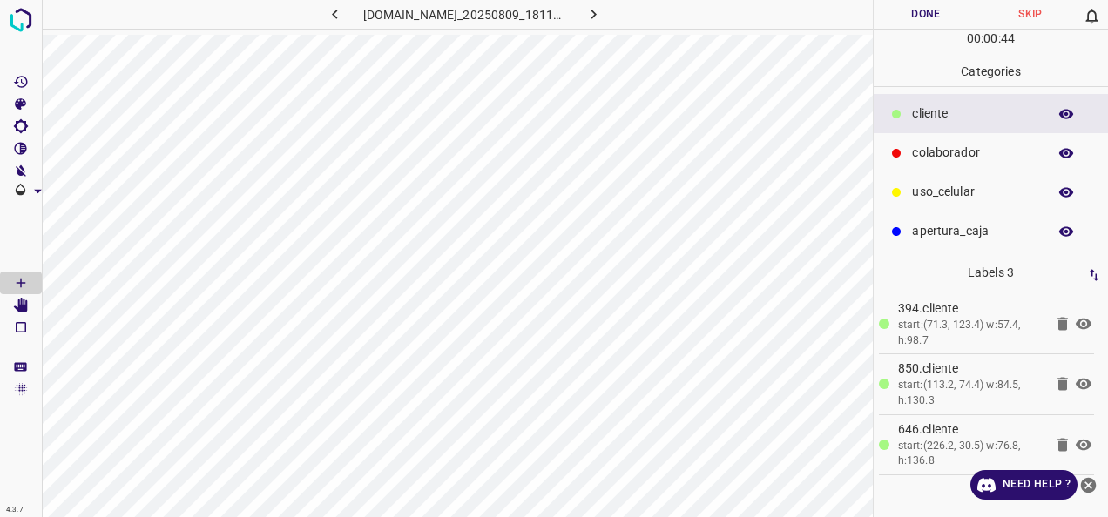
click at [961, 139] on div "colaborador" at bounding box center [990, 152] width 234 height 39
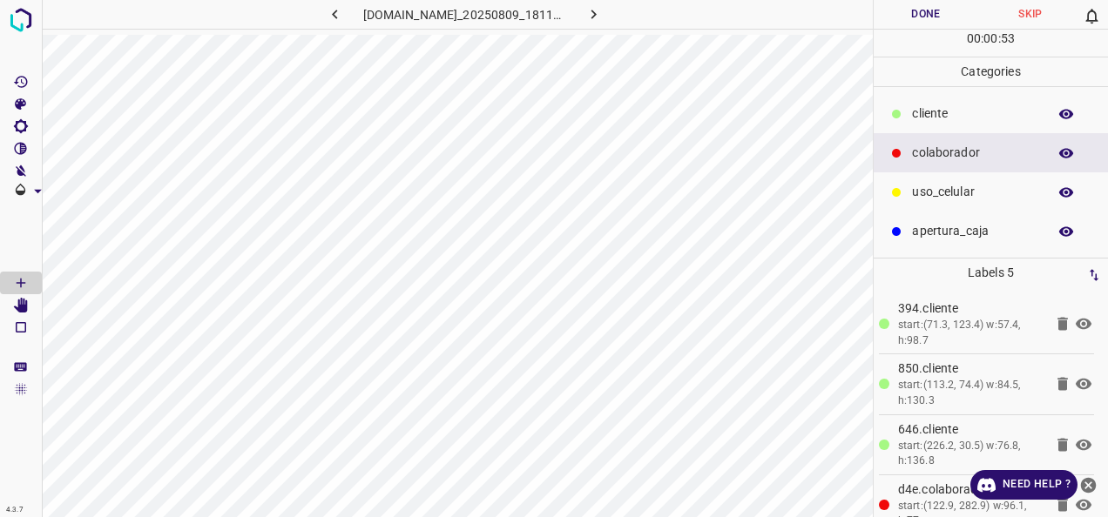
click at [923, 26] on button "Done" at bounding box center [925, 14] width 105 height 29
click at [961, 9] on button "Done" at bounding box center [925, 14] width 105 height 29
click at [918, 0] on button "Done" at bounding box center [925, 14] width 105 height 29
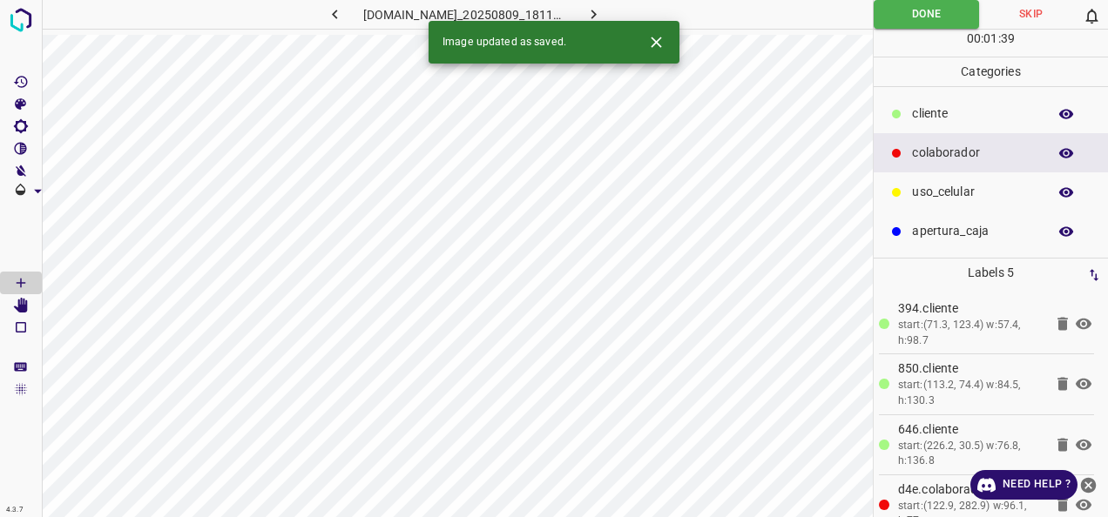
click at [603, 5] on icon "button" at bounding box center [593, 14] width 18 height 18
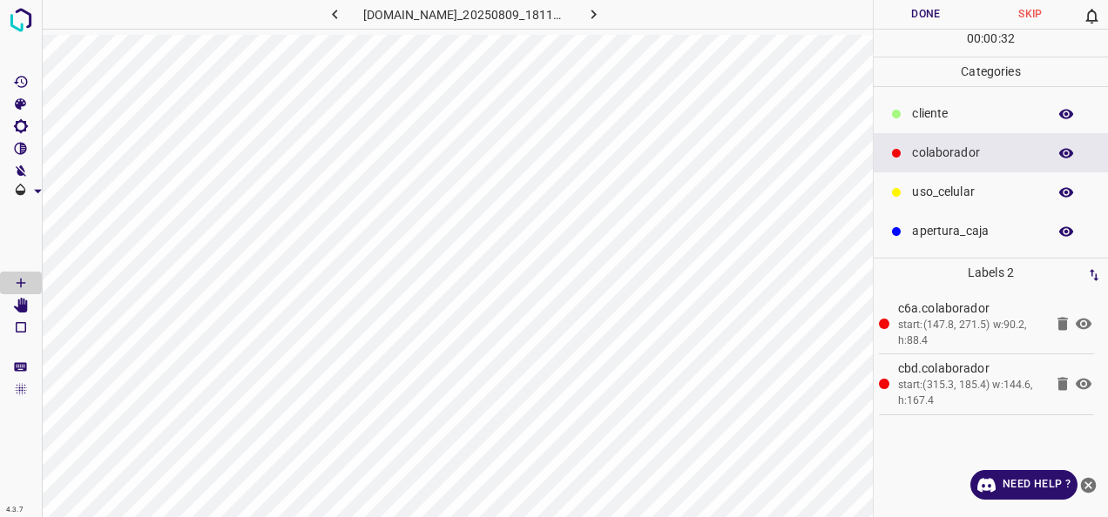
drag, startPoint x: 946, startPoint y: 120, endPoint x: 911, endPoint y: 119, distance: 34.8
click at [944, 119] on p "​​cliente" at bounding box center [975, 114] width 126 height 18
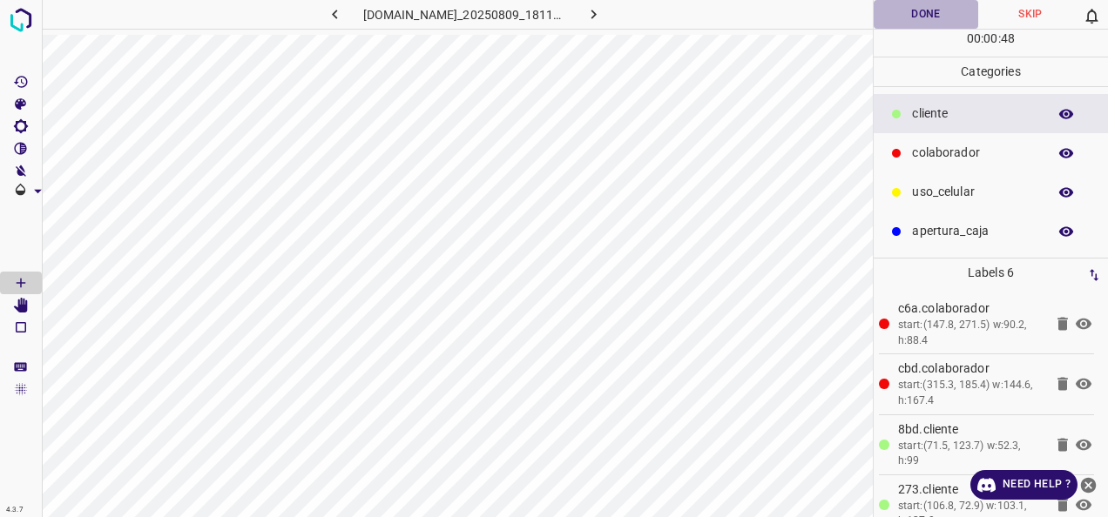
click at [927, 1] on button "Done" at bounding box center [925, 14] width 105 height 29
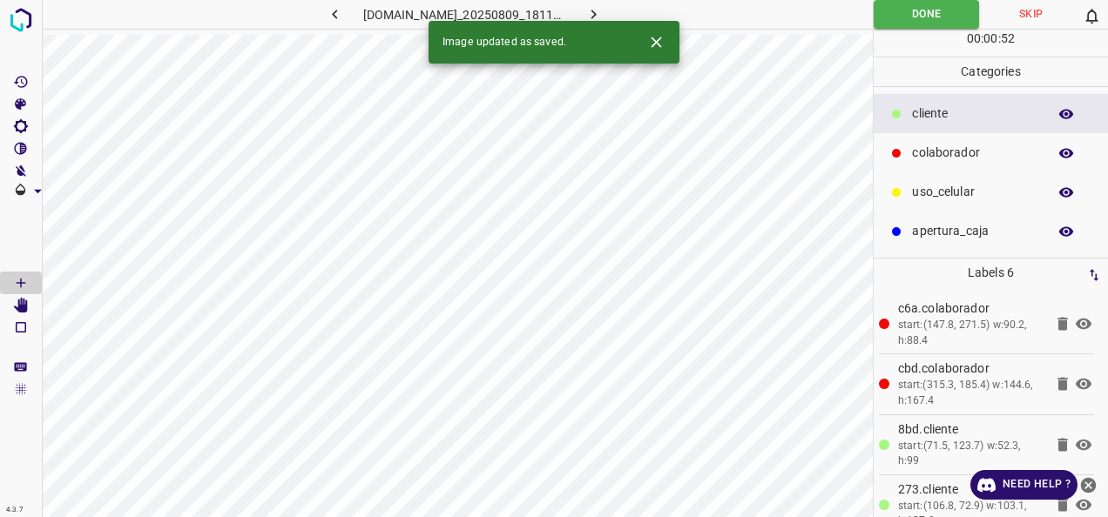
click at [610, 4] on button "button" at bounding box center [593, 14] width 56 height 29
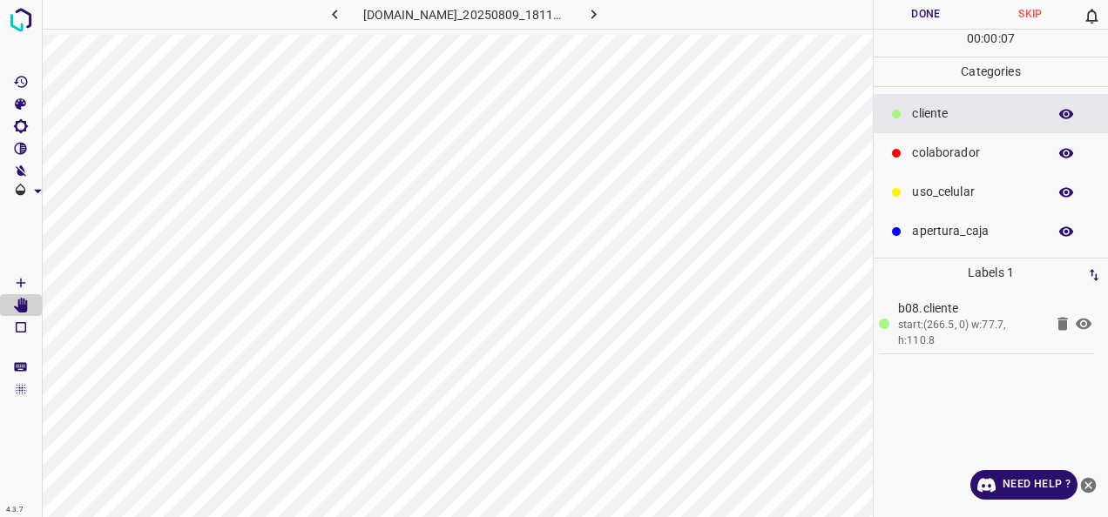
click at [934, 196] on p "uso_celular" at bounding box center [975, 192] width 126 height 18
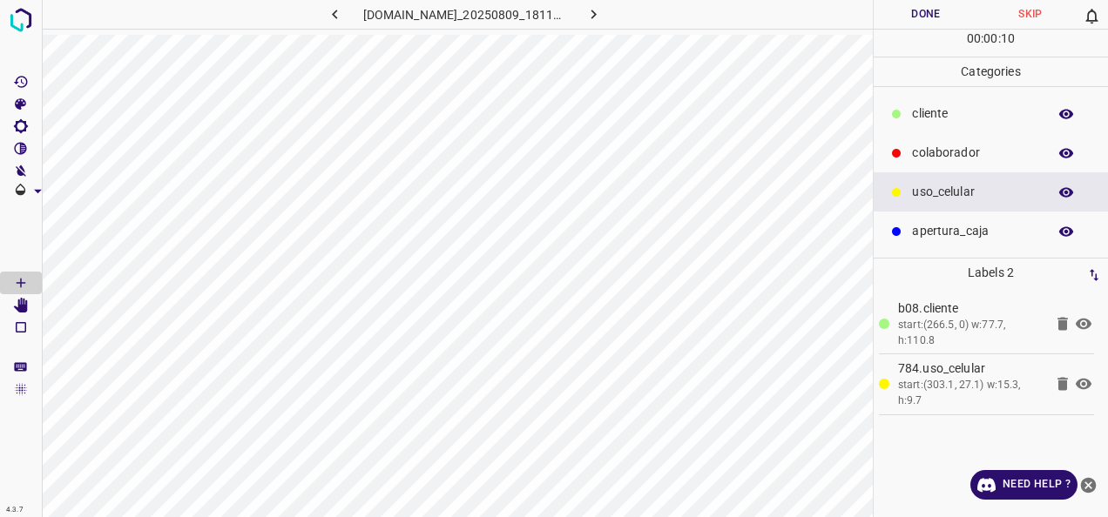
click at [947, 118] on p "​​cliente" at bounding box center [975, 114] width 126 height 18
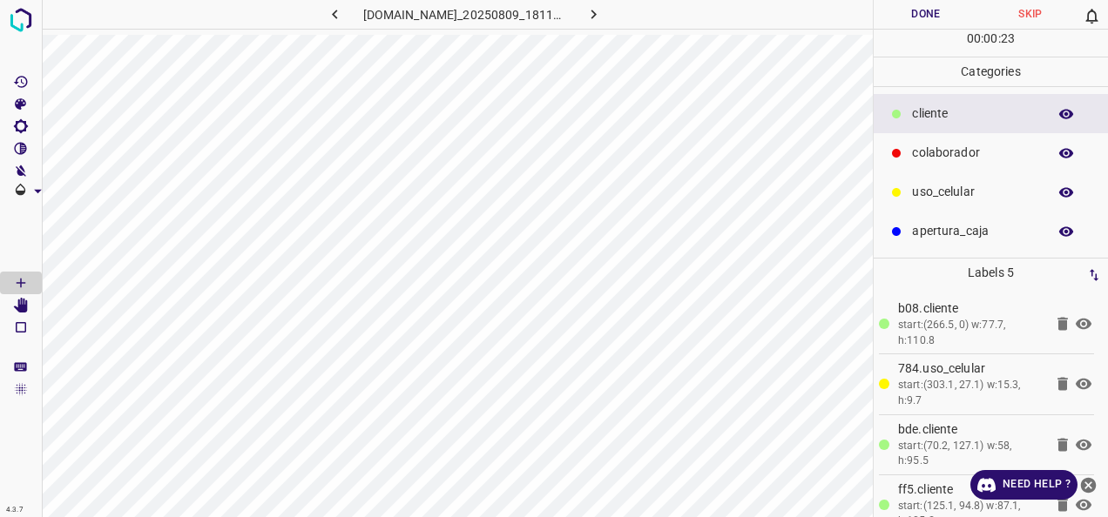
click at [962, 157] on p "colaborador" at bounding box center [975, 153] width 126 height 18
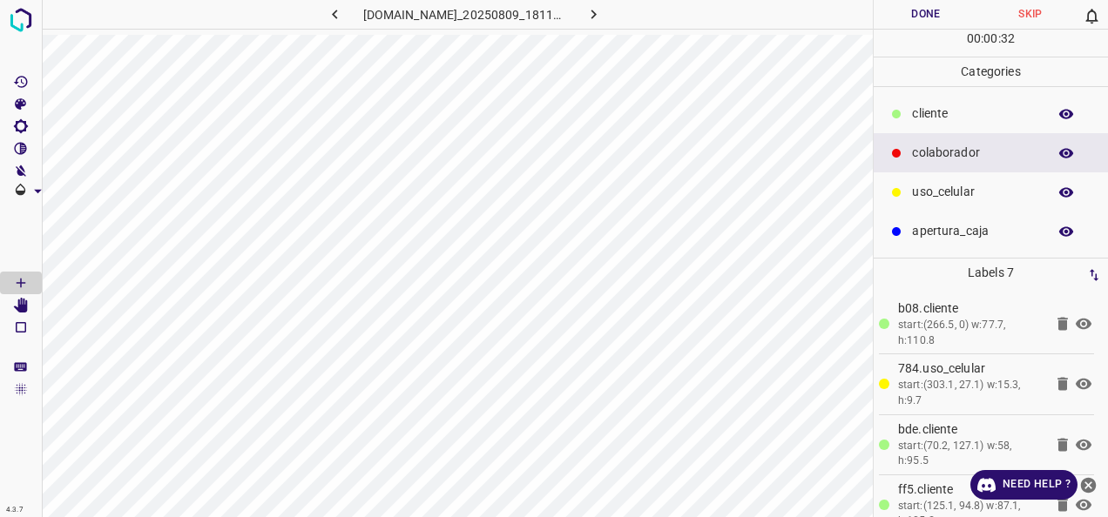
click at [907, 17] on button "Done" at bounding box center [925, 14] width 105 height 29
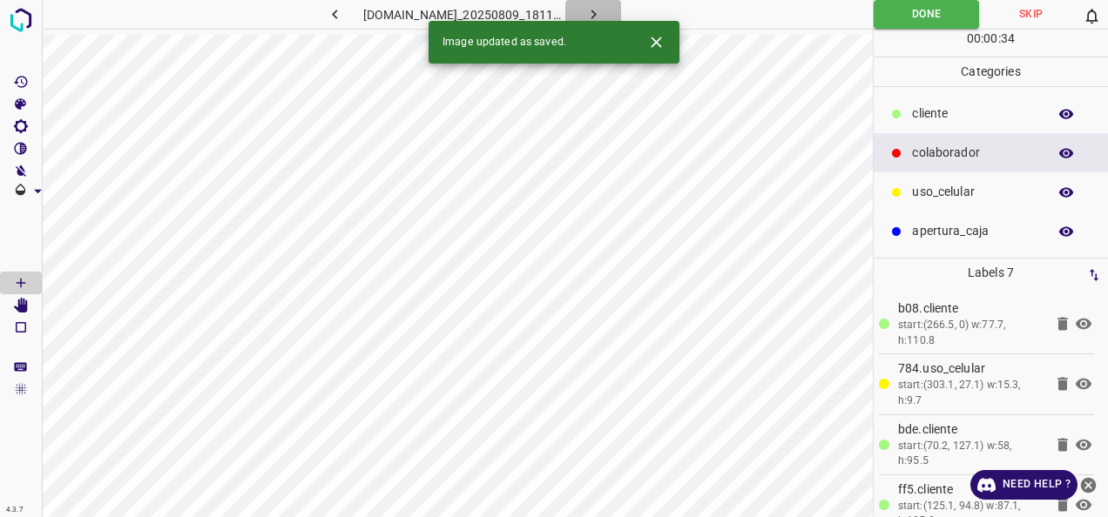
click at [608, 8] on button "button" at bounding box center [593, 14] width 56 height 29
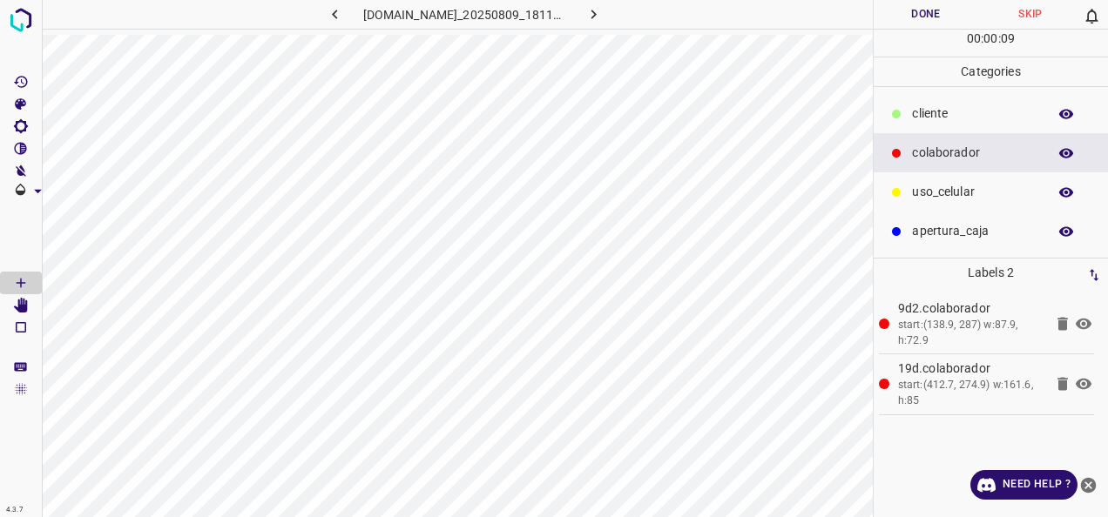
click at [918, 114] on p "​​cliente" at bounding box center [975, 114] width 126 height 18
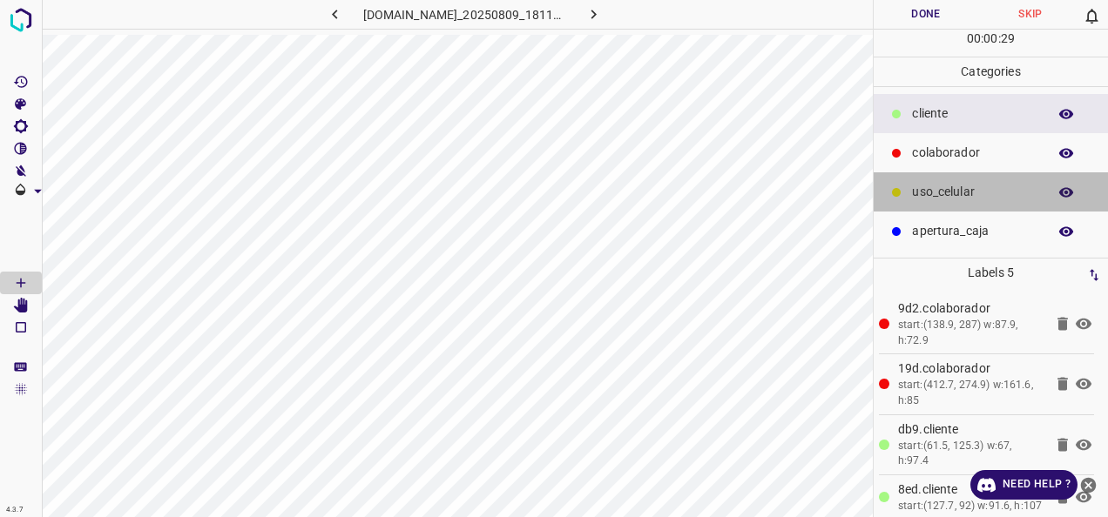
click at [950, 194] on p "uso_celular" at bounding box center [975, 192] width 126 height 18
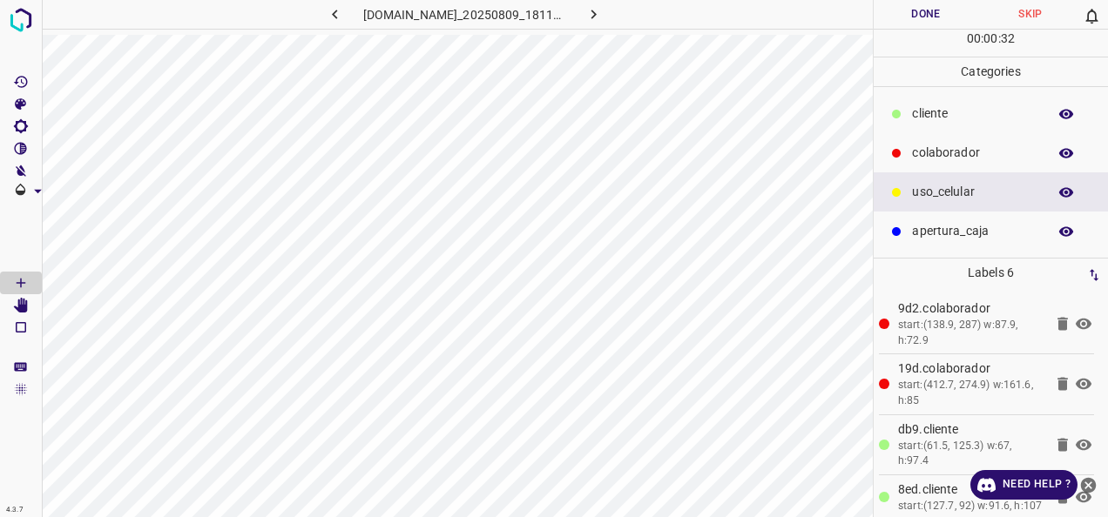
click at [898, 117] on icon at bounding box center [896, 114] width 10 height 10
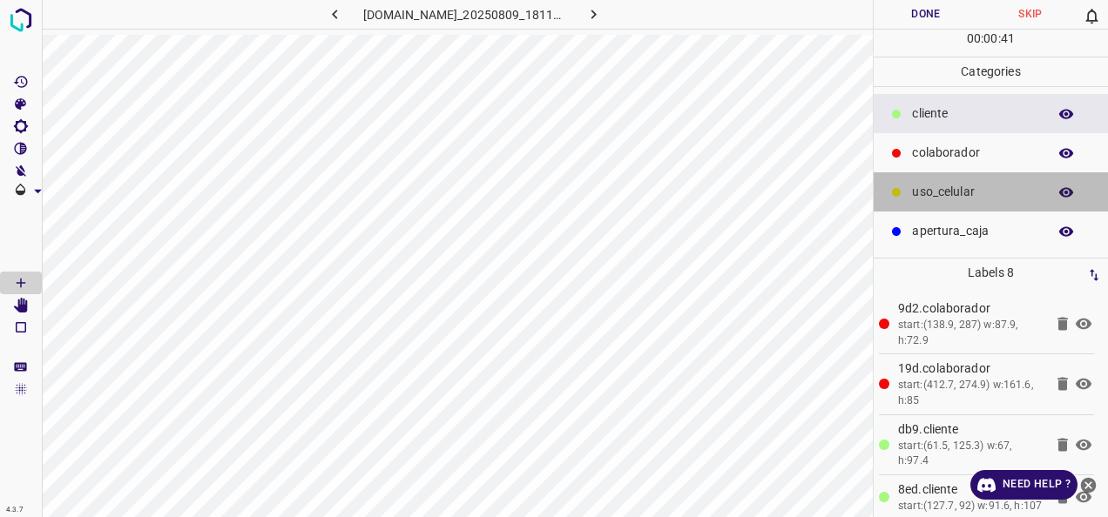
click at [961, 192] on p "uso_celular" at bounding box center [975, 192] width 126 height 18
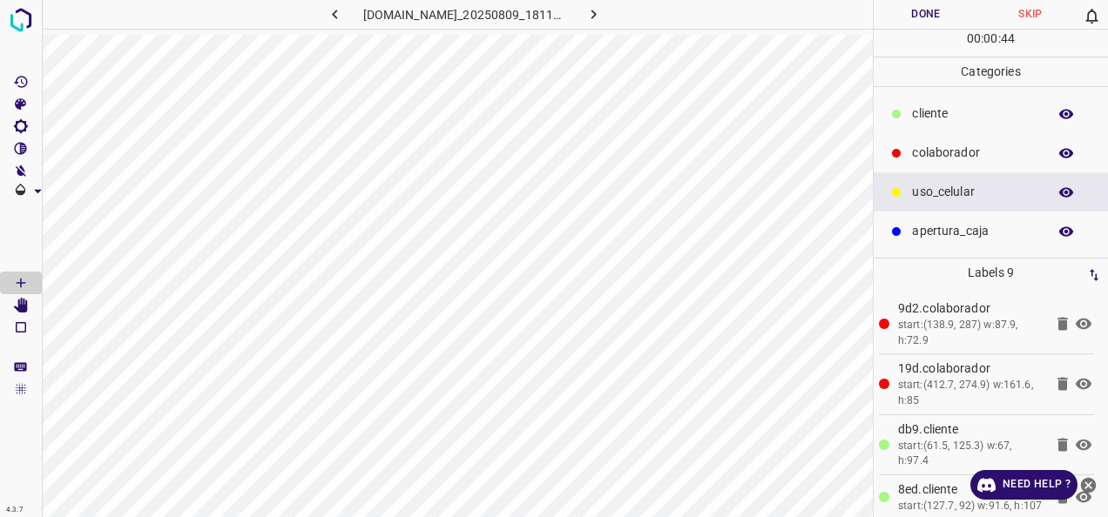
click at [936, 117] on p "​​cliente" at bounding box center [975, 114] width 126 height 18
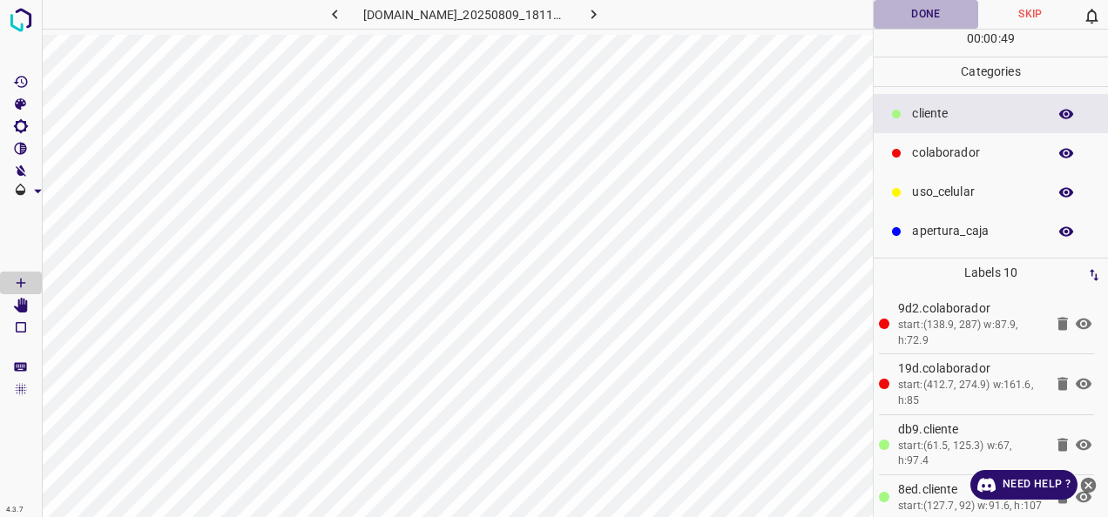
click at [935, 20] on button "Done" at bounding box center [925, 14] width 105 height 29
click at [621, 17] on button "button" at bounding box center [593, 14] width 56 height 29
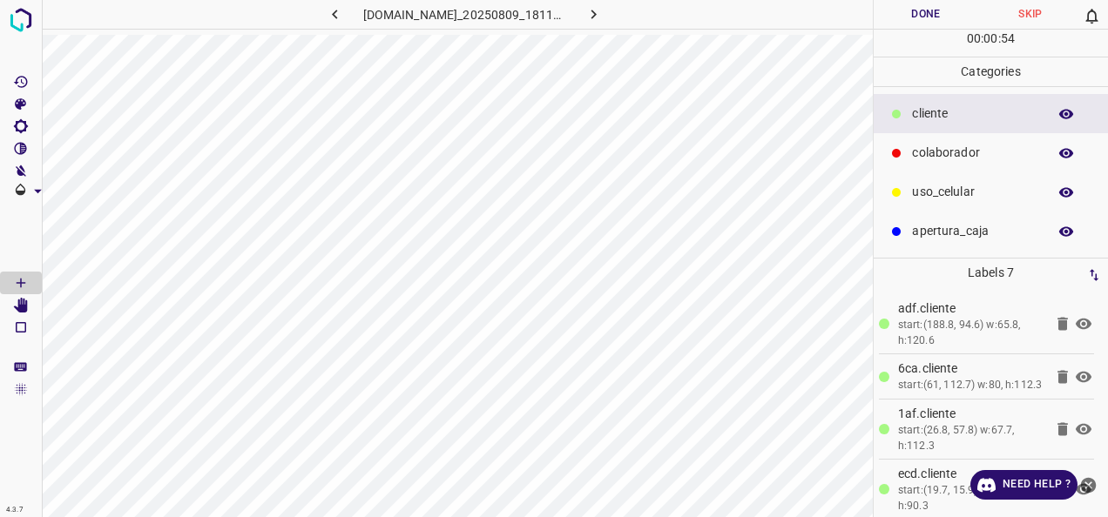
drag, startPoint x: 927, startPoint y: 187, endPoint x: 880, endPoint y: 201, distance: 49.9
click at [926, 189] on p "uso_celular" at bounding box center [975, 192] width 126 height 18
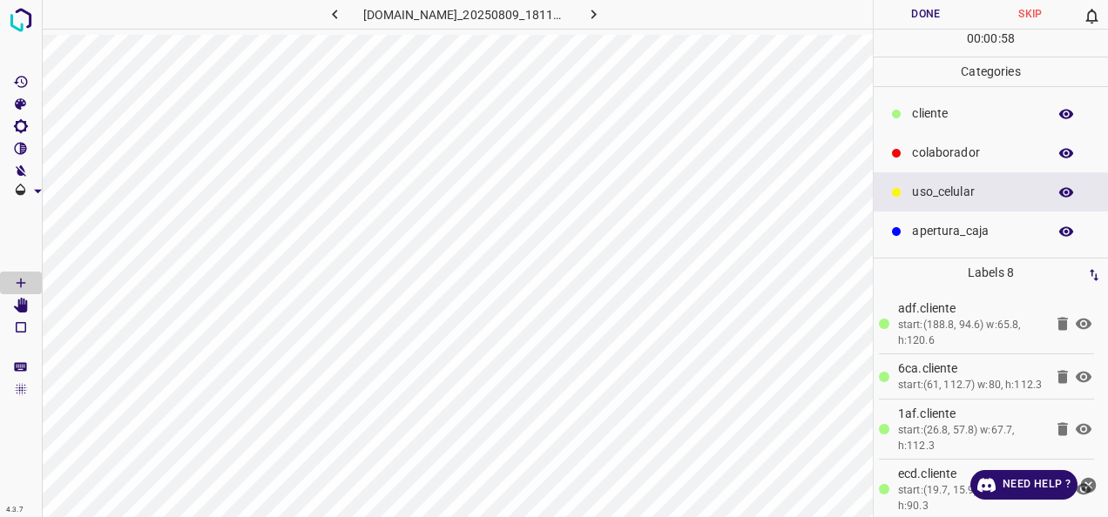
click at [934, 111] on p "​​cliente" at bounding box center [975, 114] width 126 height 18
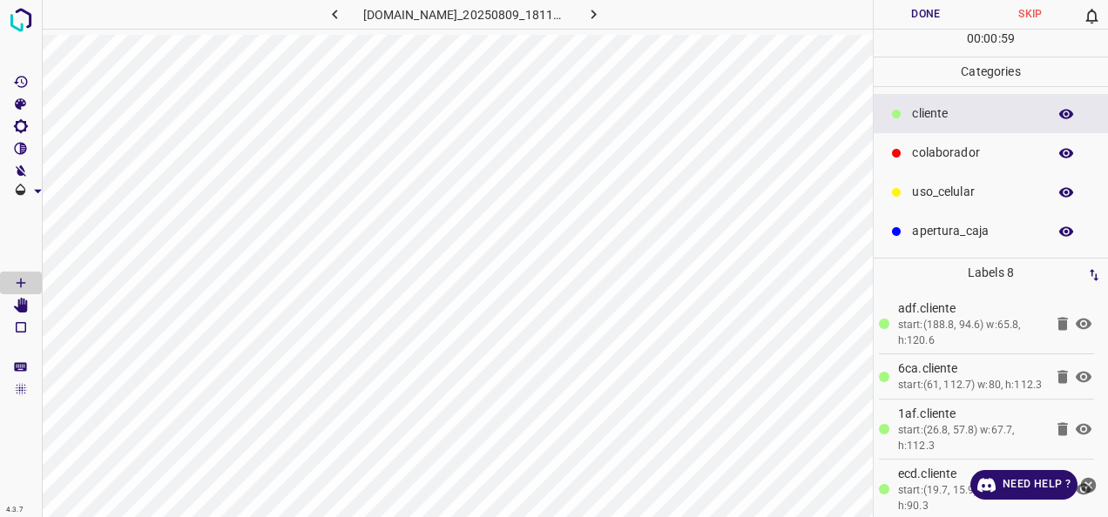
click at [967, 155] on p "colaborador" at bounding box center [975, 153] width 126 height 18
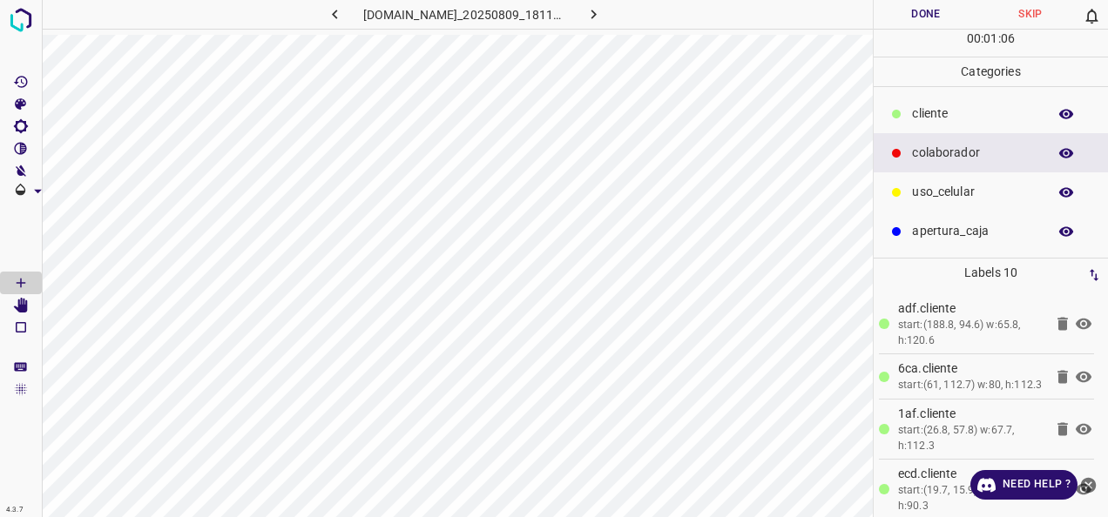
click at [939, 19] on button "Done" at bounding box center [925, 14] width 105 height 29
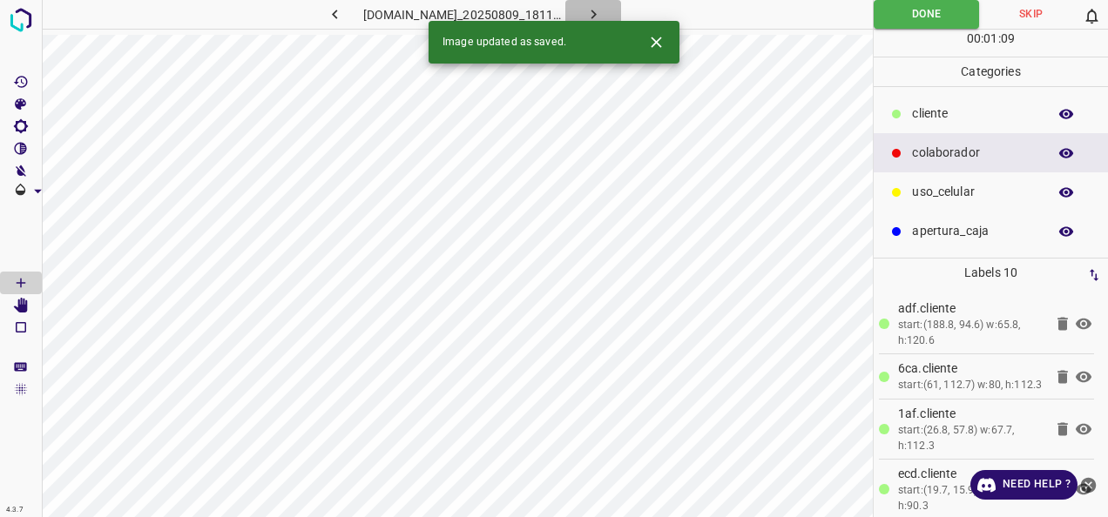
click at [603, 10] on icon "button" at bounding box center [593, 14] width 18 height 18
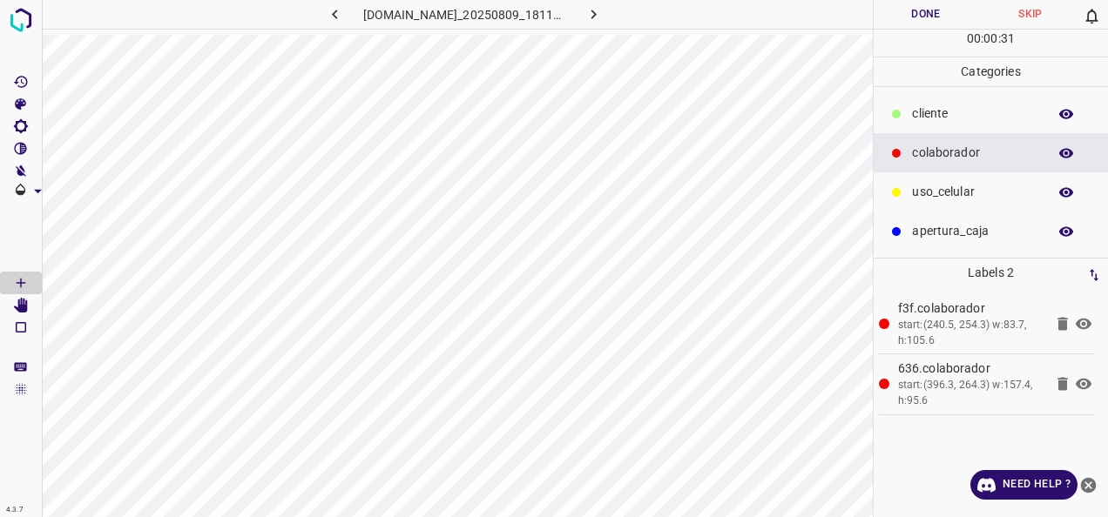
click at [929, 105] on p "​​cliente" at bounding box center [975, 114] width 126 height 18
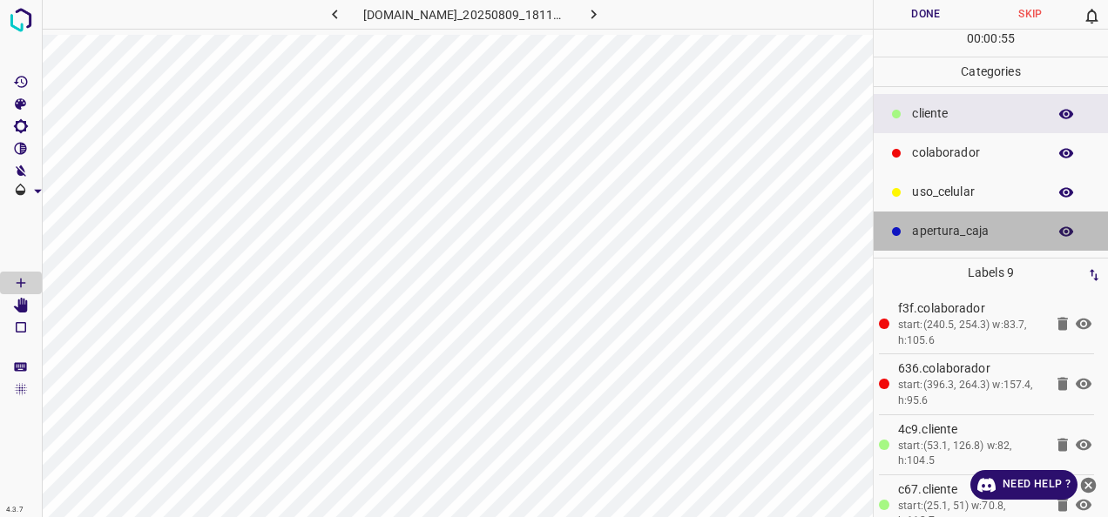
click at [981, 212] on div "apertura_caja" at bounding box center [990, 231] width 234 height 39
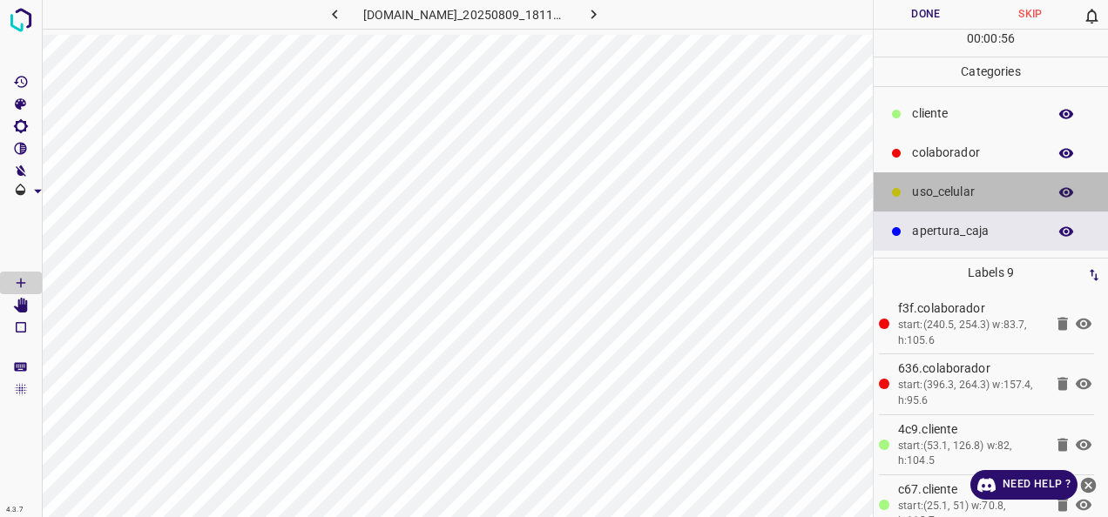
drag, startPoint x: 973, startPoint y: 197, endPoint x: 907, endPoint y: 182, distance: 67.0
click at [972, 196] on p "uso_celular" at bounding box center [975, 192] width 126 height 18
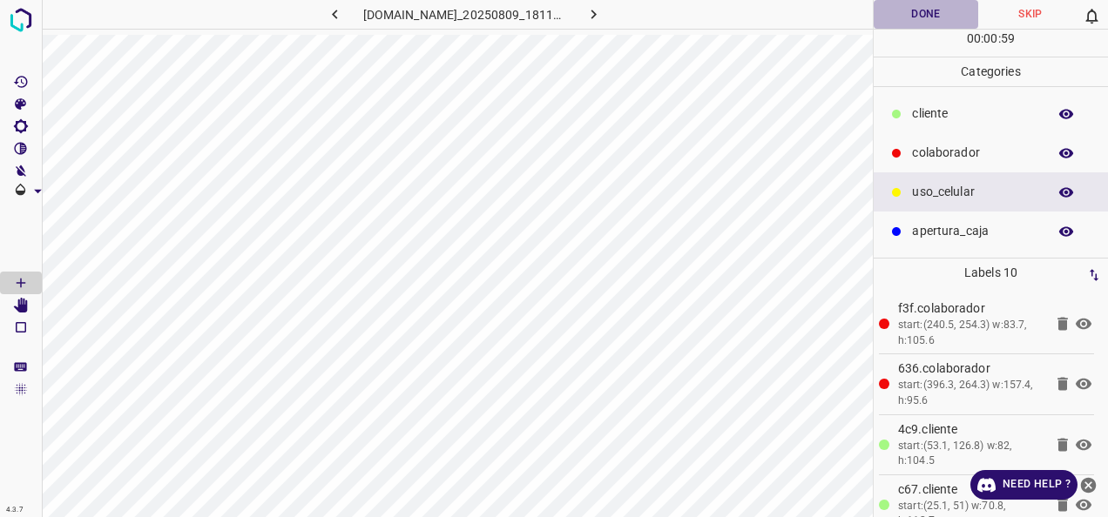
click at [924, 14] on button "Done" at bounding box center [925, 14] width 105 height 29
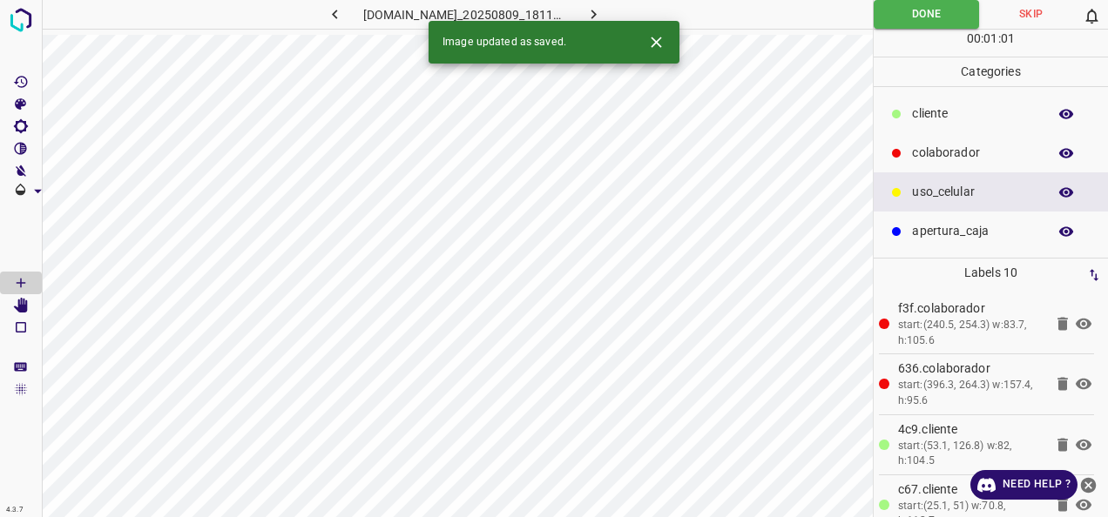
click at [621, 14] on button "button" at bounding box center [593, 14] width 56 height 29
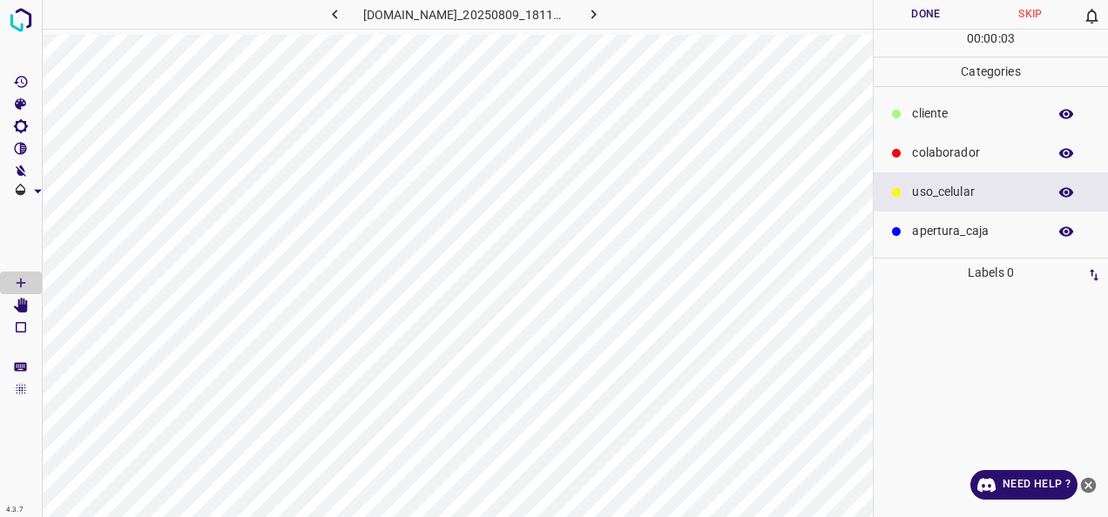
click at [977, 167] on div "colaborador" at bounding box center [990, 152] width 234 height 39
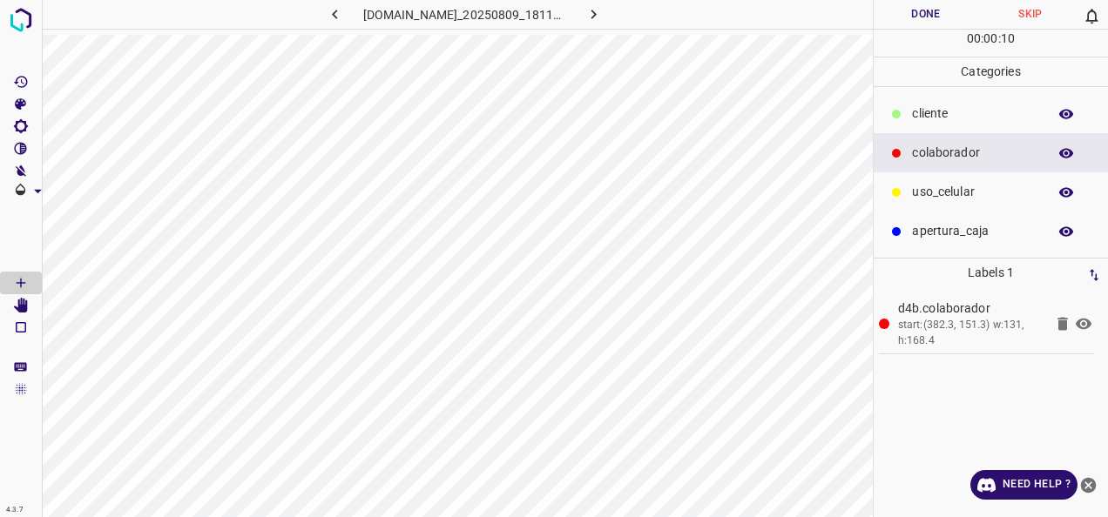
click at [918, 117] on p "​​cliente" at bounding box center [975, 114] width 126 height 18
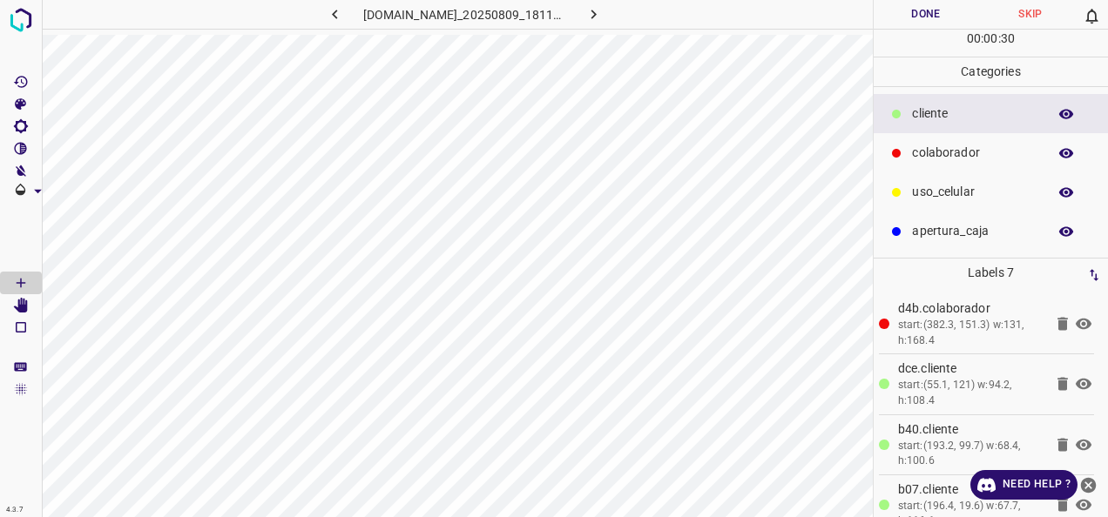
click at [881, 14] on button "Done" at bounding box center [925, 14] width 105 height 29
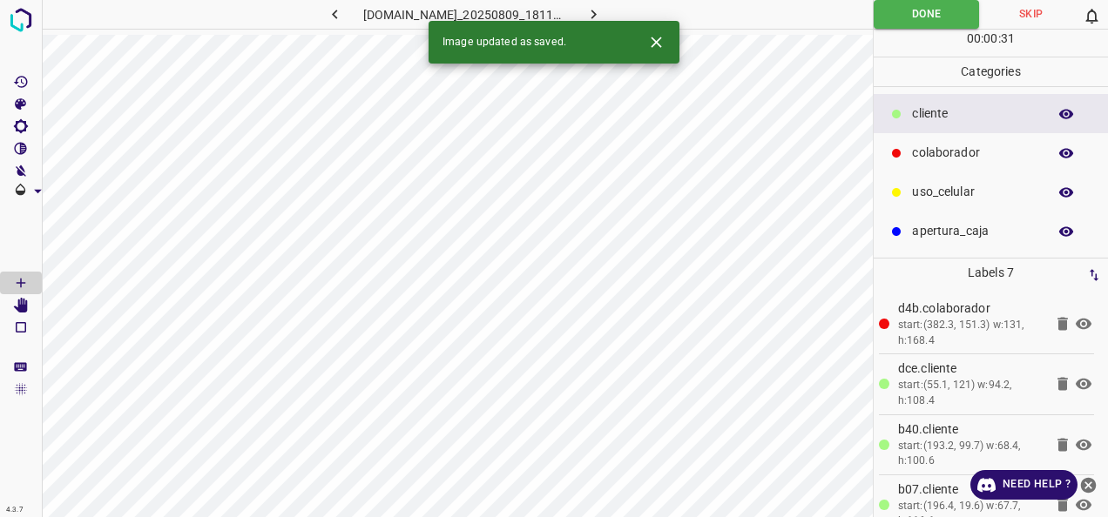
click at [607, 13] on button "button" at bounding box center [593, 14] width 56 height 29
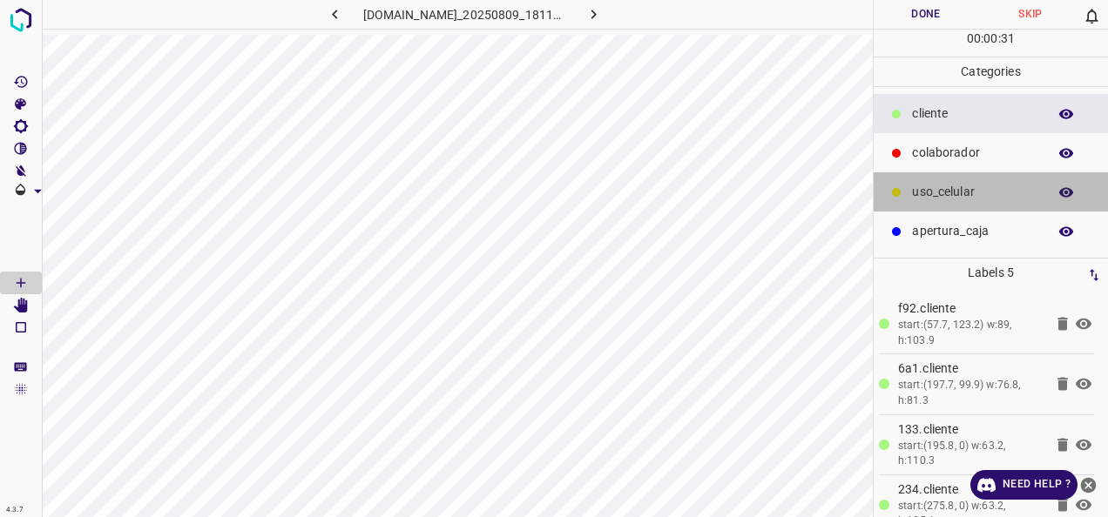
drag, startPoint x: 967, startPoint y: 186, endPoint x: 904, endPoint y: 199, distance: 64.0
click at [967, 187] on p "uso_celular" at bounding box center [975, 192] width 126 height 18
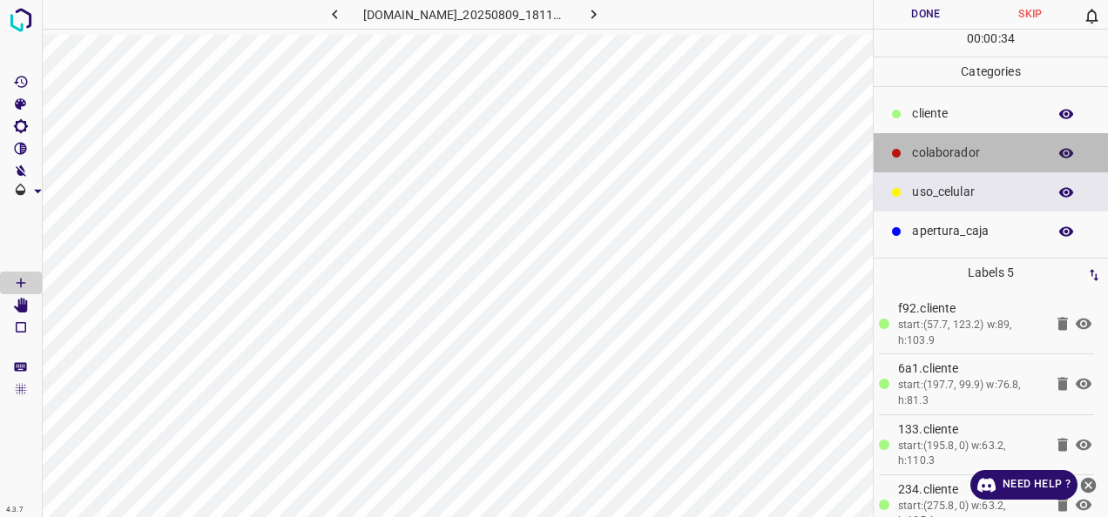
click at [928, 146] on p "colaborador" at bounding box center [975, 153] width 126 height 18
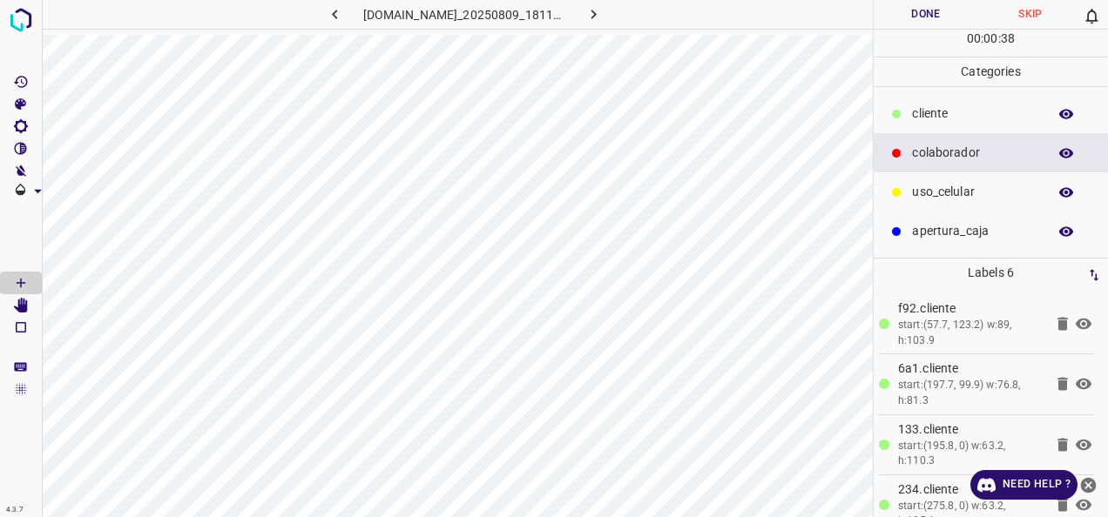
click at [920, 3] on button "Done" at bounding box center [925, 14] width 105 height 29
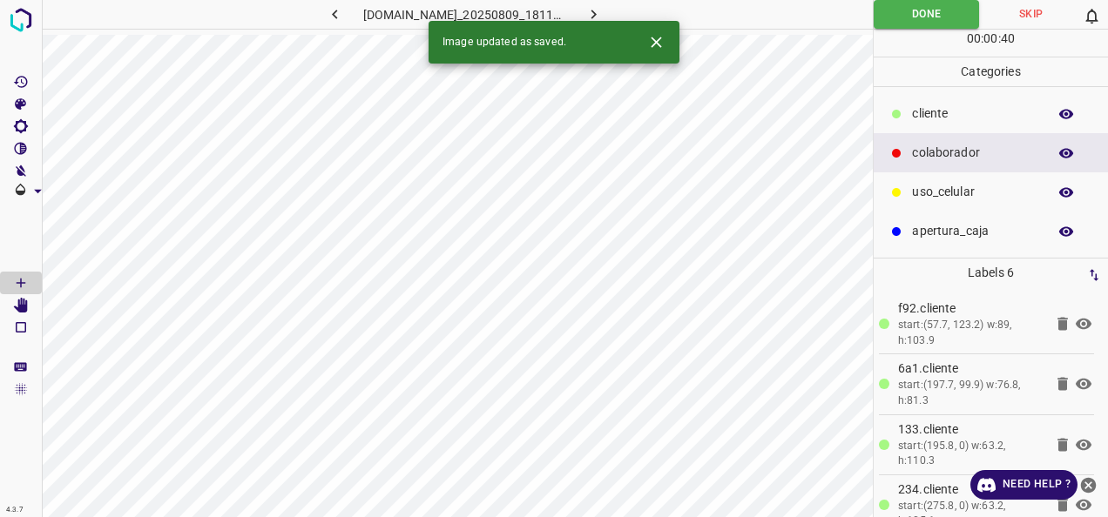
click at [606, 17] on button "button" at bounding box center [593, 14] width 56 height 29
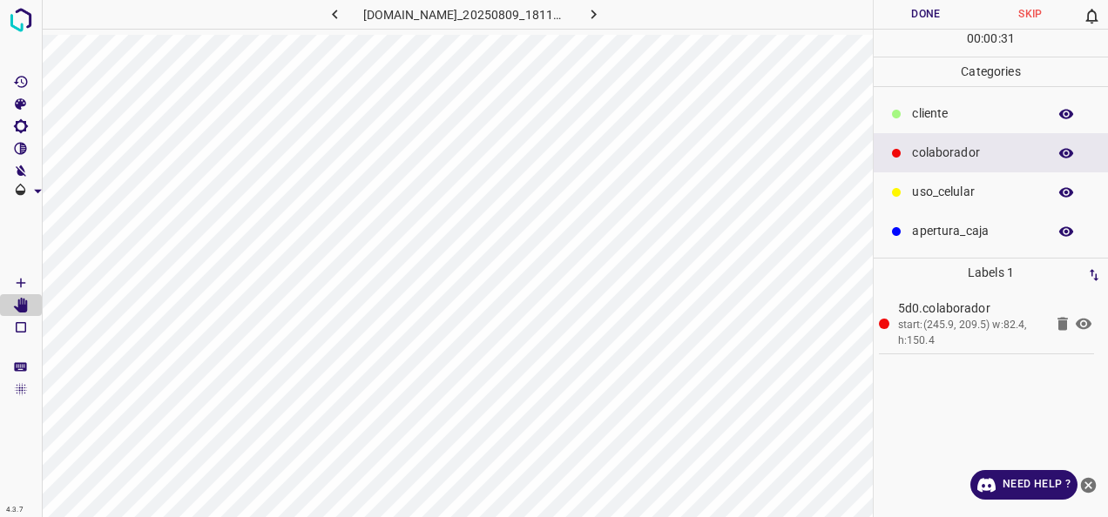
click at [944, 115] on p "​​cliente" at bounding box center [975, 114] width 126 height 18
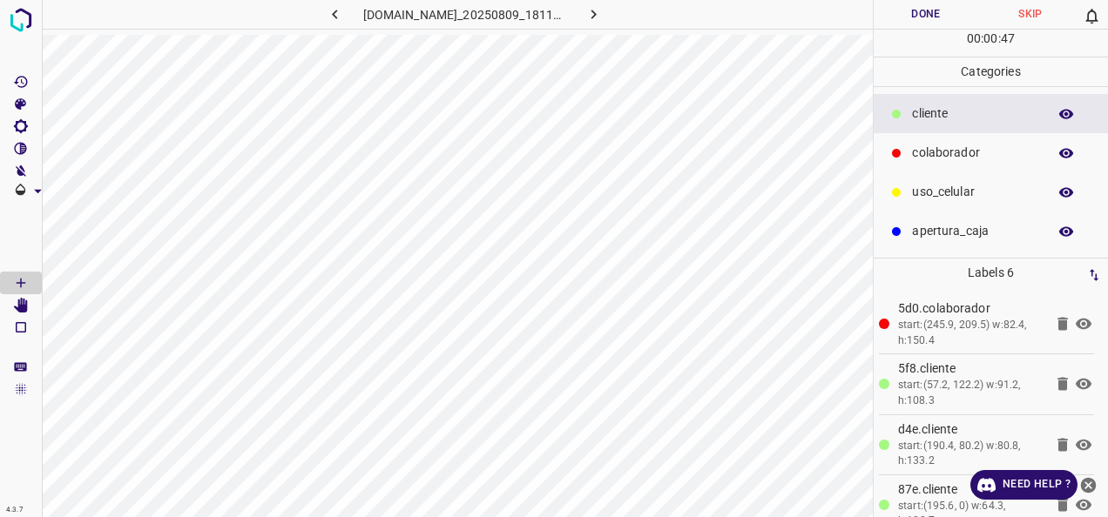
click at [916, 21] on button "Done" at bounding box center [925, 14] width 105 height 29
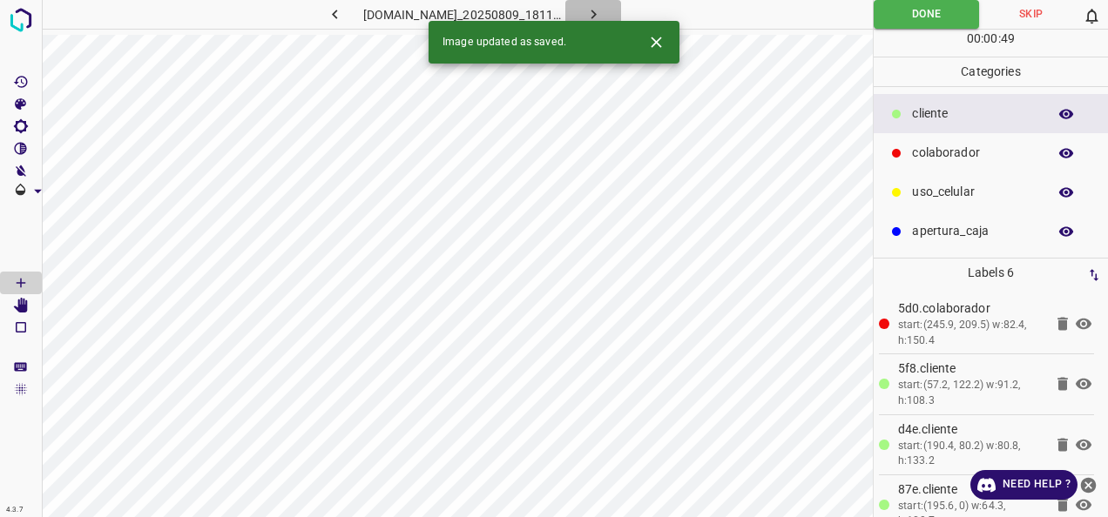
click at [603, 12] on icon "button" at bounding box center [593, 14] width 18 height 18
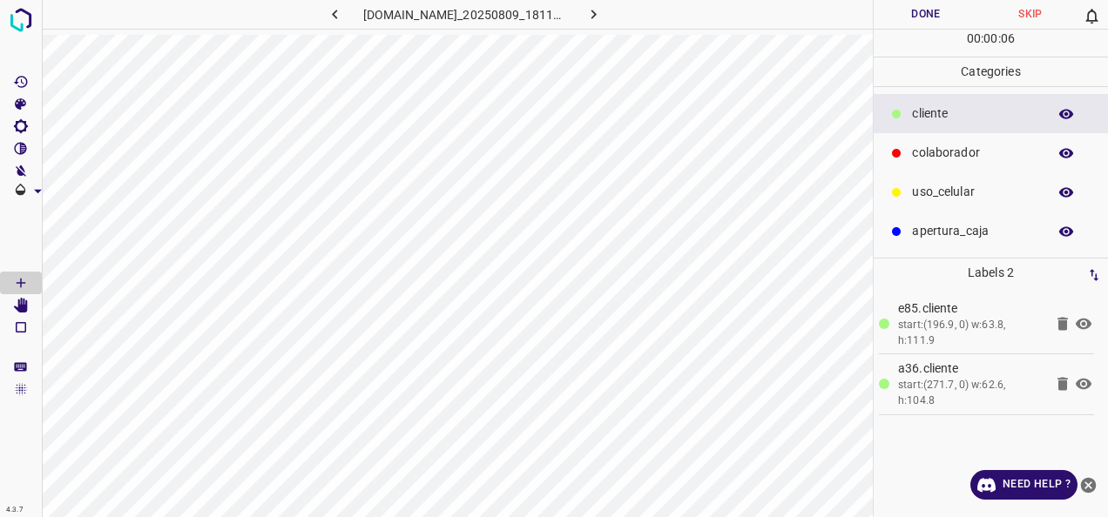
click at [925, 200] on div "uso_celular" at bounding box center [990, 191] width 234 height 39
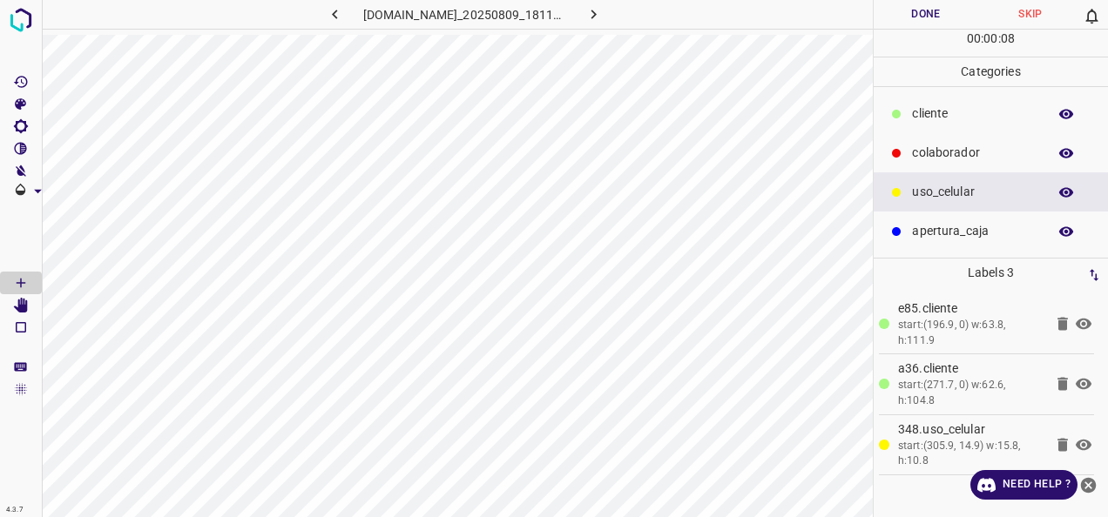
click at [946, 106] on p "​​cliente" at bounding box center [975, 114] width 126 height 18
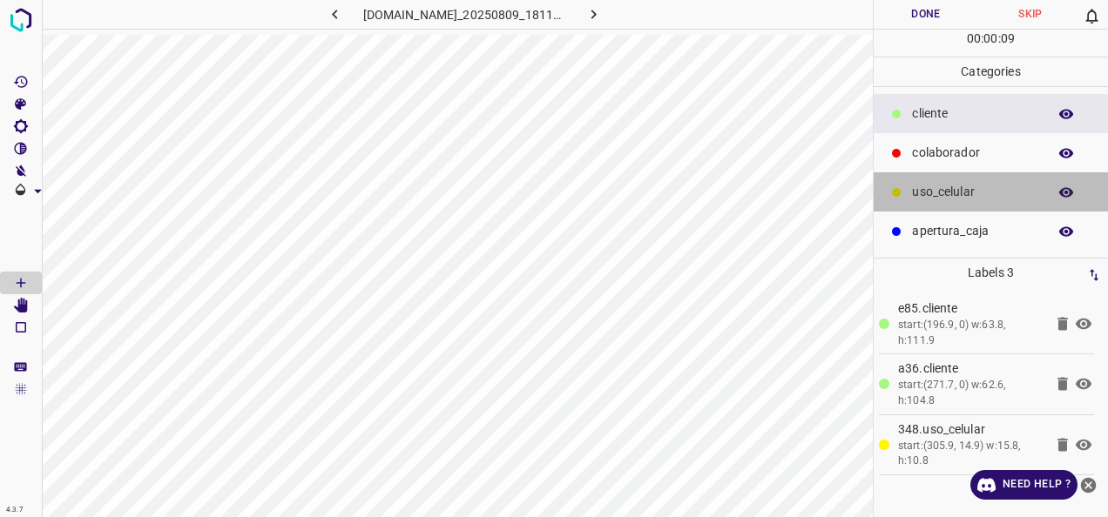
click at [911, 174] on div "uso_celular" at bounding box center [990, 191] width 234 height 39
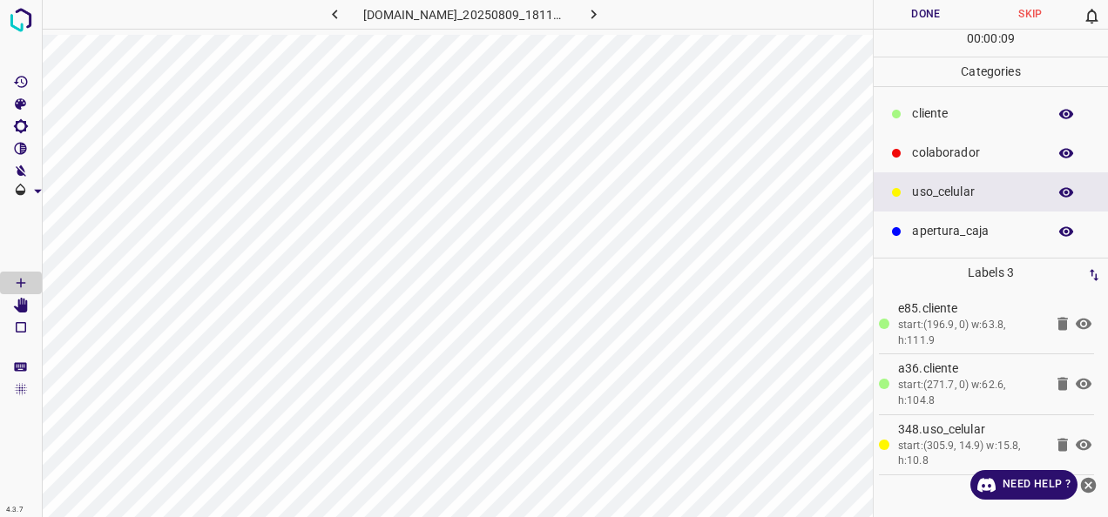
click at [927, 157] on p "colaborador" at bounding box center [975, 153] width 126 height 18
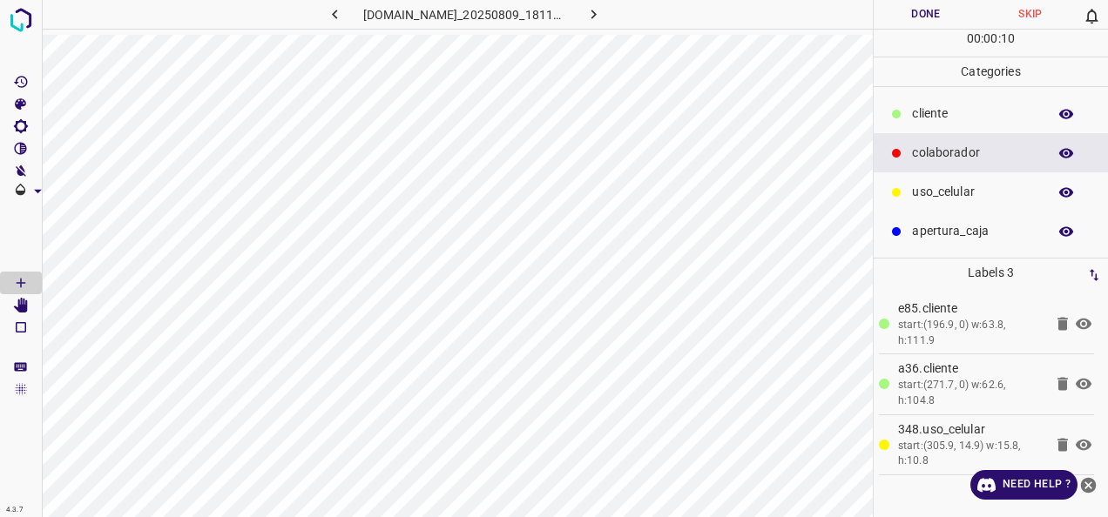
click at [937, 111] on p "​​cliente" at bounding box center [975, 114] width 126 height 18
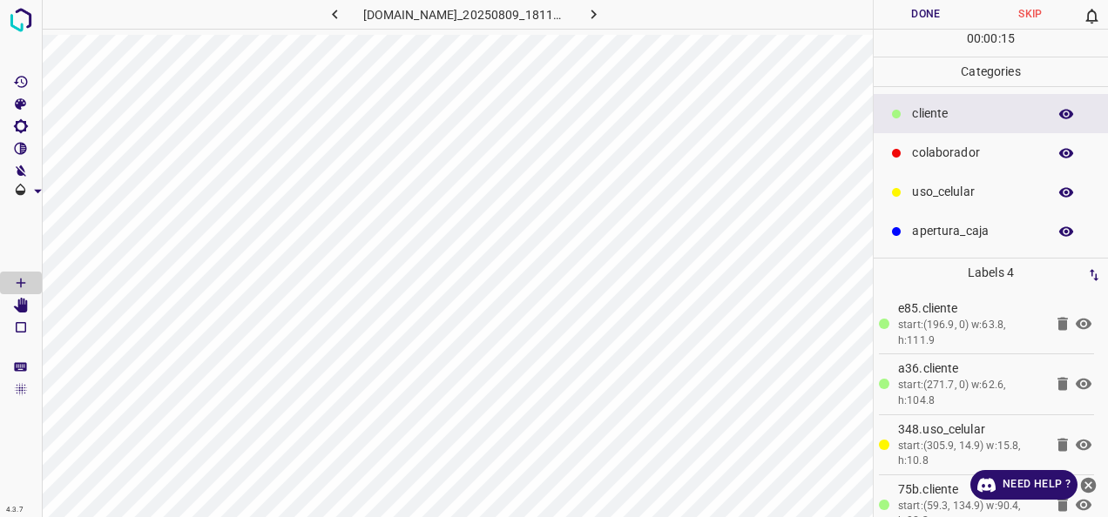
click at [925, 144] on p "colaborador" at bounding box center [975, 153] width 126 height 18
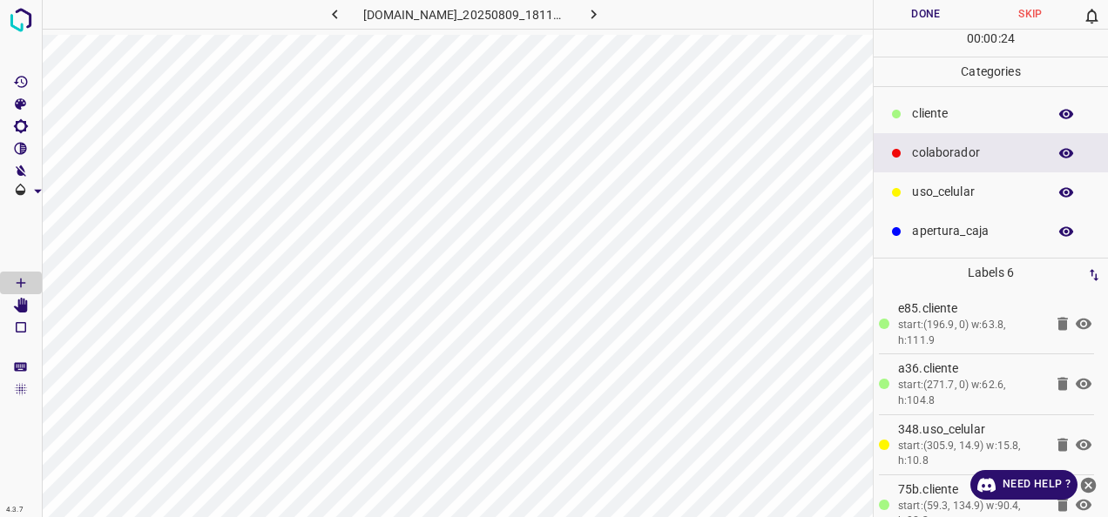
click at [908, 21] on button "Done" at bounding box center [925, 14] width 105 height 29
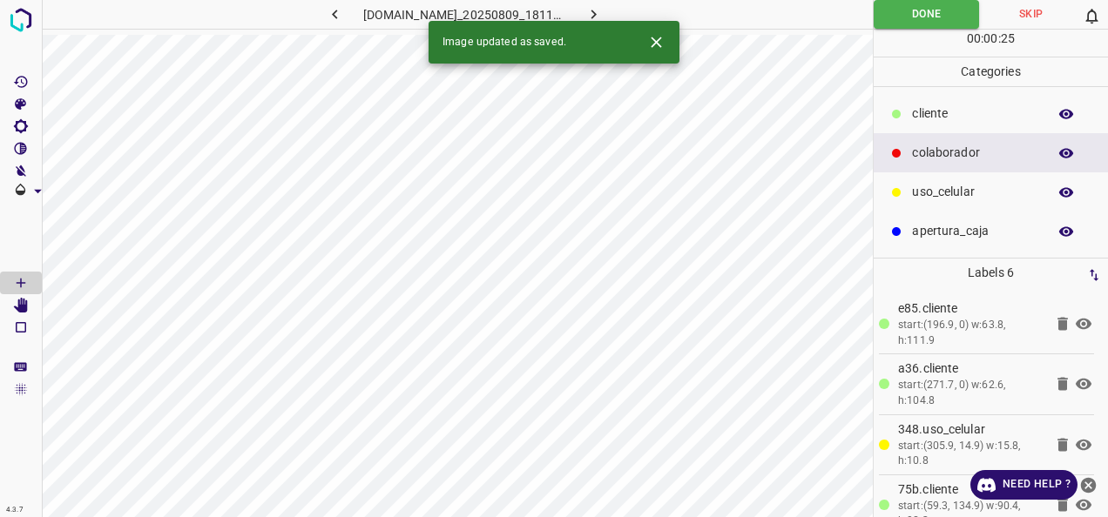
click at [603, 9] on icon "button" at bounding box center [593, 14] width 18 height 18
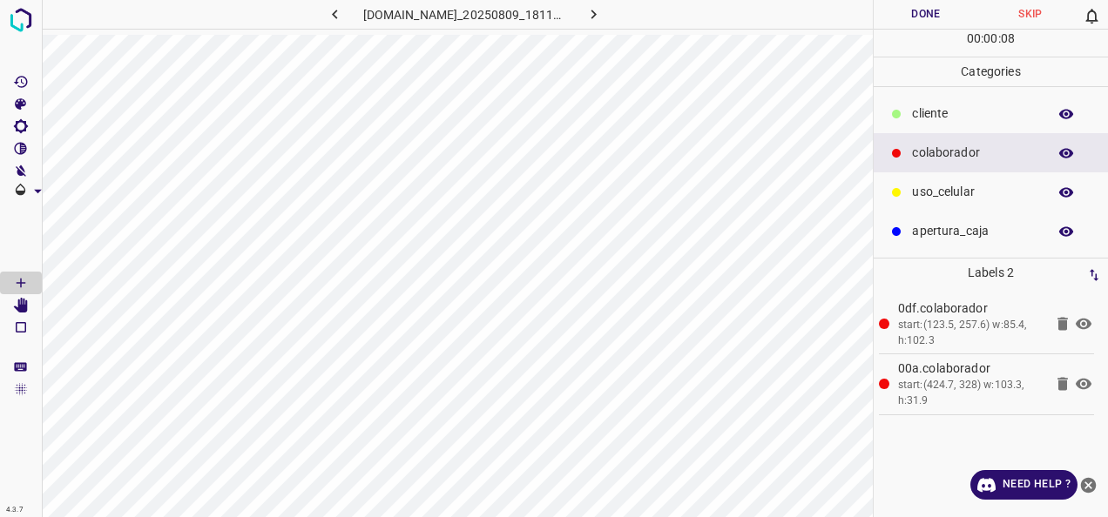
click at [994, 107] on p "​​cliente" at bounding box center [975, 114] width 126 height 18
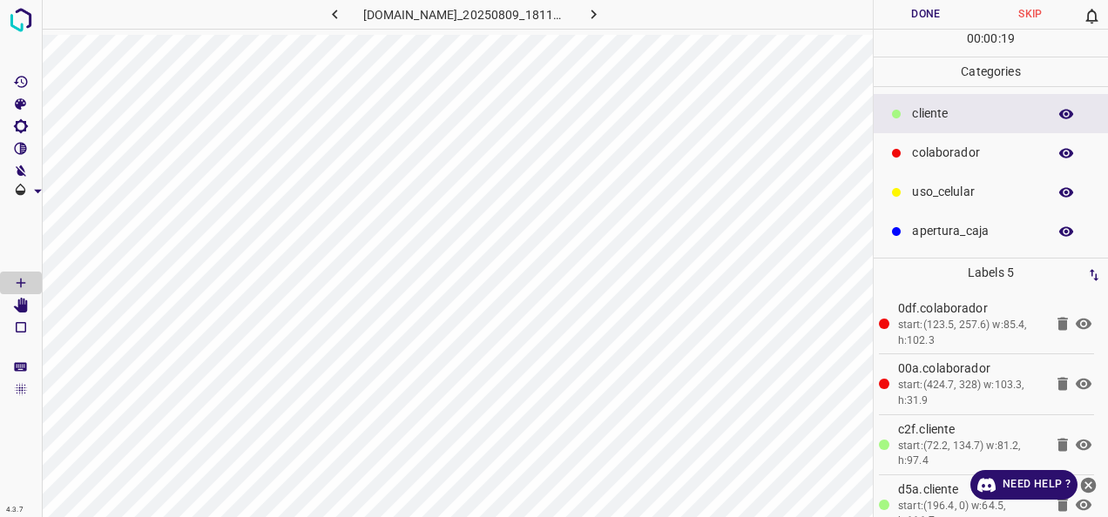
click at [906, 189] on div "uso_celular" at bounding box center [990, 191] width 234 height 39
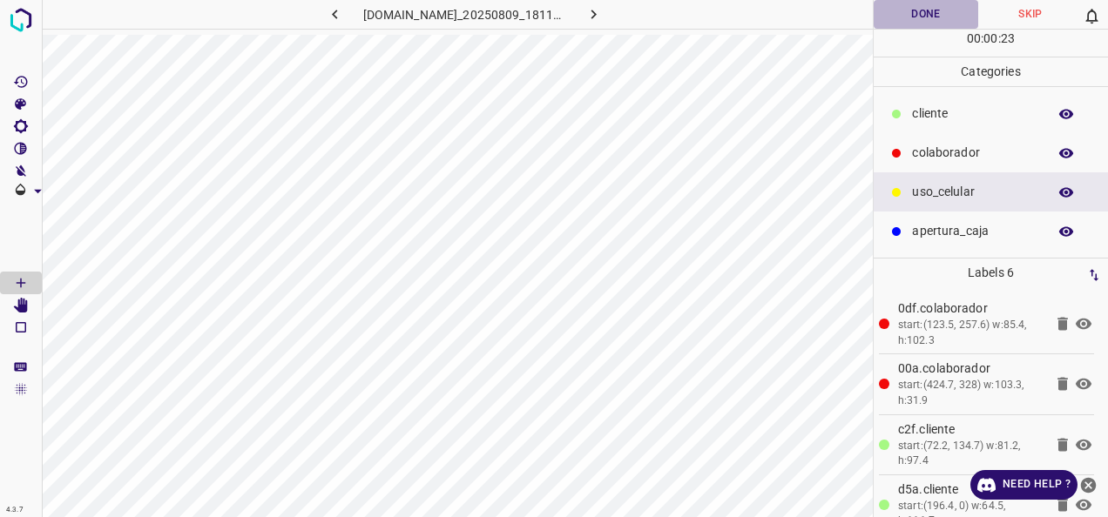
click at [897, 22] on button "Done" at bounding box center [925, 14] width 105 height 29
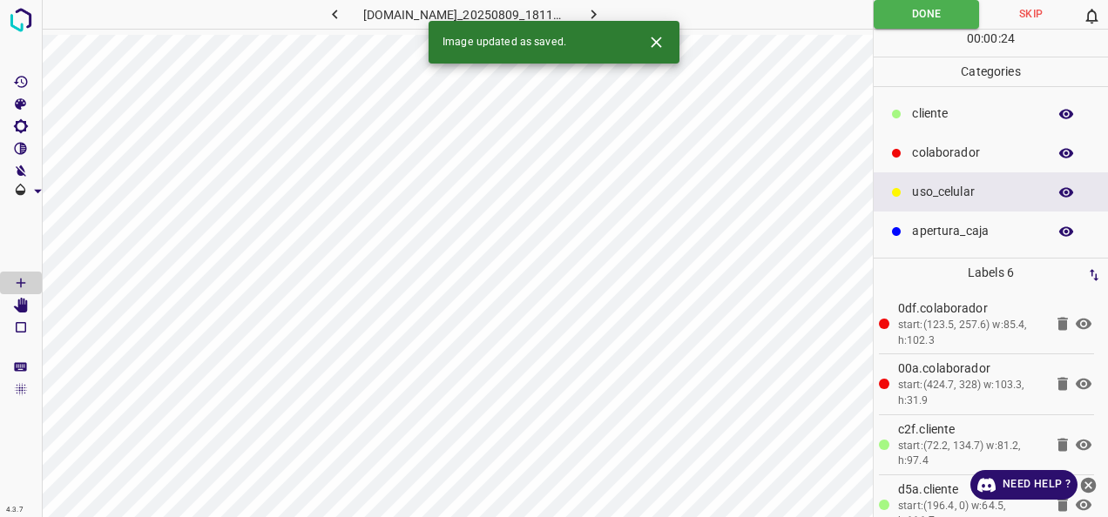
click at [608, 8] on button "button" at bounding box center [593, 14] width 56 height 29
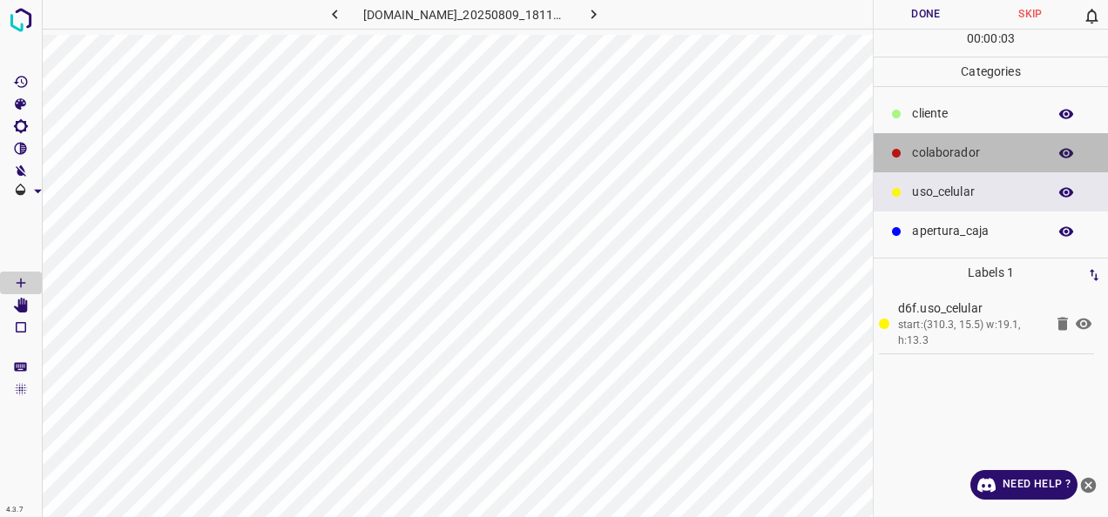
click at [966, 145] on p "colaborador" at bounding box center [975, 153] width 126 height 18
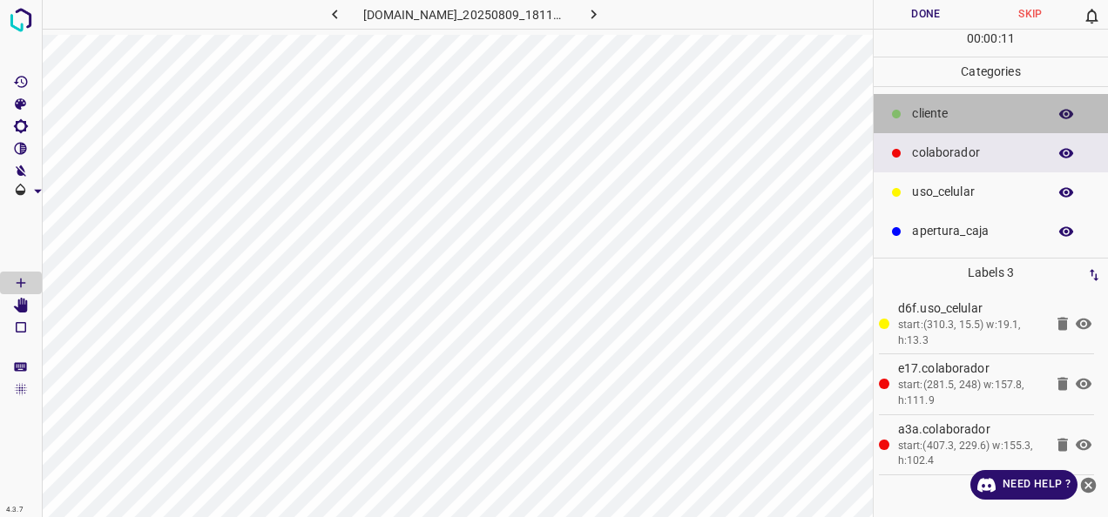
click at [938, 115] on p "​​cliente" at bounding box center [975, 114] width 126 height 18
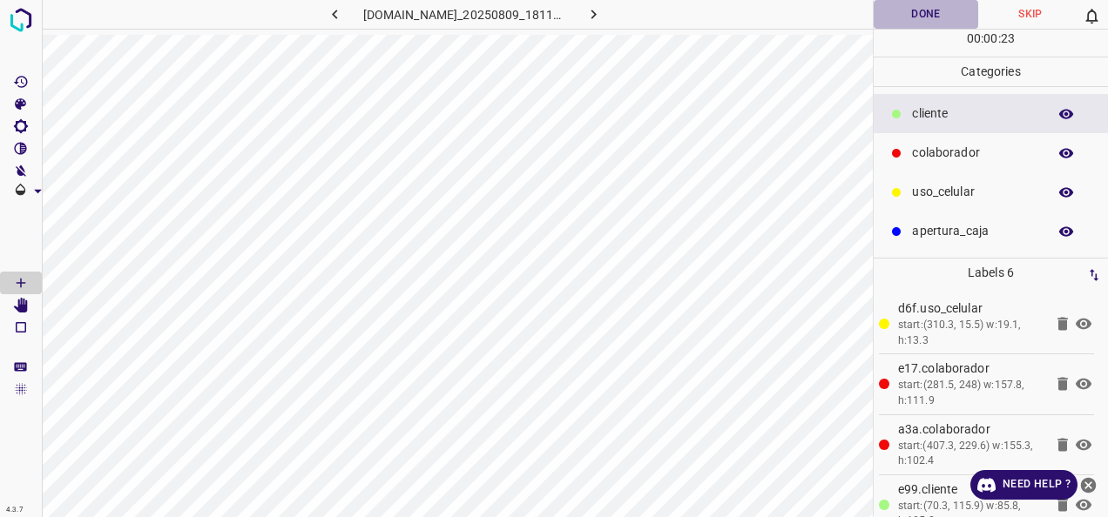
click at [906, 4] on button "Done" at bounding box center [925, 14] width 105 height 29
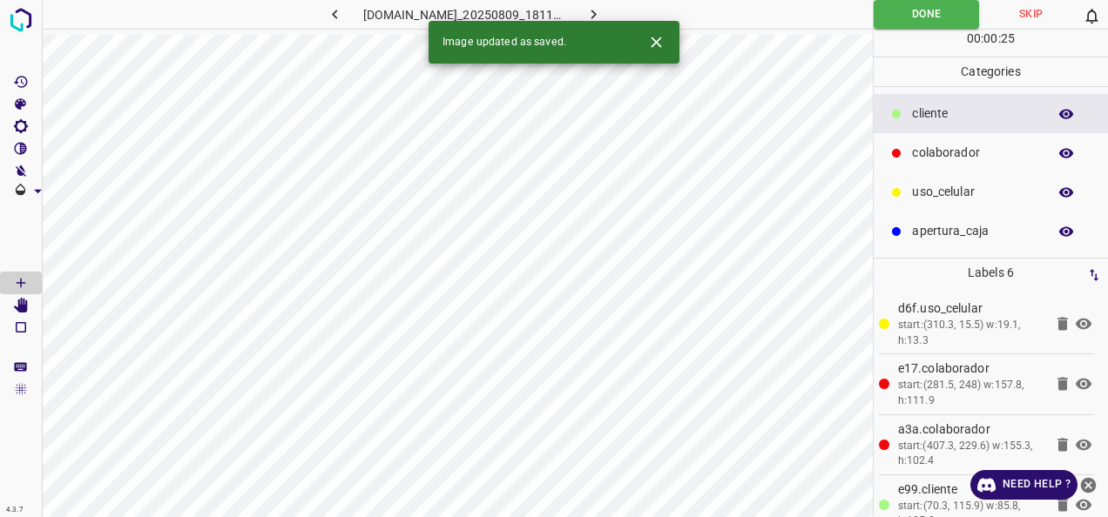
click at [603, 14] on icon "button" at bounding box center [593, 14] width 18 height 18
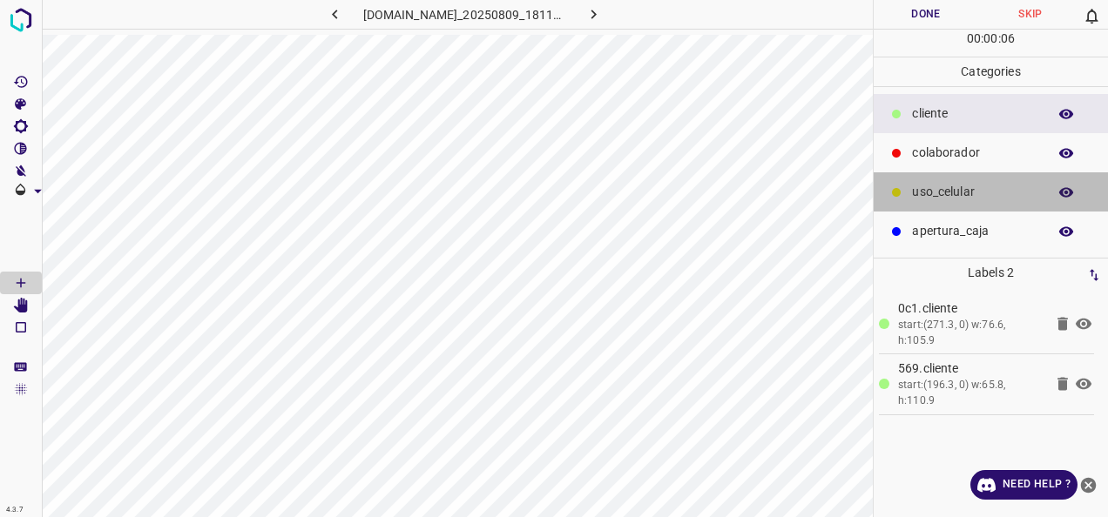
drag, startPoint x: 974, startPoint y: 199, endPoint x: 946, endPoint y: 198, distance: 27.9
click at [972, 198] on p "uso_celular" at bounding box center [975, 192] width 126 height 18
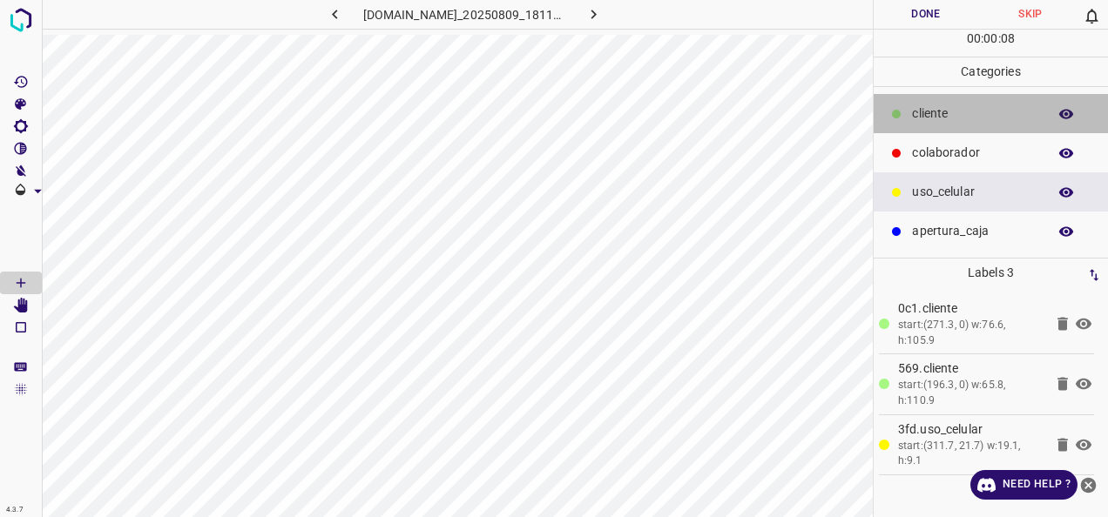
click at [941, 115] on p "​​cliente" at bounding box center [975, 114] width 126 height 18
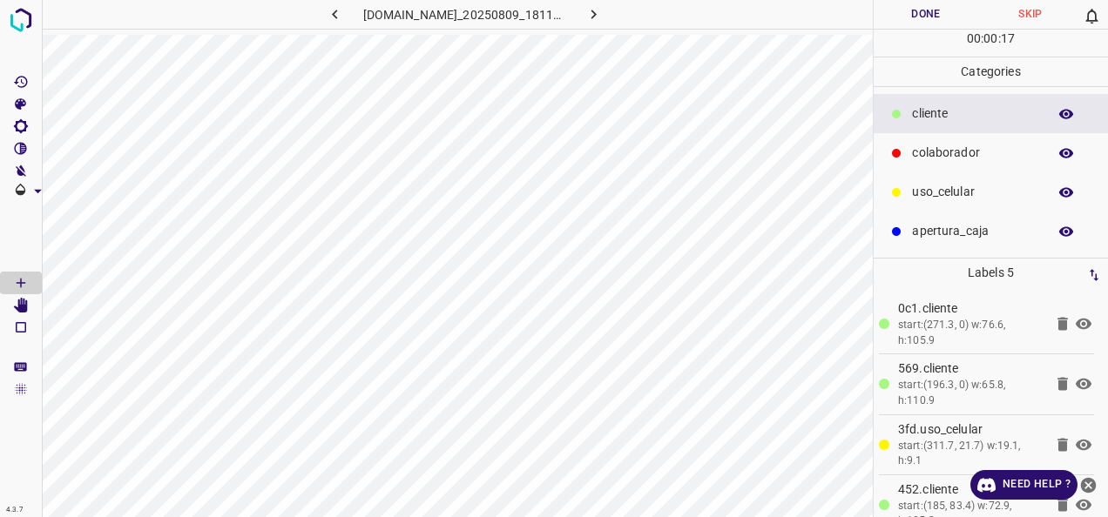
click at [974, 133] on div "colaborador" at bounding box center [990, 152] width 234 height 39
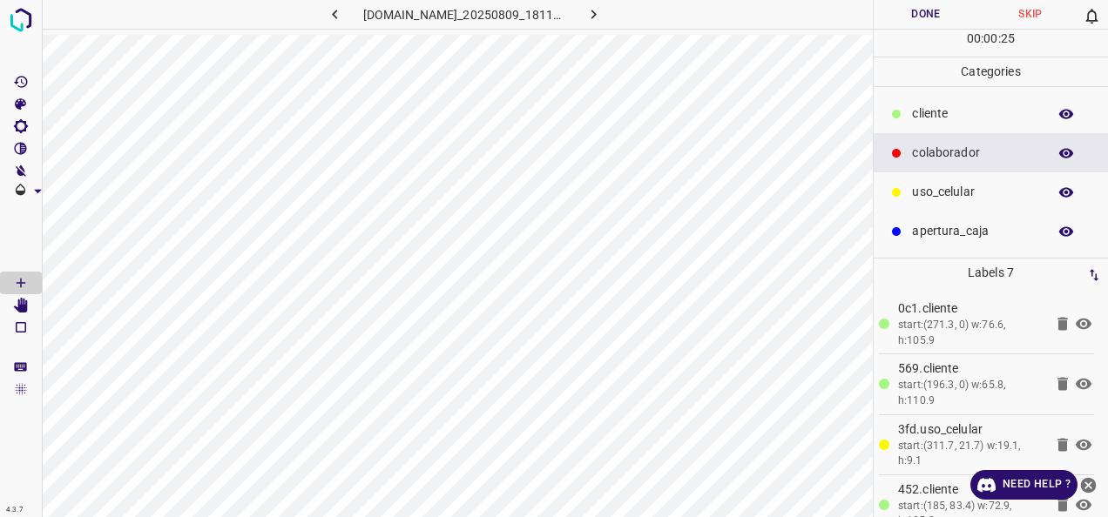
click at [929, 28] on button "Done" at bounding box center [925, 14] width 105 height 29
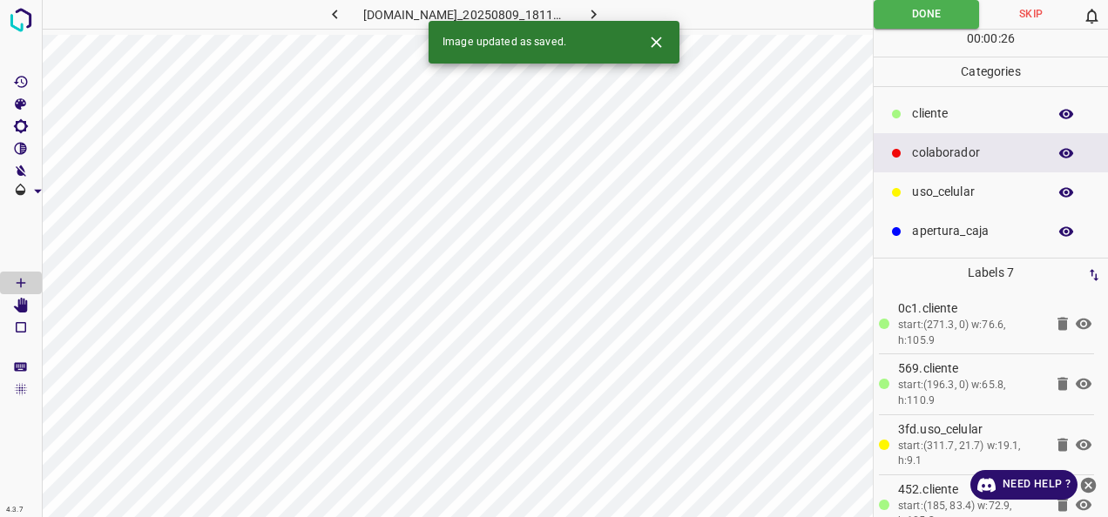
click at [603, 14] on icon "button" at bounding box center [593, 14] width 18 height 18
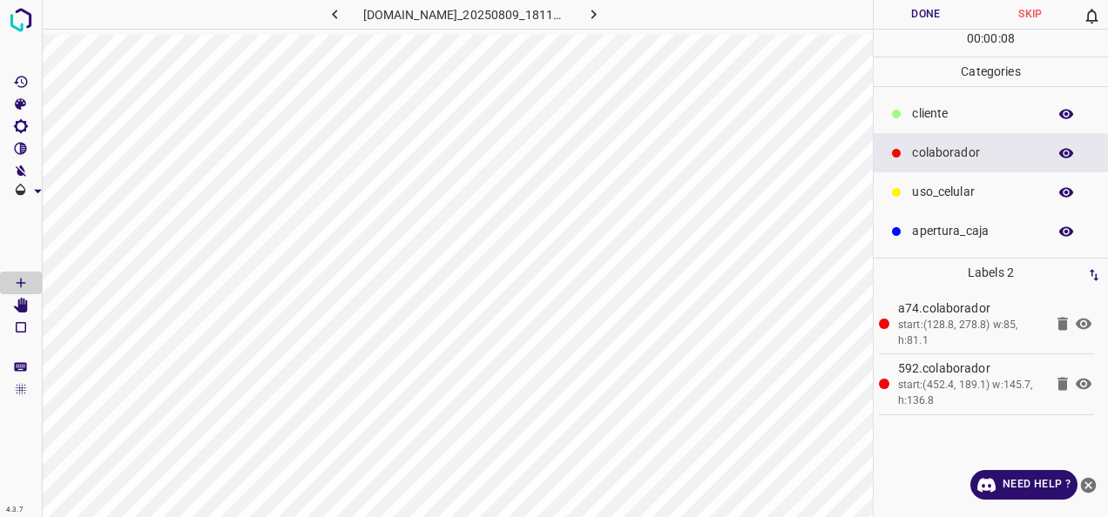
drag, startPoint x: 989, startPoint y: 114, endPoint x: 905, endPoint y: 115, distance: 84.5
click at [989, 113] on p "​​cliente" at bounding box center [975, 114] width 126 height 18
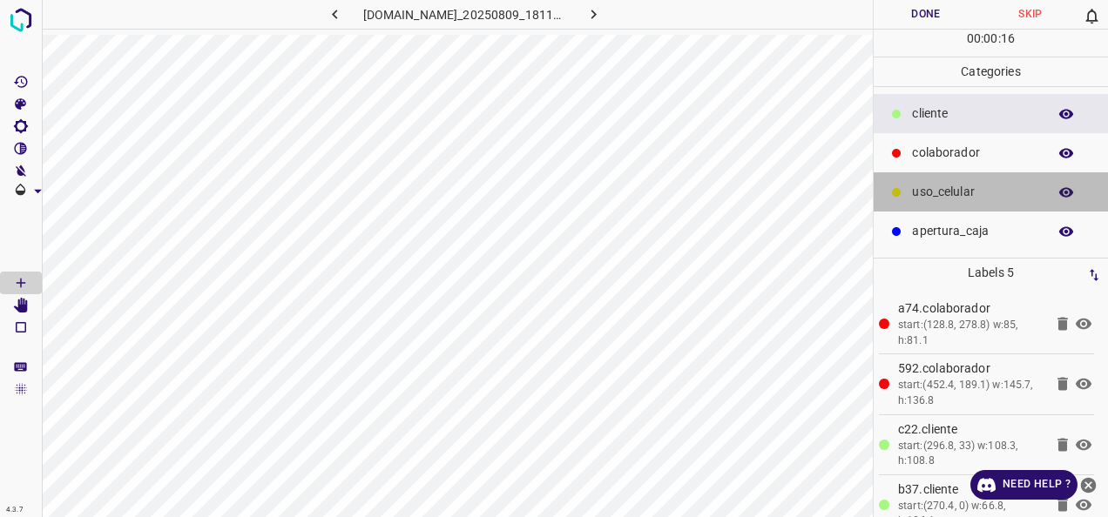
drag, startPoint x: 959, startPoint y: 185, endPoint x: 900, endPoint y: 185, distance: 59.2
click at [958, 185] on p "uso_celular" at bounding box center [975, 192] width 126 height 18
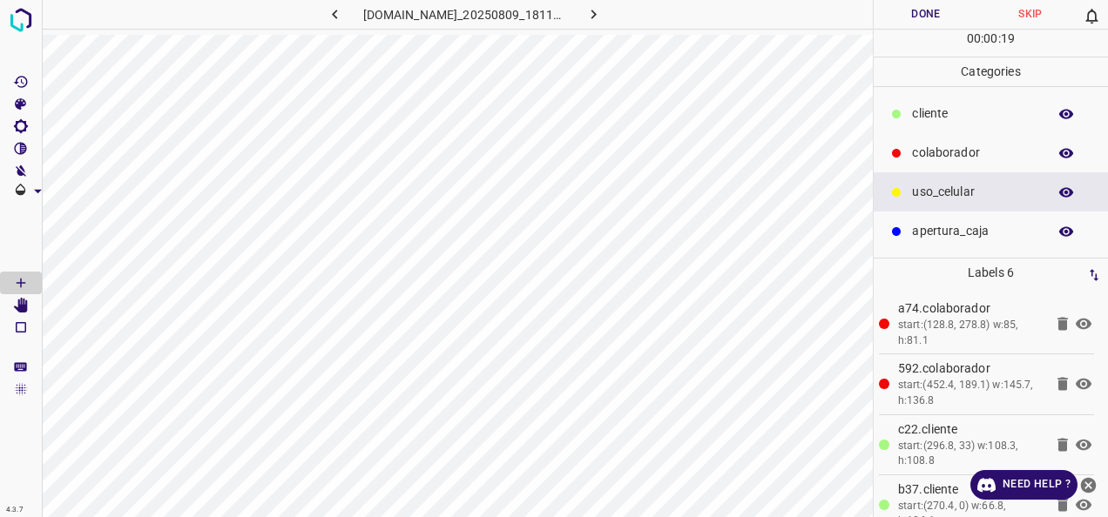
click at [1008, 84] on p "Categories" at bounding box center [990, 71] width 234 height 29
click at [962, 106] on p "​​cliente" at bounding box center [975, 114] width 126 height 18
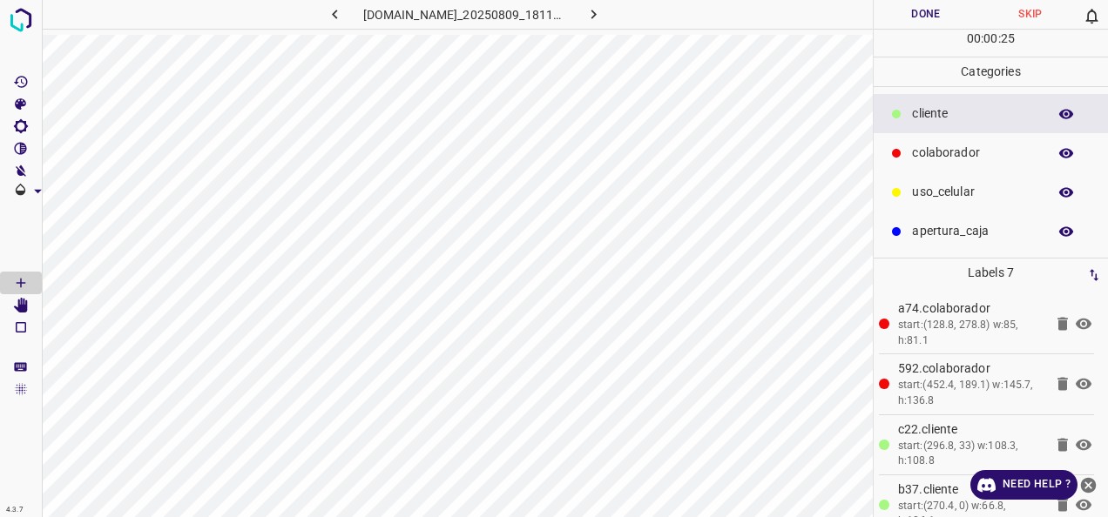
click at [892, 10] on button "Done" at bounding box center [925, 14] width 105 height 29
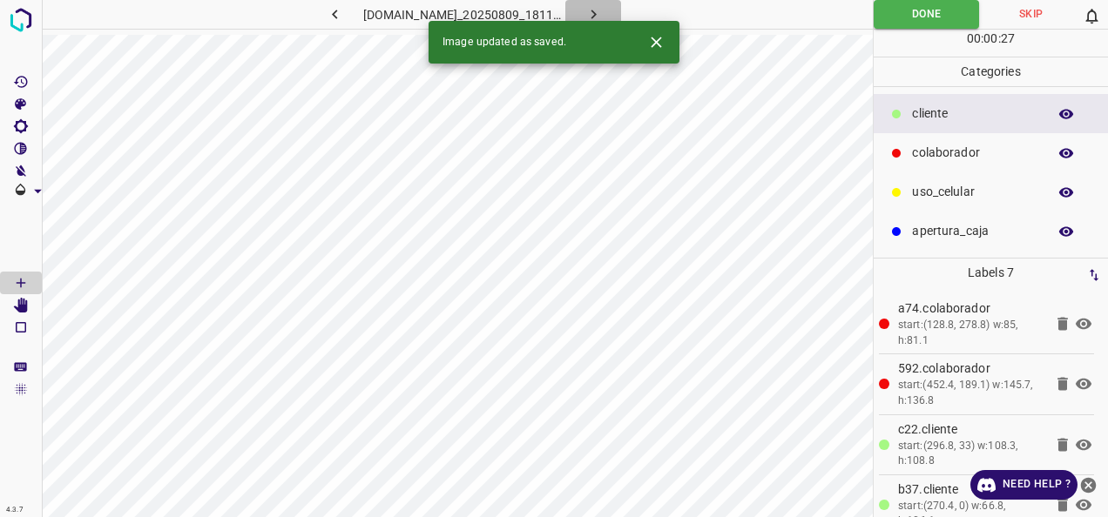
click at [603, 17] on icon "button" at bounding box center [593, 14] width 18 height 18
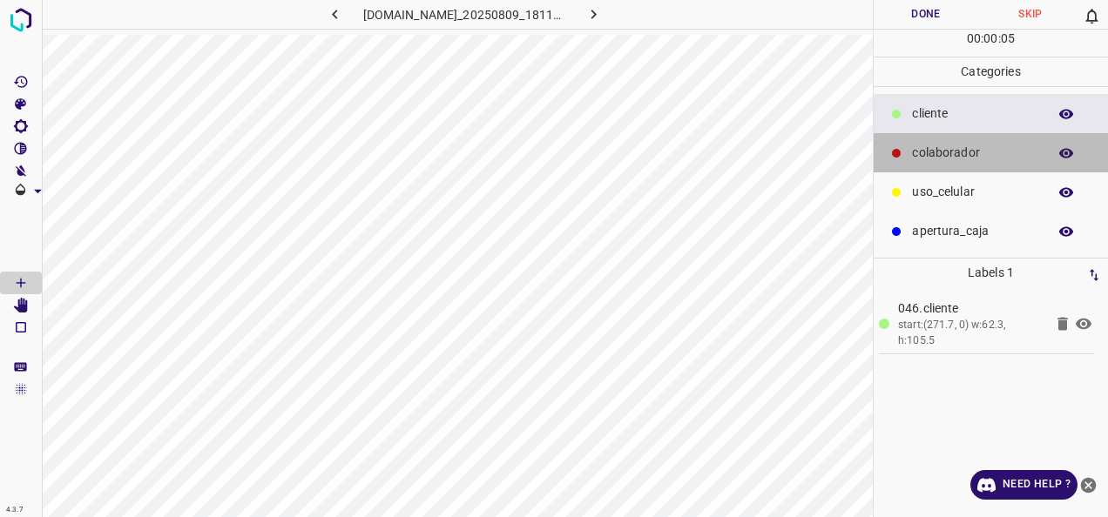
click at [981, 144] on p "colaborador" at bounding box center [975, 153] width 126 height 18
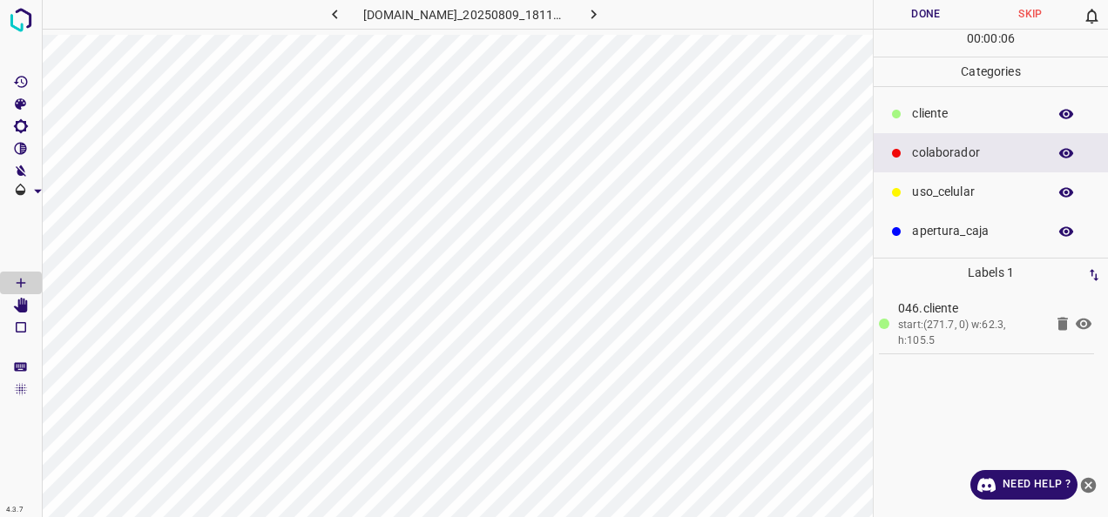
click at [965, 193] on p "uso_celular" at bounding box center [975, 192] width 126 height 18
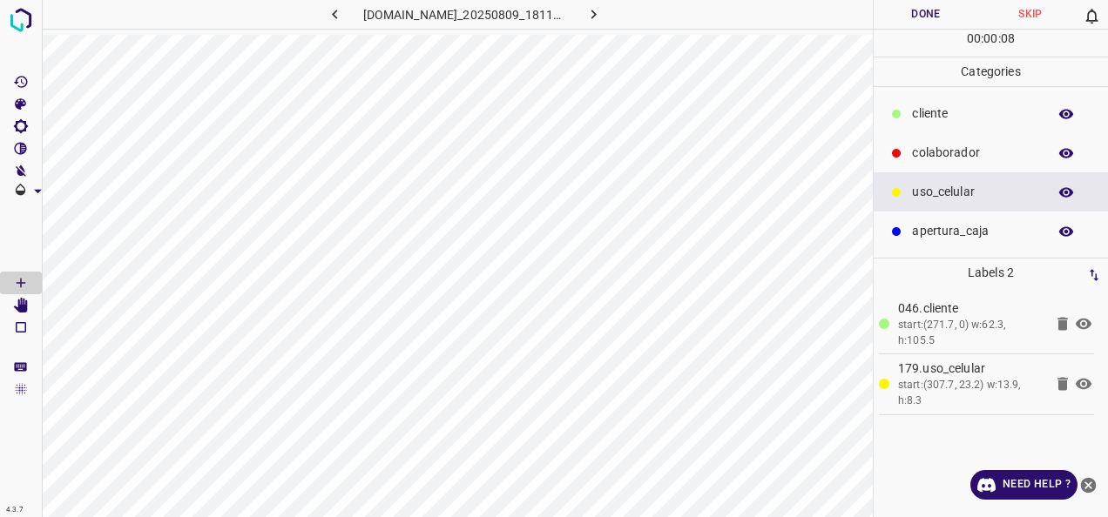
click at [954, 110] on p "​​cliente" at bounding box center [975, 114] width 126 height 18
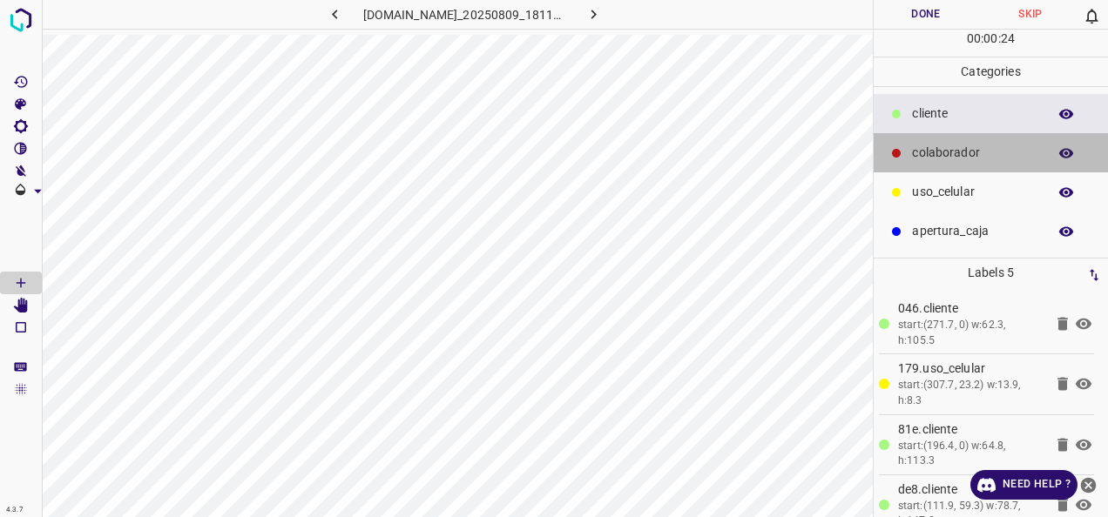
click at [928, 165] on div "colaborador" at bounding box center [990, 152] width 234 height 39
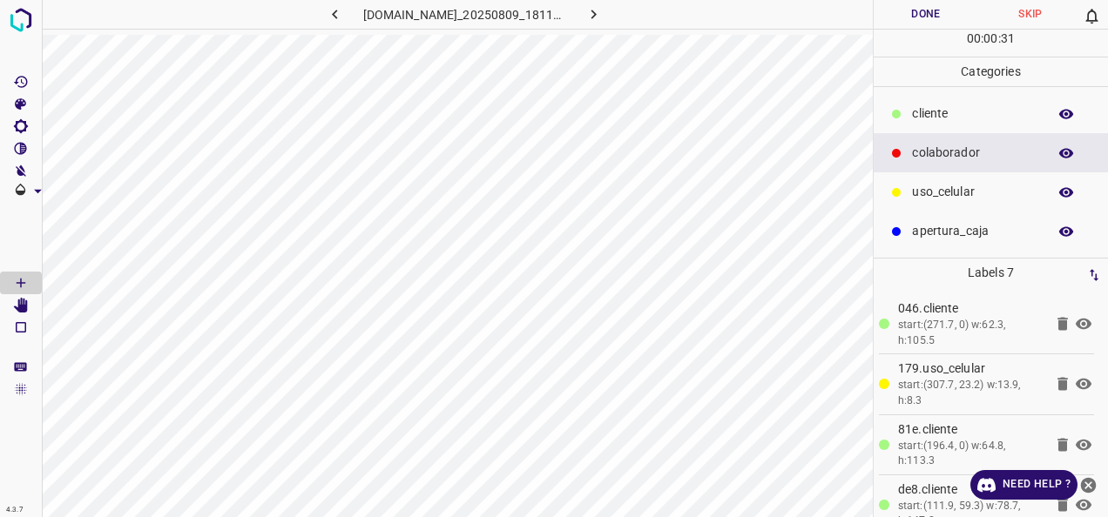
click at [924, 13] on button "Done" at bounding box center [925, 14] width 105 height 29
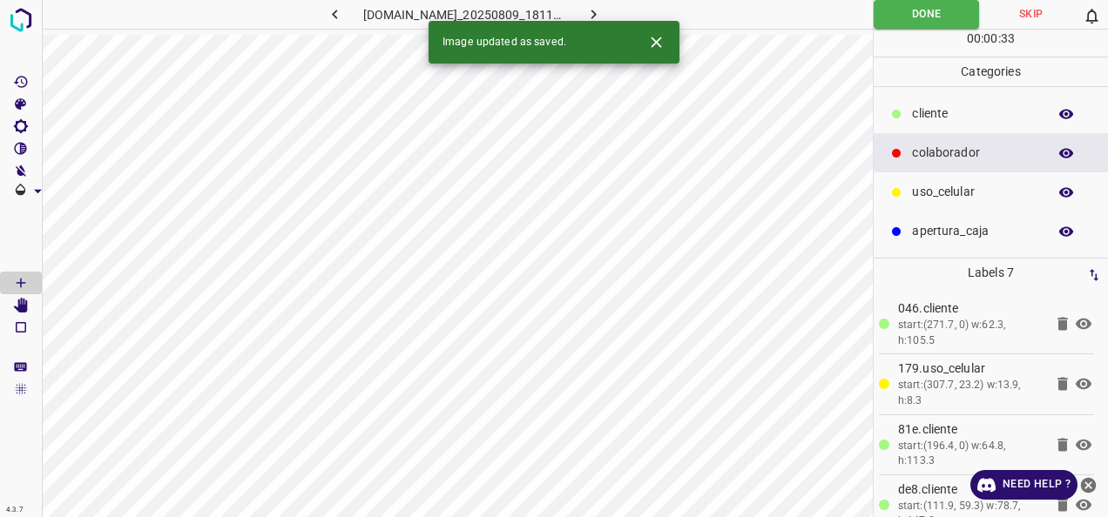
click at [326, 10] on icon "button" at bounding box center [335, 14] width 18 height 18
click at [603, 6] on icon "button" at bounding box center [593, 14] width 18 height 18
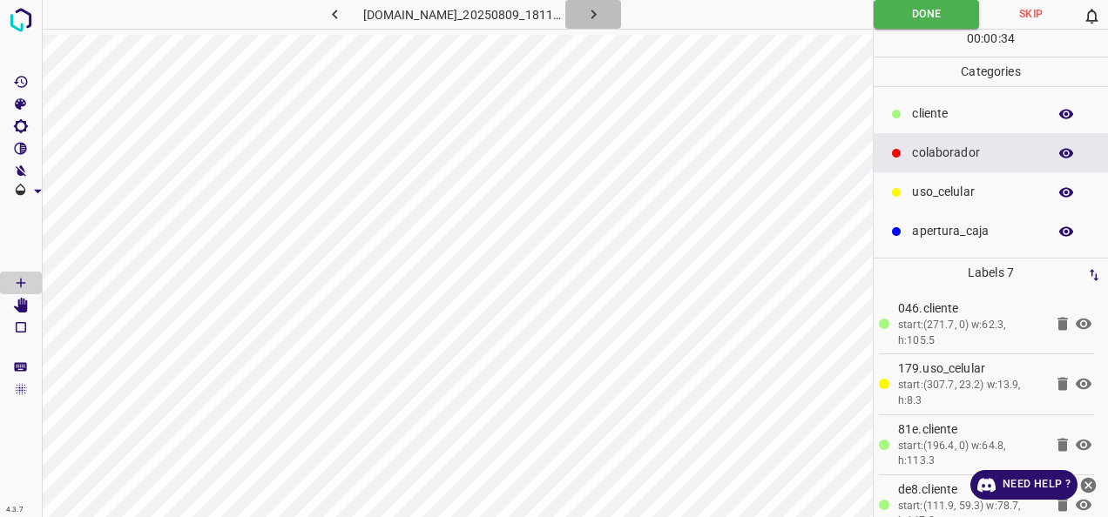
click at [603, 6] on icon "button" at bounding box center [593, 14] width 18 height 18
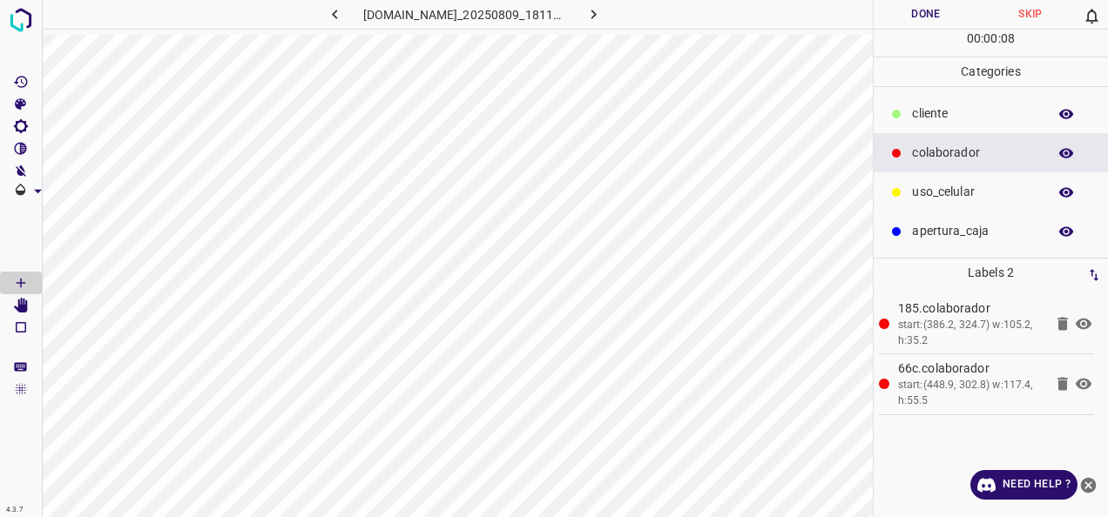
click at [927, 115] on p "​​cliente" at bounding box center [975, 114] width 126 height 18
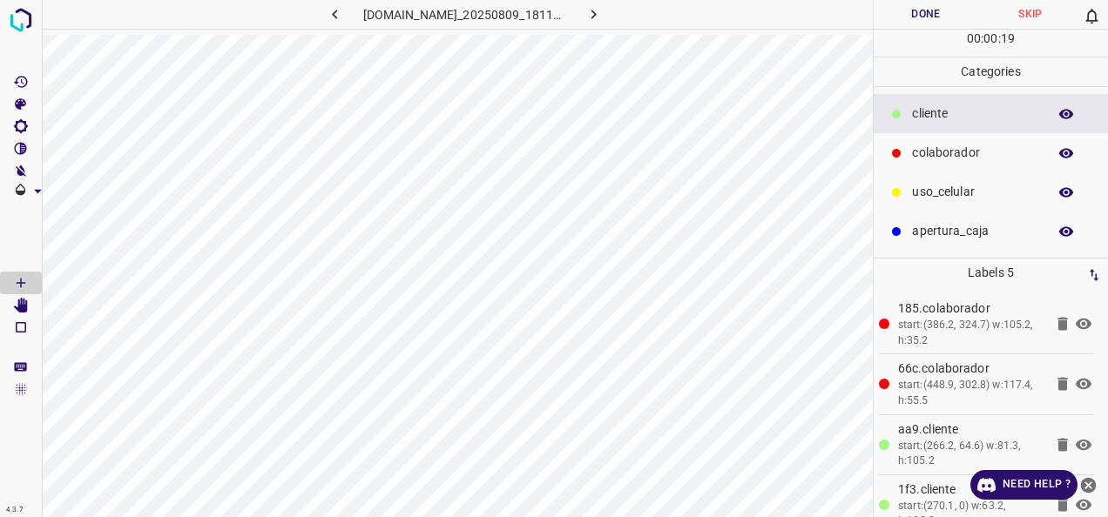
click at [881, 22] on button "Done" at bounding box center [925, 14] width 105 height 29
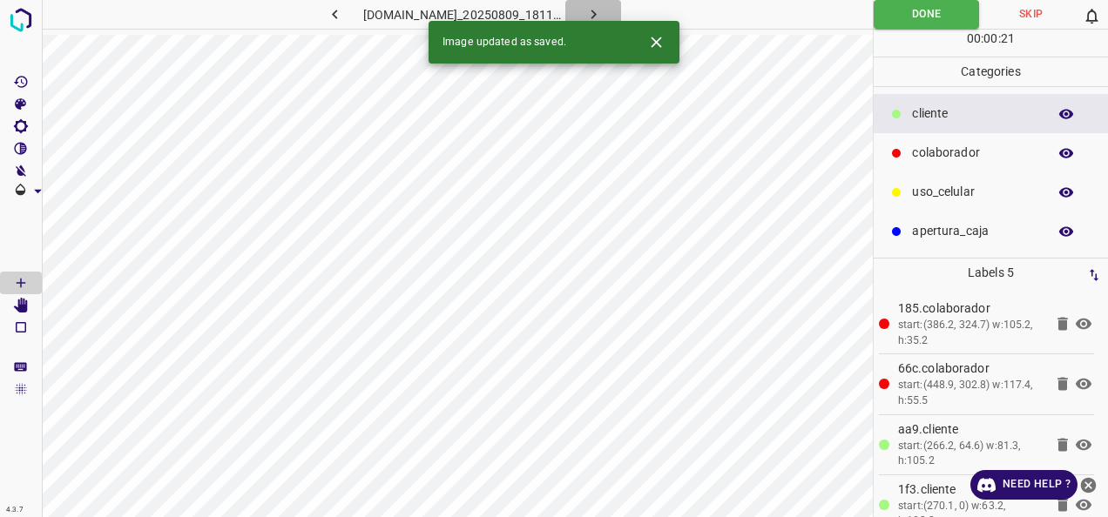
click at [603, 17] on icon "button" at bounding box center [593, 14] width 18 height 18
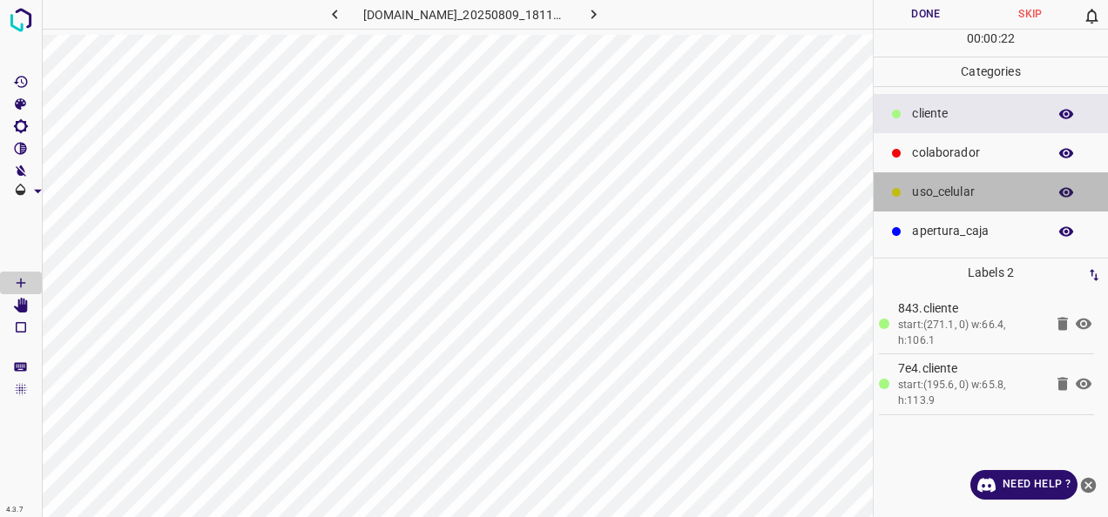
click at [961, 179] on div "uso_celular" at bounding box center [990, 191] width 234 height 39
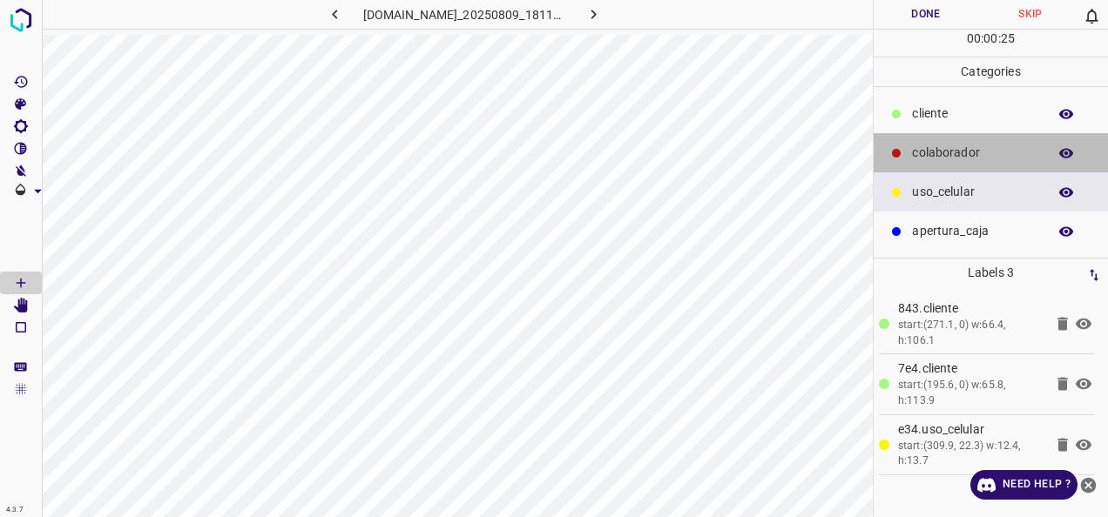
click at [951, 154] on p "colaborador" at bounding box center [975, 153] width 126 height 18
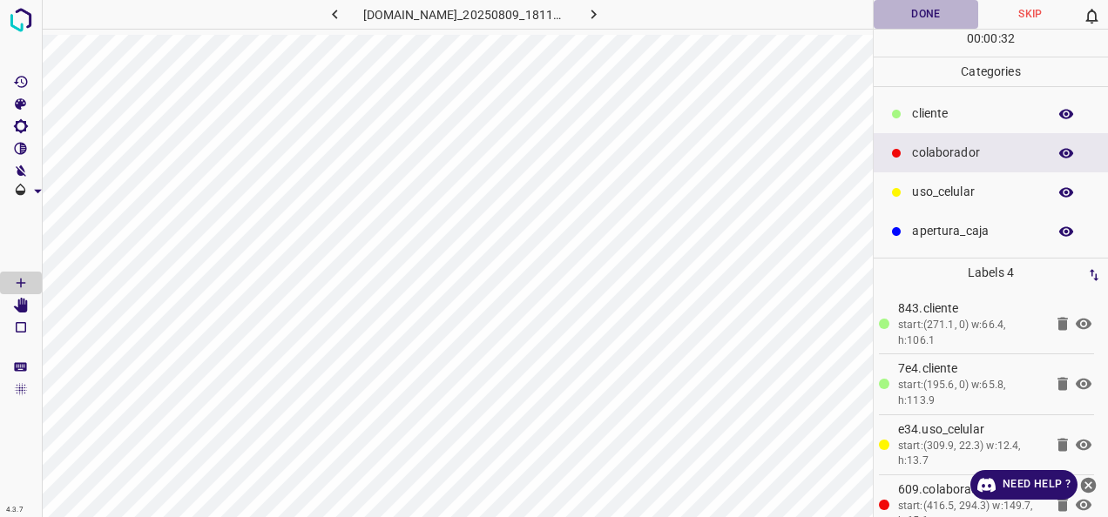
click at [923, 17] on button "Done" at bounding box center [925, 14] width 105 height 29
